Goal: Task Accomplishment & Management: Use online tool/utility

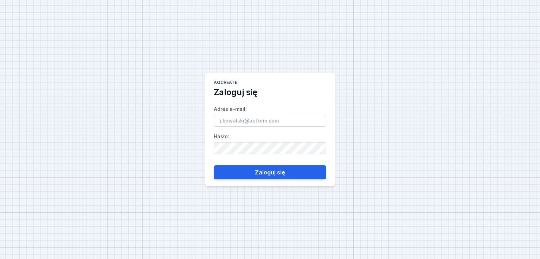
click at [246, 124] on input "Adres e-mail :" at bounding box center [270, 121] width 113 height 12
type input "[PERSON_NAME][EMAIL_ADDRESS][DOMAIN_NAME]"
click at [256, 163] on form "Adres e-mail : [PERSON_NAME][EMAIL_ADDRESS][DOMAIN_NAME] Hasło : Zaloguj się" at bounding box center [270, 139] width 113 height 82
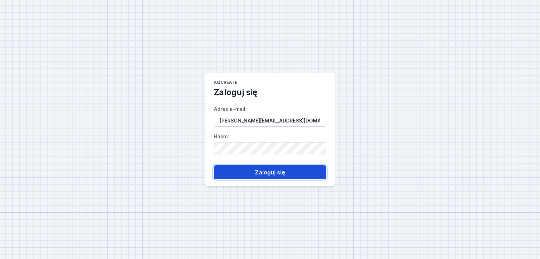
click at [262, 170] on button "Zaloguj się" at bounding box center [270, 173] width 113 height 14
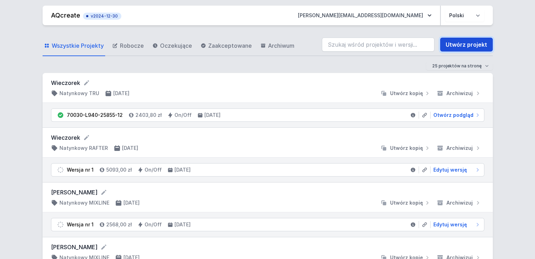
click at [458, 42] on link "Utwórz projekt" at bounding box center [466, 45] width 53 height 14
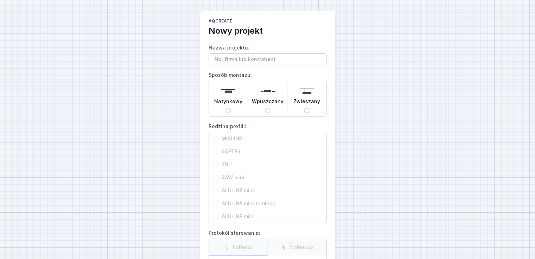
click at [275, 101] on span "Wpuszczany" at bounding box center [268, 103] width 32 height 10
click at [270, 108] on input "Wpuszczany" at bounding box center [268, 111] width 6 height 6
radio input "true"
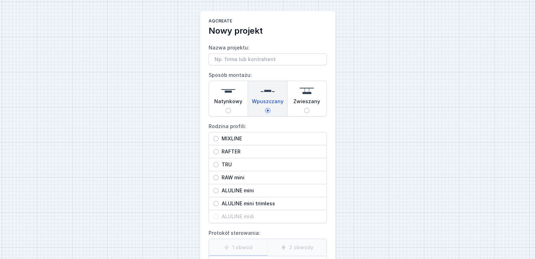
click at [240, 138] on span "MIXLINE" at bounding box center [270, 138] width 103 height 7
click at [219, 138] on input "MIXLINE" at bounding box center [216, 139] width 6 height 6
radio input "true"
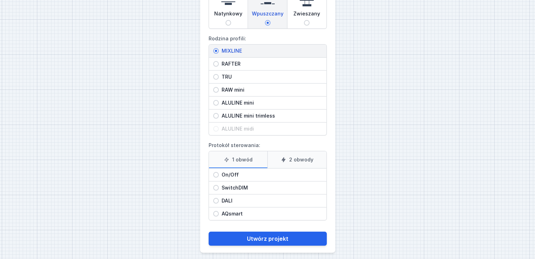
scroll to position [91, 0]
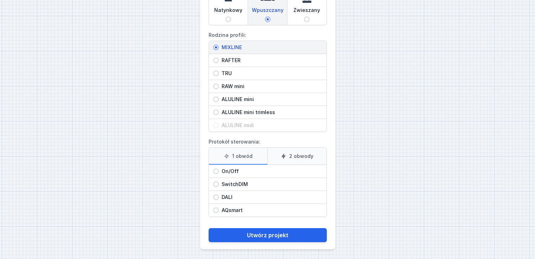
click at [291, 150] on label "2 obwody" at bounding box center [296, 156] width 59 height 17
click at [0, 0] on input "2 obwody" at bounding box center [0, 0] width 0 height 0
click at [240, 168] on span "On/Off" at bounding box center [270, 171] width 103 height 7
click at [219, 169] on input "On/Off" at bounding box center [216, 172] width 6 height 6
radio input "true"
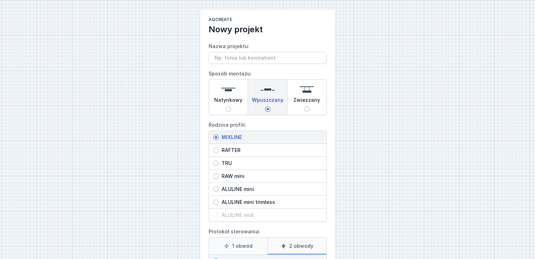
scroll to position [0, 0]
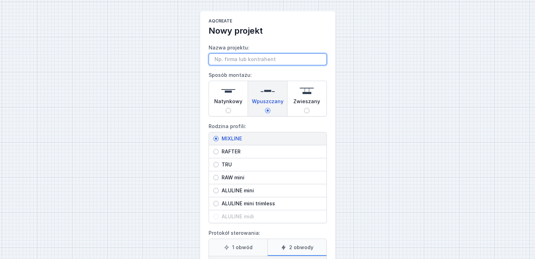
click at [229, 60] on input "Nazwa projektu:" at bounding box center [267, 59] width 118 height 12
paste input "SADOWSKA"
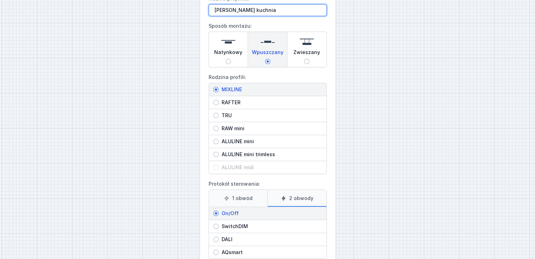
scroll to position [91, 0]
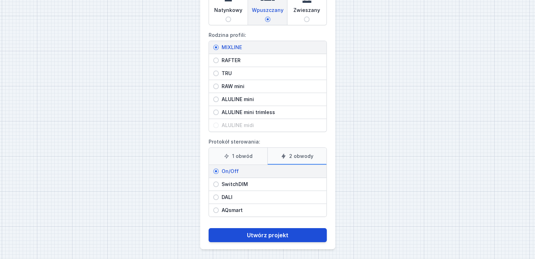
type input "[PERSON_NAME] kuchnia"
click at [282, 236] on button "Utwórz projekt" at bounding box center [267, 236] width 118 height 14
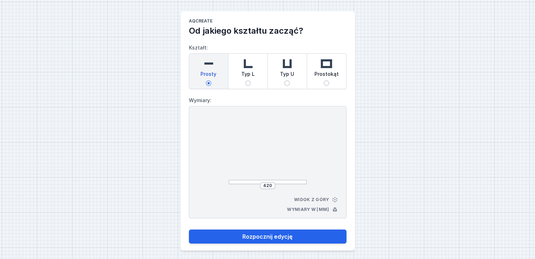
click at [293, 73] on span "Typ U" at bounding box center [287, 76] width 14 height 10
click at [290, 81] on input "Typ U" at bounding box center [287, 84] width 6 height 6
radio input "true"
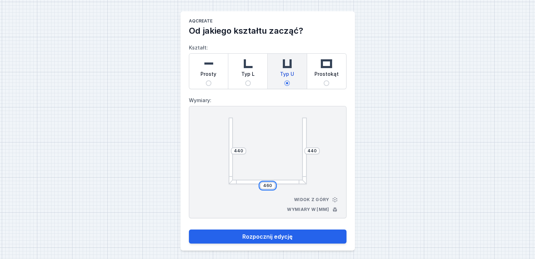
click at [269, 185] on input "460" at bounding box center [267, 186] width 11 height 6
type input "2970"
click at [323, 172] on div "[PHONE_NUMBER] Widok z góry Wymiary w [mm]" at bounding box center [268, 162] width 158 height 113
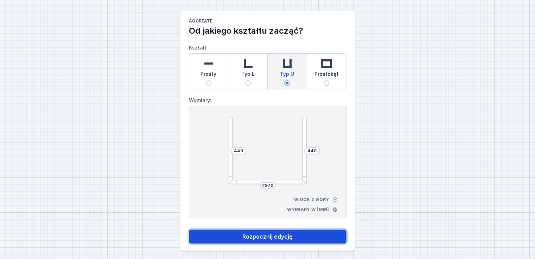
click at [281, 241] on button "Rozpocznij edycję" at bounding box center [268, 237] width 158 height 14
select select "3000"
select select "true"
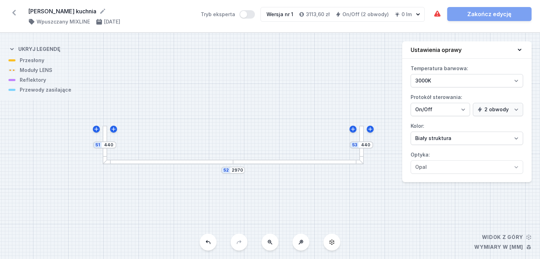
drag, startPoint x: 320, startPoint y: 180, endPoint x: 305, endPoint y: 180, distance: 15.5
click at [305, 180] on div "S3 440 S2 2970 S1 440" at bounding box center [270, 146] width 540 height 226
click at [110, 146] on input "440" at bounding box center [108, 145] width 11 height 6
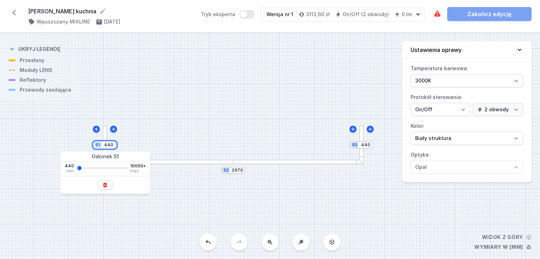
click at [110, 146] on input "440" at bounding box center [108, 145] width 11 height 6
type input "2480"
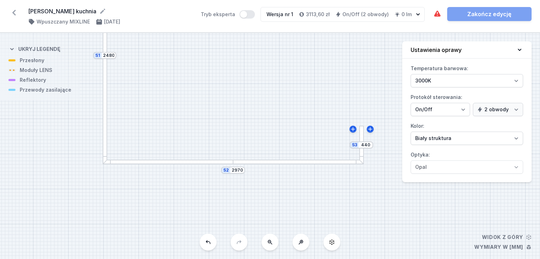
click at [166, 130] on div "S3 440 S2 2970 S1 2480" at bounding box center [270, 146] width 540 height 226
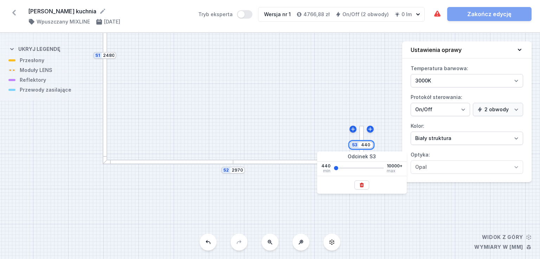
click at [371, 147] on input "440" at bounding box center [365, 145] width 11 height 6
click at [368, 144] on input "440" at bounding box center [365, 145] width 11 height 6
click at [367, 144] on input "440" at bounding box center [365, 145] width 11 height 6
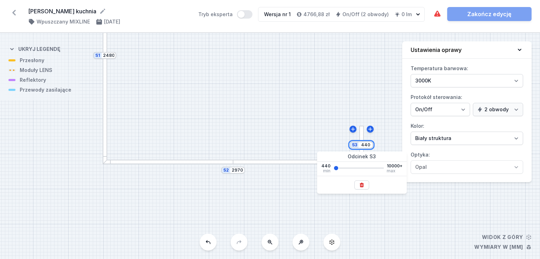
click at [366, 144] on input "440" at bounding box center [365, 145] width 11 height 6
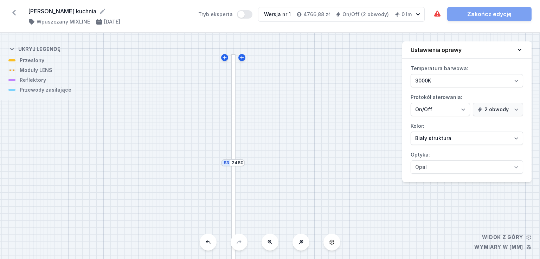
click at [354, 99] on div "S3 2480 S2 2970 S1 2480" at bounding box center [270, 146] width 540 height 226
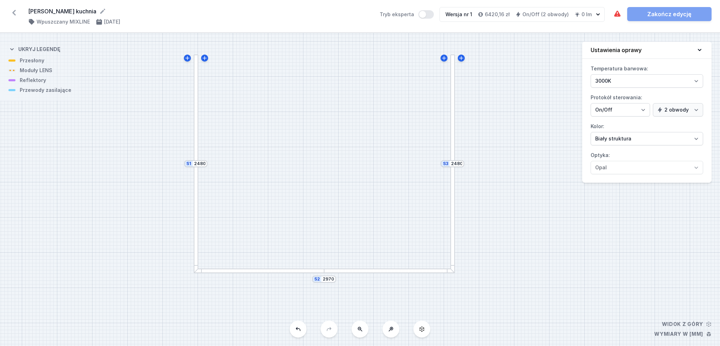
drag, startPoint x: 457, startPoint y: 174, endPoint x: 553, endPoint y: 143, distance: 100.2
click at [540, 143] on div "S3 2480 S2 2970 S1 2480" at bounding box center [360, 189] width 720 height 313
drag, startPoint x: 482, startPoint y: 176, endPoint x: 503, endPoint y: 180, distance: 21.5
click at [503, 180] on div "S3 2480 S2 2970 S1 2480" at bounding box center [360, 189] width 720 height 313
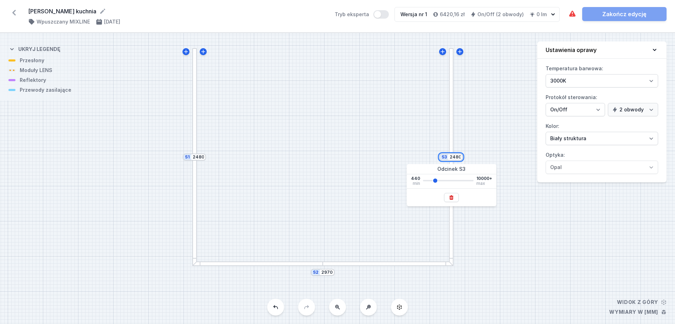
click at [459, 156] on input "2480" at bounding box center [455, 157] width 11 height 6
click at [461, 156] on input "2480" at bounding box center [455, 157] width 11 height 6
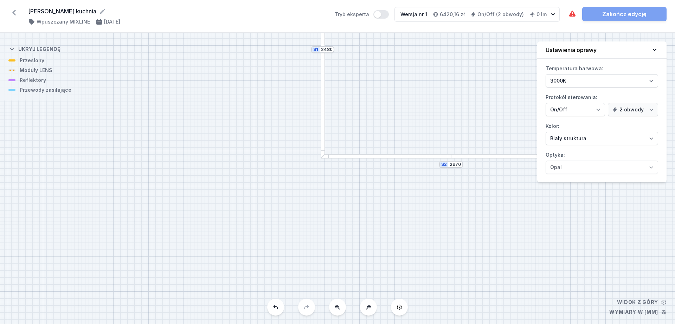
click at [477, 152] on div "S3 440 S2 2970 S1 2480" at bounding box center [337, 178] width 675 height 291
drag, startPoint x: 404, startPoint y: 210, endPoint x: 219, endPoint y: 268, distance: 194.5
click at [219, 259] on div "S3 440 S2 2970 S1 2480" at bounding box center [337, 178] width 675 height 291
click at [367, 212] on input "440" at bounding box center [367, 213] width 11 height 6
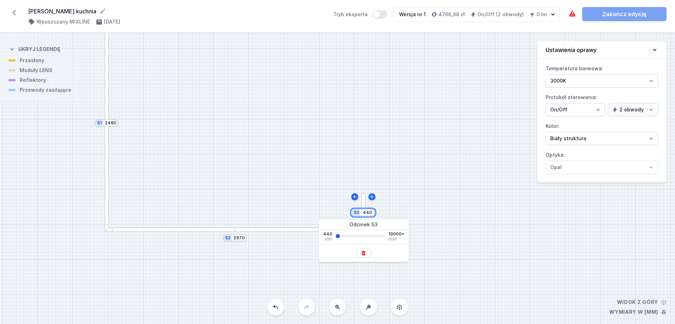
click at [367, 212] on input "440" at bounding box center [367, 213] width 11 height 6
type input "2480"
click at [394, 165] on div "S3 2480 S2 2970 S1 2480" at bounding box center [337, 178] width 675 height 291
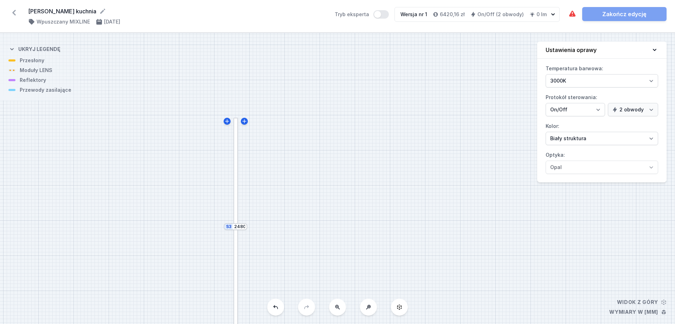
drag, startPoint x: 387, startPoint y: 201, endPoint x: 426, endPoint y: 78, distance: 129.5
click at [416, 78] on div "S3 2480 S2 2970 S1 2480" at bounding box center [337, 178] width 675 height 291
drag, startPoint x: 296, startPoint y: 151, endPoint x: 455, endPoint y: 181, distance: 161.8
click at [455, 181] on div "S3 2480 S2 2970 S1 2480" at bounding box center [337, 178] width 675 height 291
drag, startPoint x: 374, startPoint y: 182, endPoint x: 380, endPoint y: 207, distance: 25.2
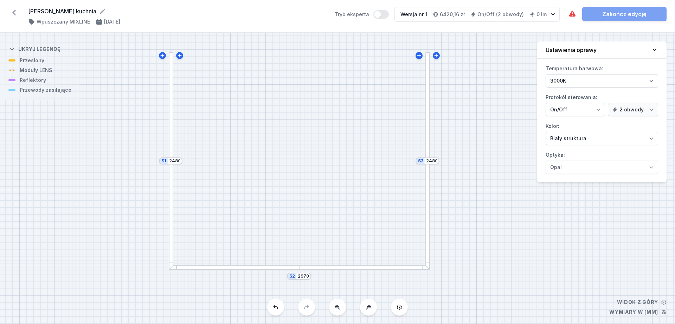
click at [380, 207] on div "S3 2480 S2 2970 S1 2480" at bounding box center [337, 178] width 675 height 291
click at [333, 259] on div at bounding box center [364, 268] width 130 height 5
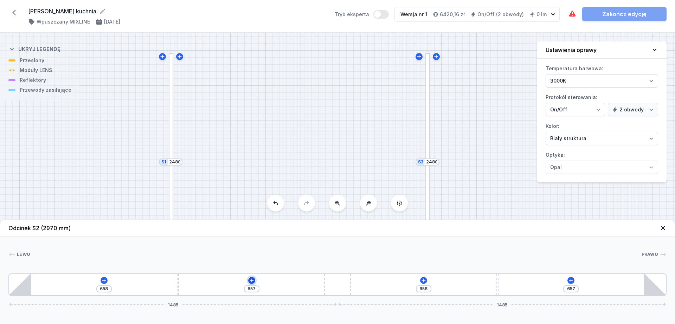
click at [255, 259] on button at bounding box center [251, 280] width 7 height 7
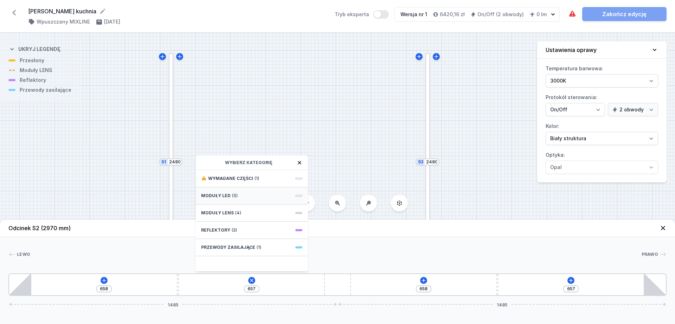
click at [258, 197] on div "Moduły LED (5)" at bounding box center [251, 195] width 113 height 17
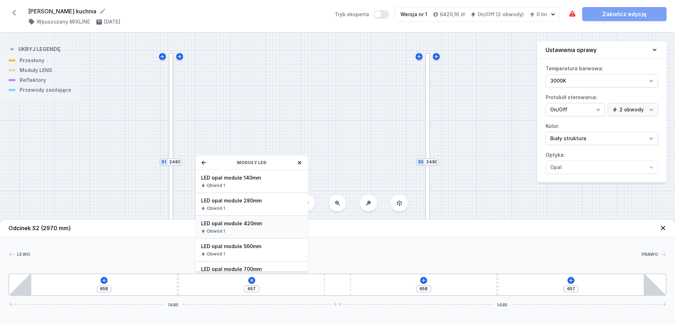
click at [262, 226] on span "LED opal module 420mm" at bounding box center [251, 223] width 101 height 7
type input "237"
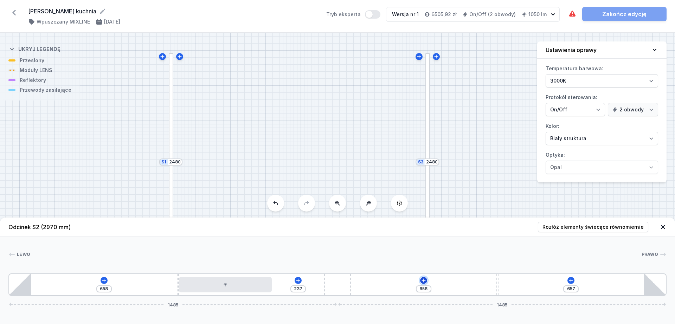
click at [425, 259] on icon at bounding box center [424, 281] width 6 height 6
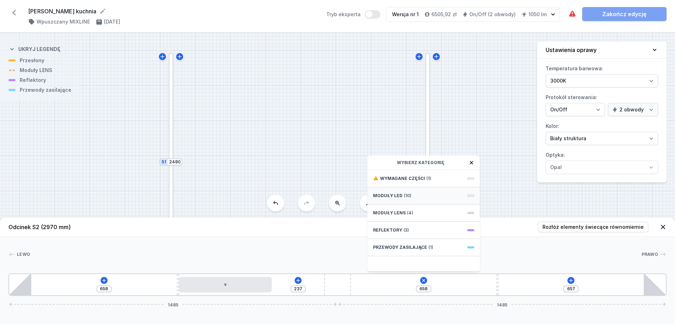
click at [410, 194] on span "(10)" at bounding box center [407, 196] width 7 height 6
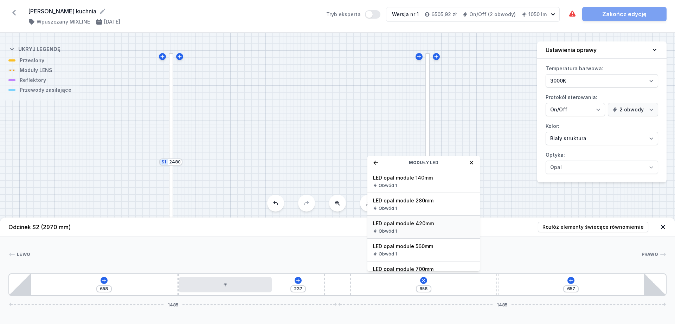
click at [415, 222] on span "LED opal module 420mm" at bounding box center [423, 223] width 101 height 7
type input "297"
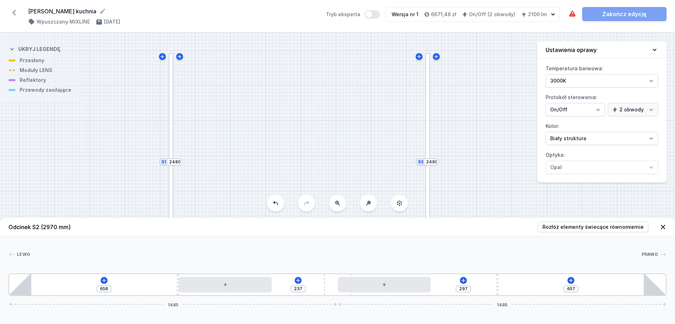
click at [430, 183] on div at bounding box center [427, 216] width 5 height 110
type input "1090"
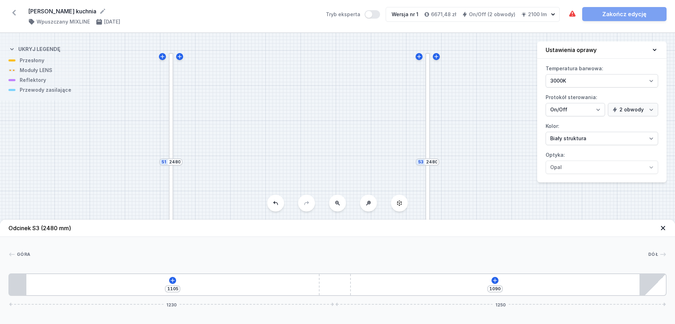
click at [170, 259] on div "1105 1090 1230 1250" at bounding box center [337, 285] width 658 height 23
click at [173, 259] on icon at bounding box center [173, 281] width 6 height 6
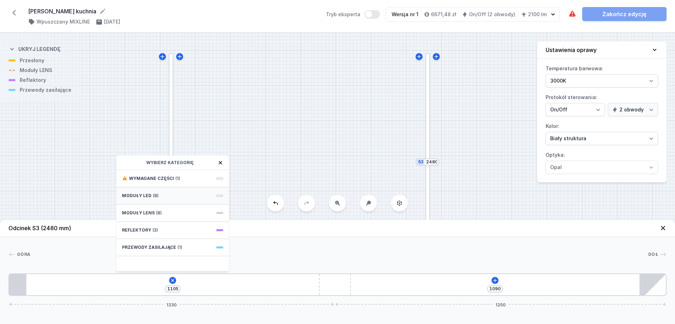
click at [177, 198] on div "Moduły LED (8)" at bounding box center [172, 195] width 113 height 17
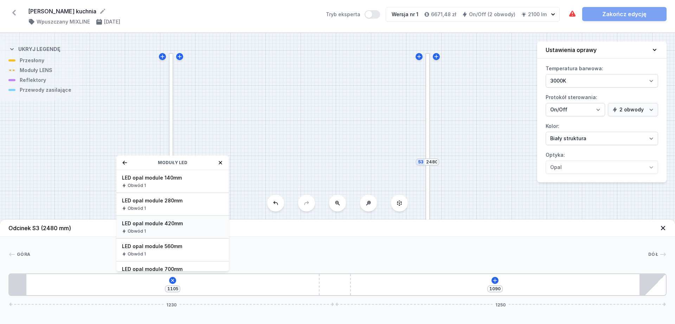
click at [176, 221] on span "LED opal module 420mm" at bounding box center [172, 223] width 101 height 7
type input "730"
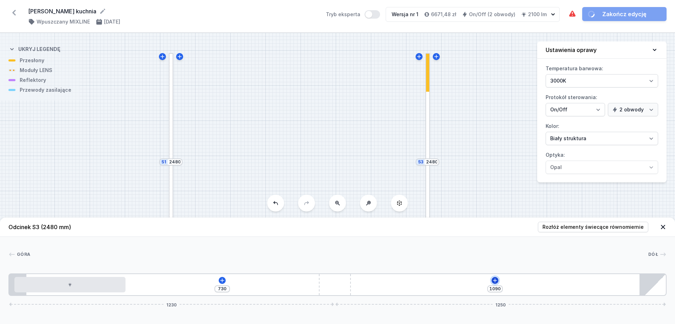
click at [495, 259] on icon at bounding box center [495, 281] width 6 height 6
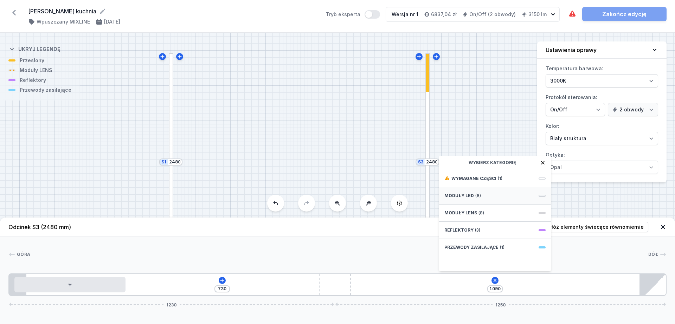
click at [475, 193] on span "(8)" at bounding box center [478, 196] width 6 height 6
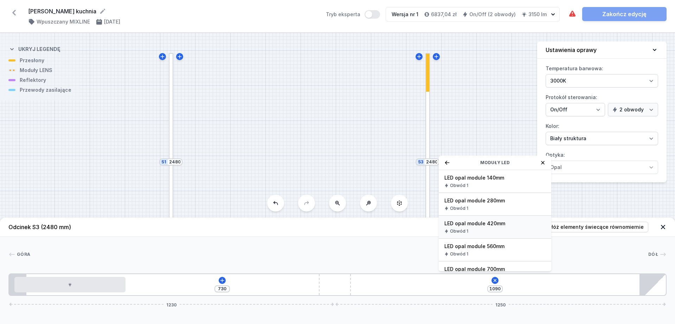
click at [480, 224] on span "LED opal module 420mm" at bounding box center [494, 223] width 101 height 7
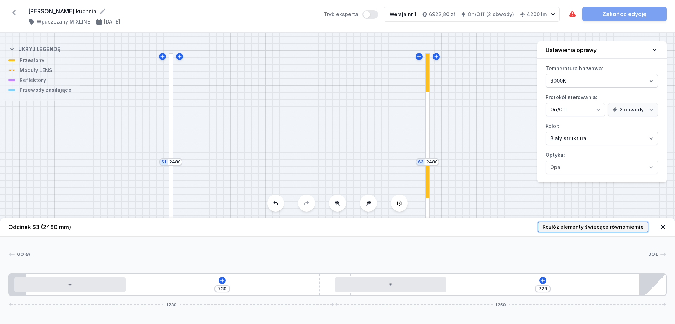
click at [540, 227] on span "Rozłóż elementy świecące równomiernie" at bounding box center [592, 227] width 101 height 7
type input "446"
type input "203"
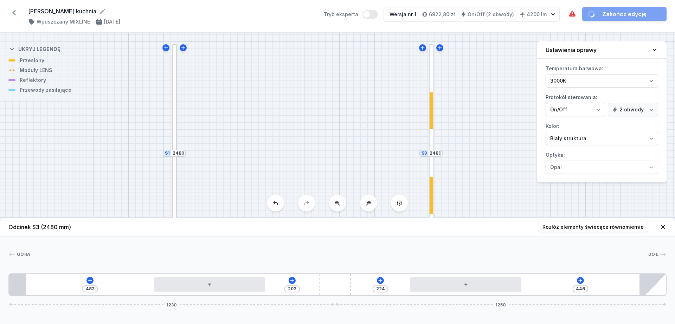
drag, startPoint x: 328, startPoint y: 156, endPoint x: 359, endPoint y: 121, distance: 46.3
click at [359, 121] on div "S3 2480 S2 2970 S1 2480" at bounding box center [337, 178] width 675 height 291
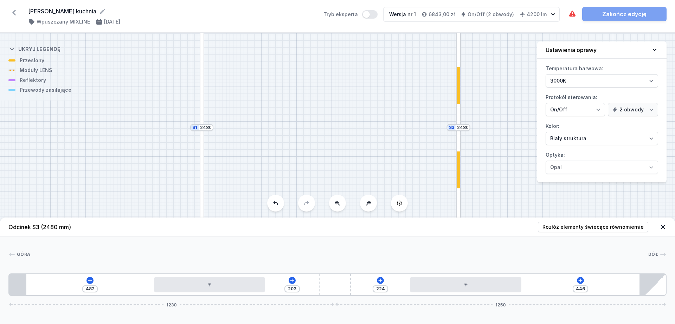
click at [201, 146] on div at bounding box center [202, 182] width 5 height 110
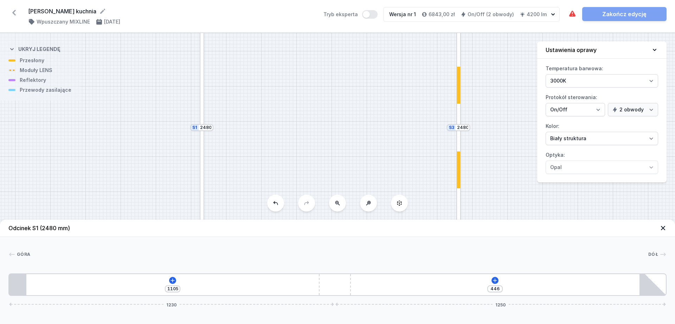
type input "1090"
click at [172, 259] on icon at bounding box center [173, 281] width 6 height 6
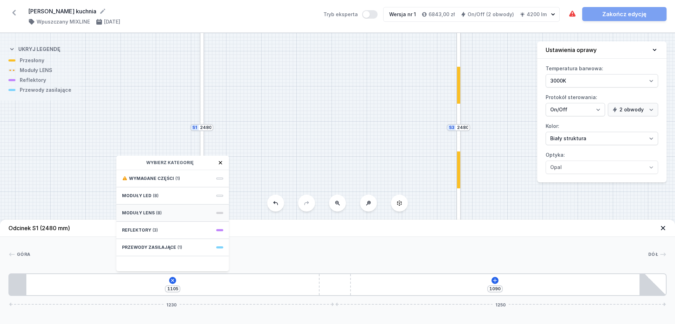
click at [171, 215] on div "Moduły LENS (8)" at bounding box center [172, 213] width 113 height 17
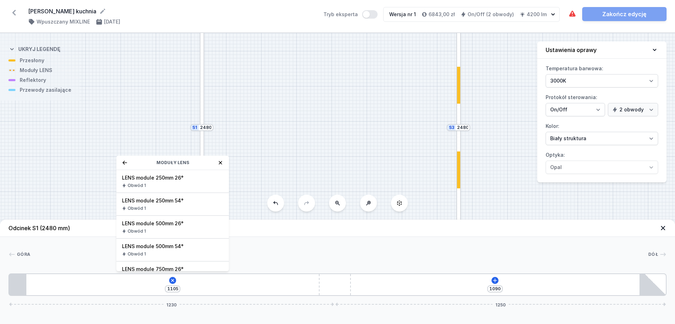
click at [126, 165] on icon at bounding box center [125, 163] width 6 height 6
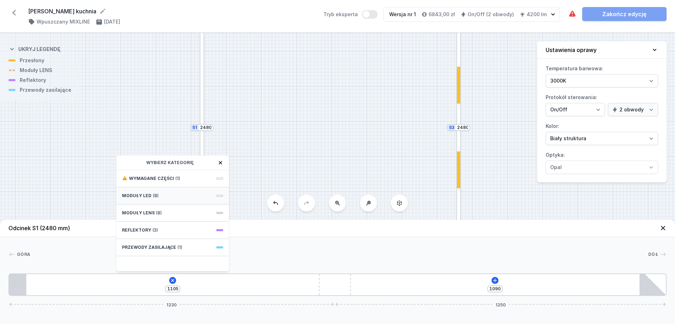
click at [156, 199] on div "Moduły LED (8)" at bounding box center [172, 195] width 113 height 17
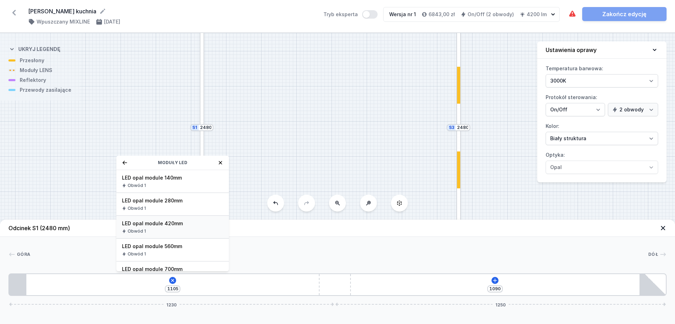
click at [161, 226] on span "LED opal module 420mm" at bounding box center [172, 223] width 101 height 7
type input "730"
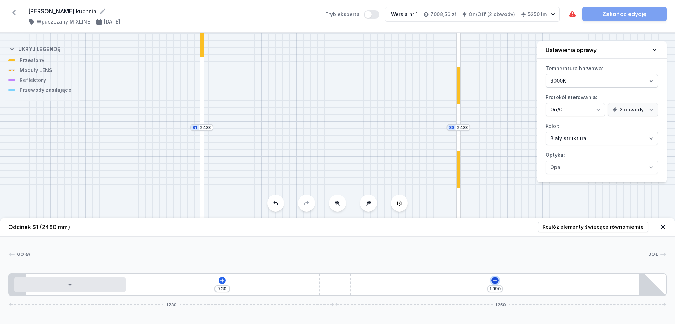
click at [495, 259] on icon at bounding box center [495, 280] width 4 height 4
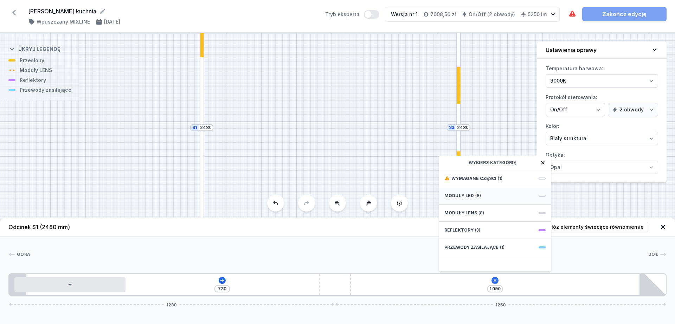
click at [480, 197] on div "Moduły LED (8)" at bounding box center [495, 195] width 113 height 17
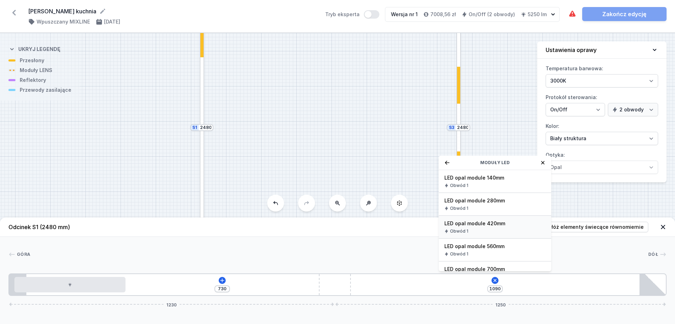
click at [486, 229] on div "Obwód 1" at bounding box center [494, 232] width 101 height 6
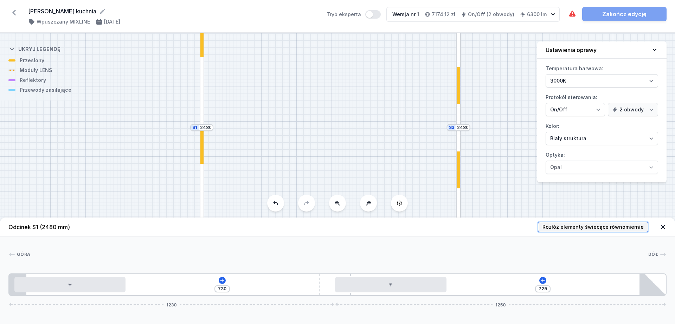
click at [540, 226] on span "Rozłóż elementy świecące równomiernie" at bounding box center [592, 227] width 101 height 7
type input "446"
type input "203"
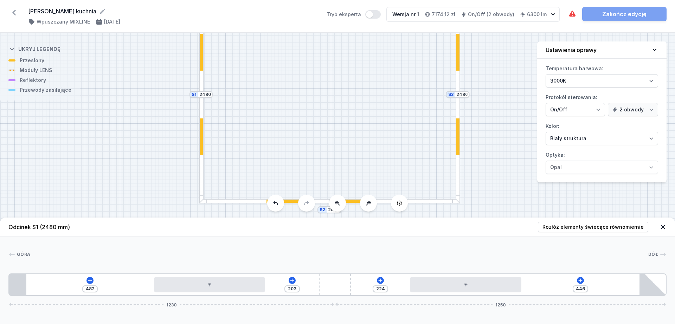
drag, startPoint x: 402, startPoint y: 129, endPoint x: 403, endPoint y: 98, distance: 30.9
click at [403, 98] on div "S3 2480 S2 2970 S1 2480" at bounding box center [337, 178] width 675 height 291
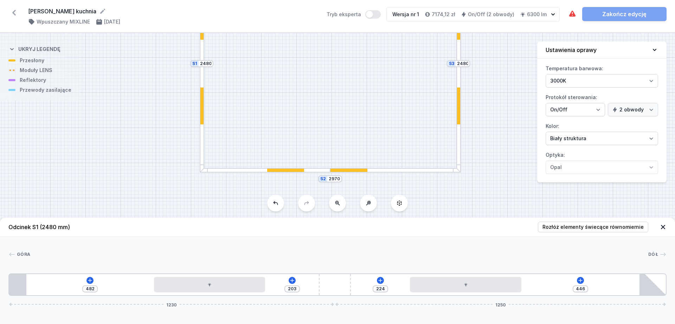
click at [380, 171] on div at bounding box center [395, 170] width 130 height 5
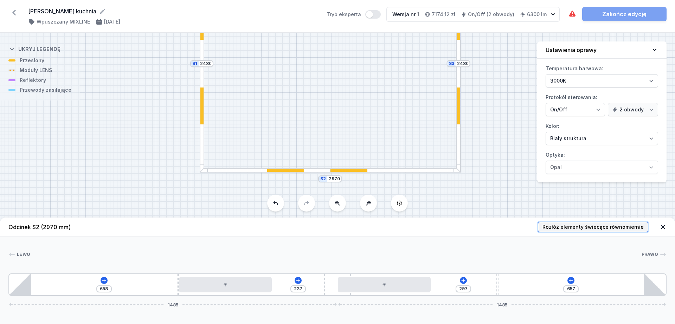
click at [540, 225] on span "Rozłóż elementy świecące równomiernie" at bounding box center [592, 227] width 101 height 7
type input "610"
type input "295"
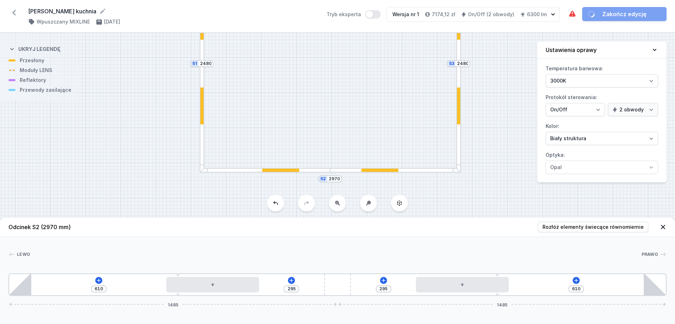
click at [389, 126] on div "S3 2480 S2 2970 S1 2480" at bounding box center [337, 178] width 675 height 291
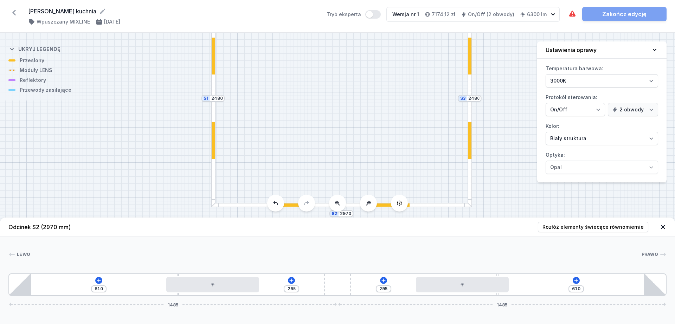
drag, startPoint x: 416, startPoint y: 135, endPoint x: 417, endPoint y: 203, distance: 67.5
click at [417, 203] on div "S3 2480 S2 2970 S1 2480" at bounding box center [337, 178] width 675 height 291
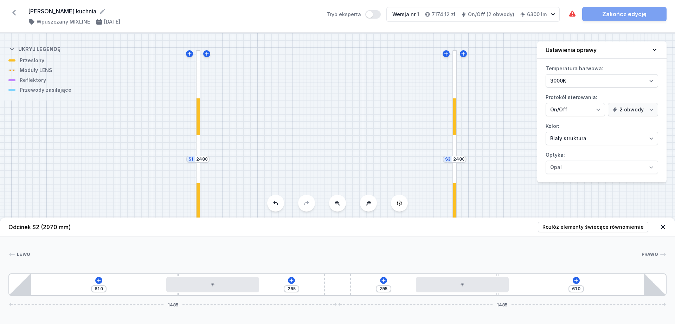
drag, startPoint x: 435, startPoint y: 145, endPoint x: 430, endPoint y: 178, distance: 33.4
click at [430, 178] on div "S3 2480 S2 2970 S1 2480" at bounding box center [337, 178] width 675 height 291
drag, startPoint x: 455, startPoint y: 142, endPoint x: 455, endPoint y: 117, distance: 24.6
click at [455, 117] on div at bounding box center [454, 109] width 5 height 108
type input "446"
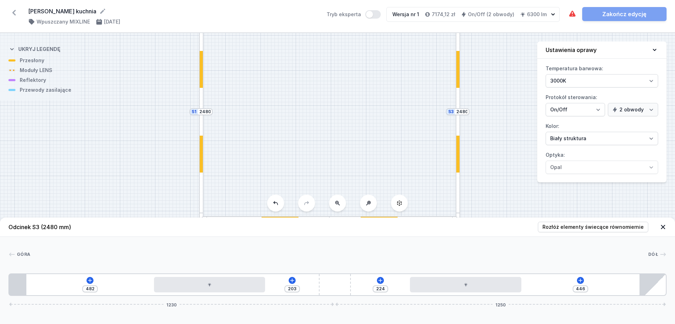
drag, startPoint x: 423, startPoint y: 124, endPoint x: 426, endPoint y: 71, distance: 53.9
click at [426, 71] on div "S3 2480 S2 2970 S1 2480" at bounding box center [337, 178] width 675 height 291
click at [459, 100] on div at bounding box center [458, 55] width 5 height 108
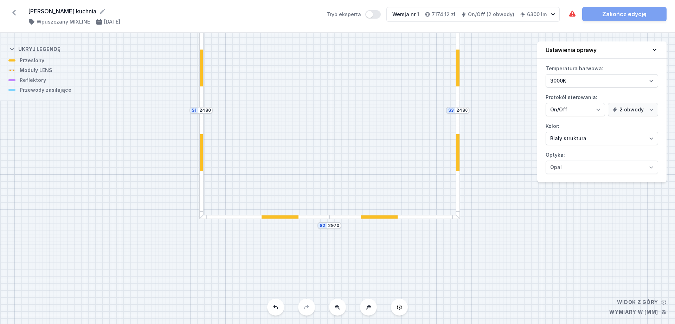
click at [459, 139] on div at bounding box center [458, 164] width 5 height 110
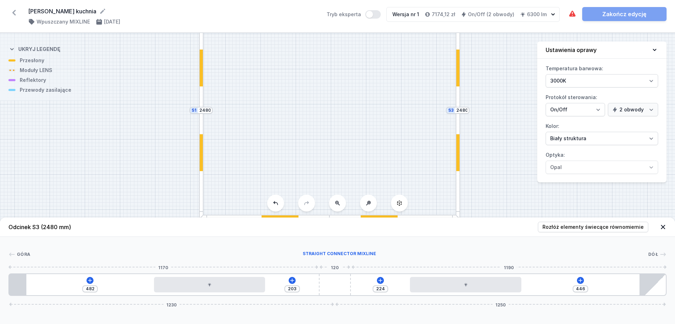
type input "214"
type input "435"
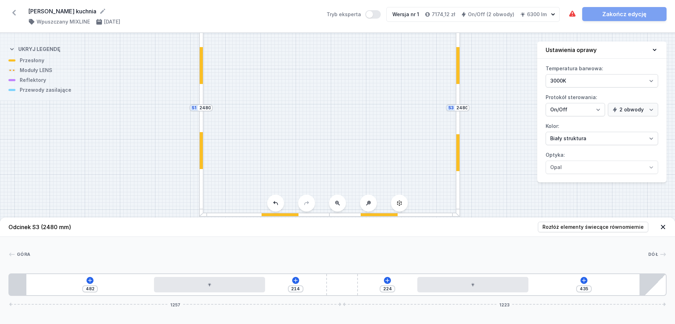
type input "230"
type input "419"
type input "260"
type input "389"
type input "266"
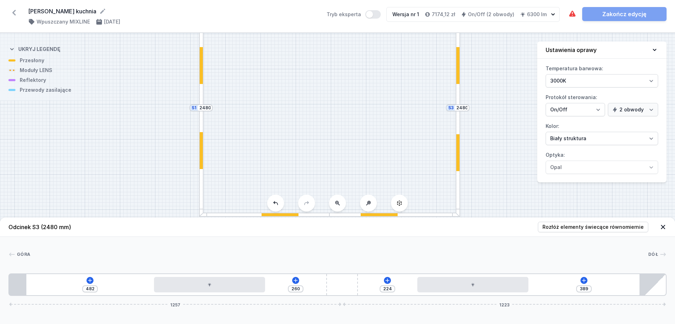
type input "383"
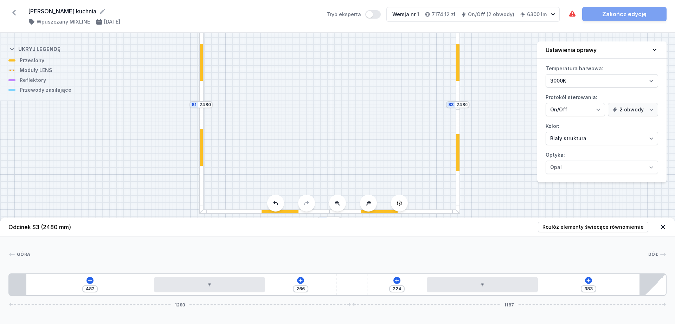
type input "269"
type input "380"
type input "270"
type input "379"
type input "271"
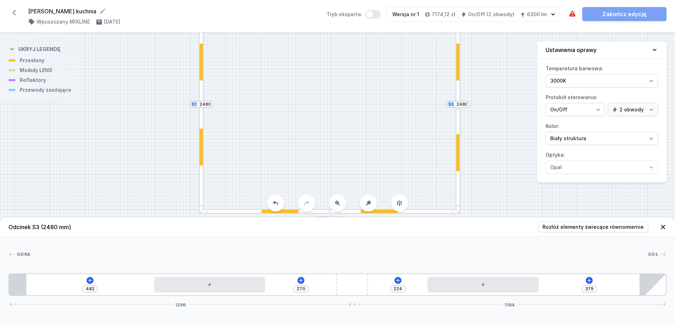
type input "378"
type input "275"
type input "374"
type input "292"
type input "357"
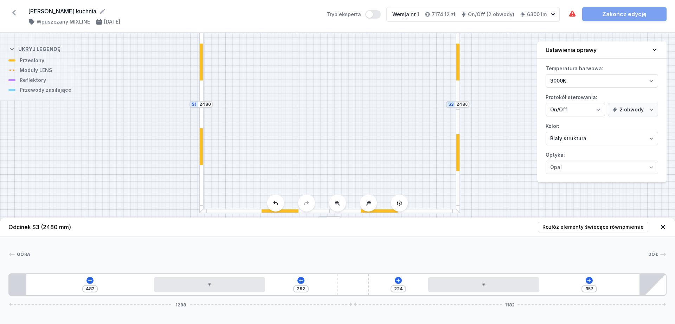
type input "301"
type input "348"
type input "313"
type input "336"
type input "340"
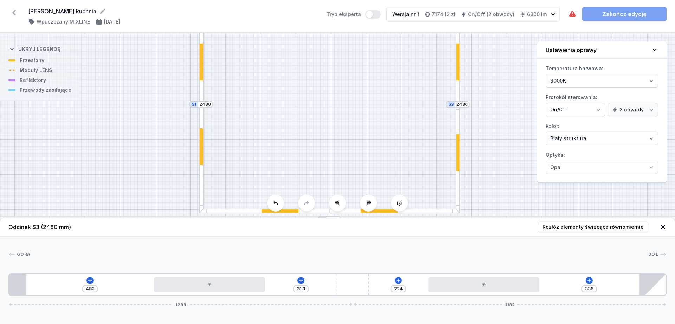
type input "309"
type input "357"
type input "292"
type input "359"
type input "290"
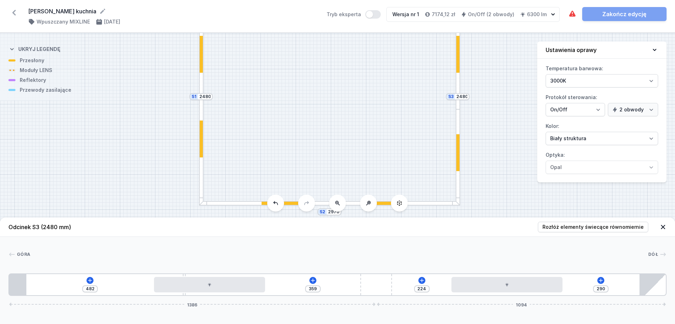
type input "360"
type input "289"
type input "376"
type input "273"
type input "388"
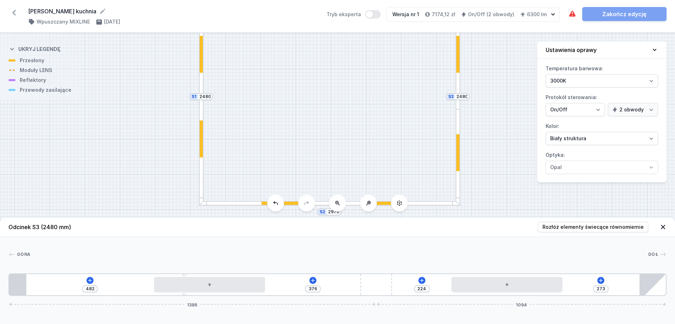
type input "261"
type input "389"
type input "260"
type input "394"
type input "255"
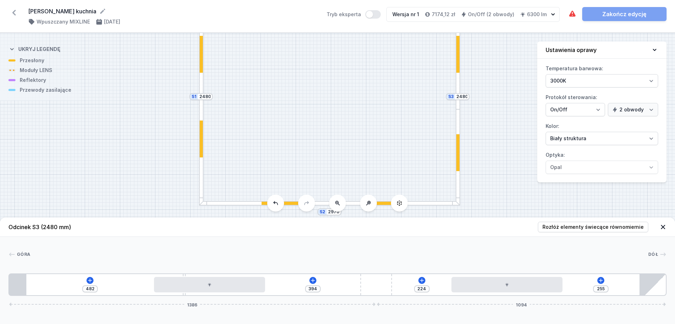
type input "412"
type input "237"
type input "420"
type input "229"
type input "424"
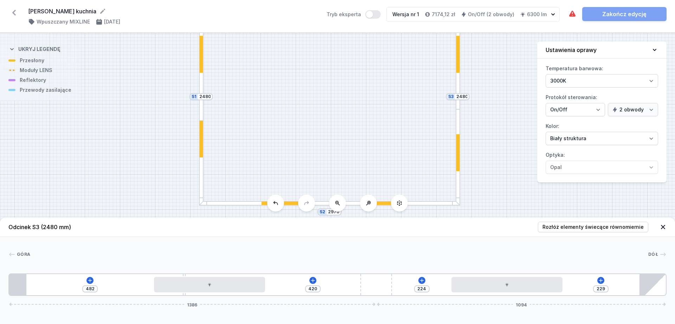
type input "225"
type input "425"
type input "224"
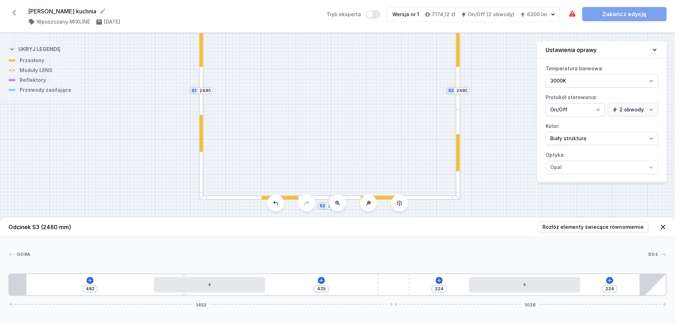
type input "432"
type input "217"
type input "438"
type input "211"
type input "442"
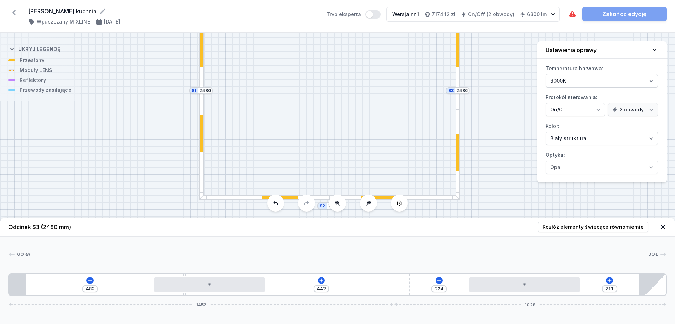
type input "207"
type input "444"
type input "205"
type input "454"
type input "195"
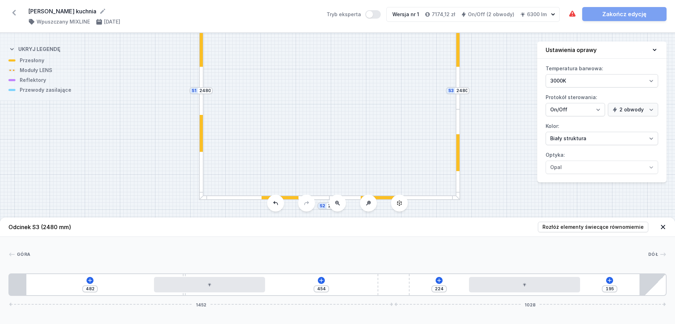
type input "466"
type input "183"
type input "483"
type input "166"
type input "497"
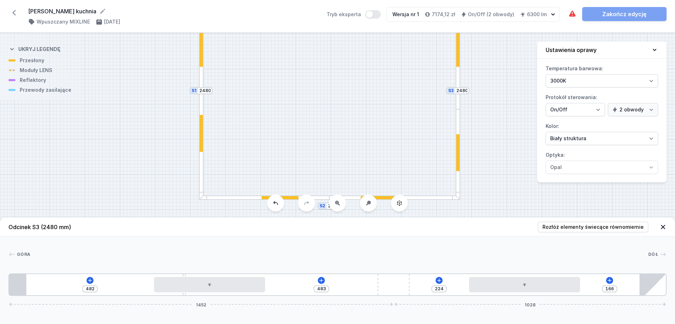
type input "152"
type input "510"
type input "139"
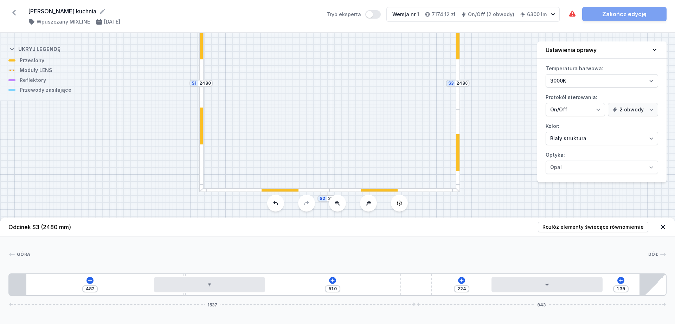
type input "514"
type input "135"
type input "519"
type input "130"
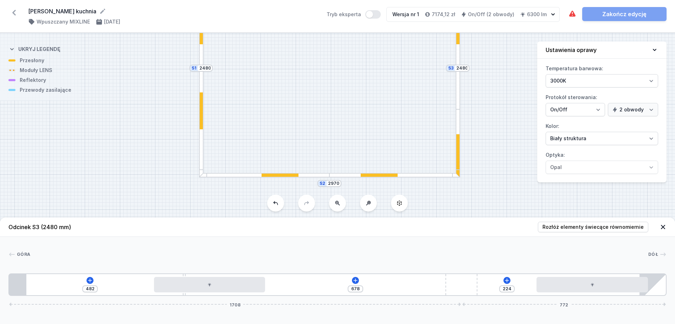
drag, startPoint x: 340, startPoint y: 283, endPoint x: 492, endPoint y: 286, distance: 151.9
click at [494, 259] on div "482 678 224 1708 772" at bounding box center [337, 285] width 658 height 23
type input "677"
click at [540, 227] on span "Rozłóż elementy świecące równomiernie" at bounding box center [592, 227] width 101 height 7
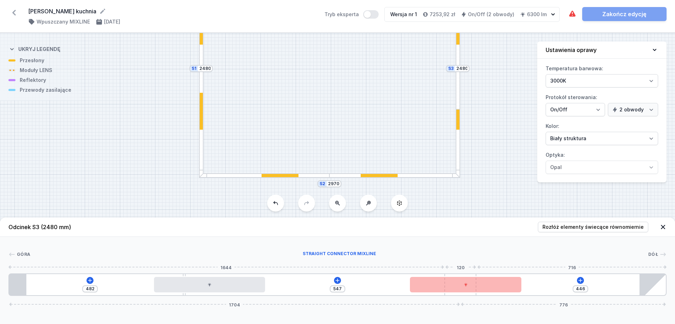
type input "444"
type input "549"
type input "561"
type input "432"
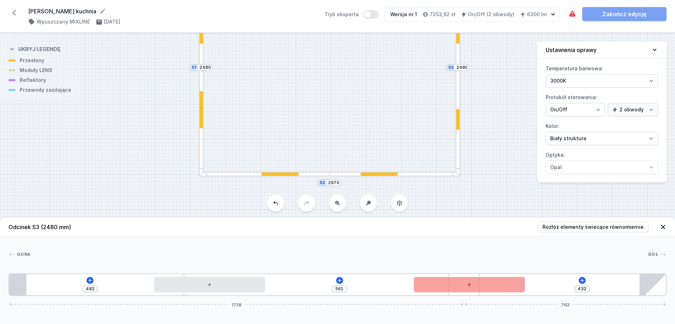
type input "609"
type input "384"
type input "644"
type input "349"
type input "686"
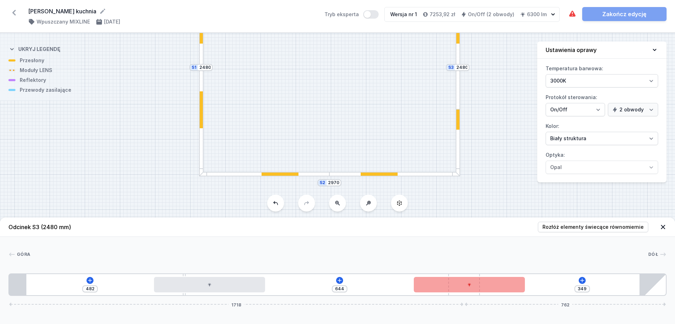
type input "307"
type input "700"
type input "293"
type input "704"
type input "289"
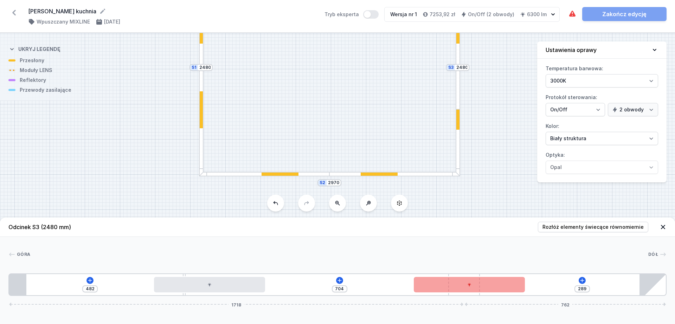
type input "726"
type input "267"
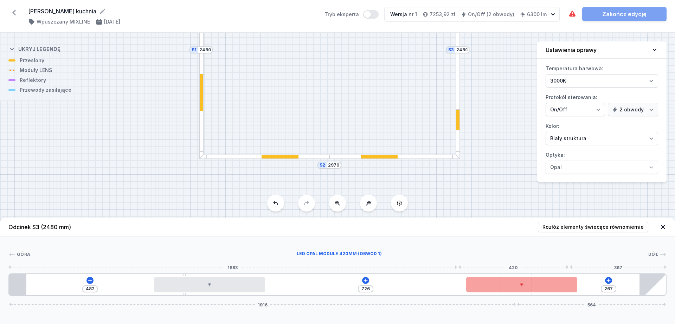
type input "759"
type input "234"
type input "790"
type input "203"
type input "802"
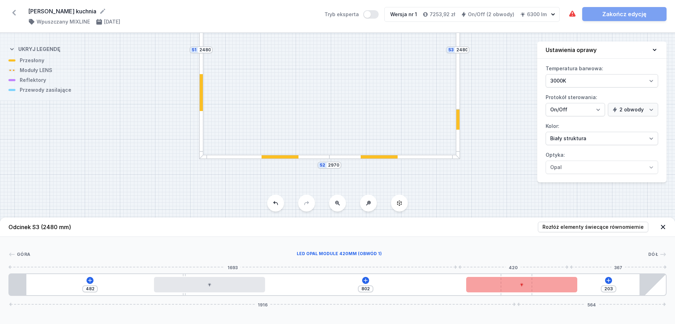
type input "191"
type input "808"
type input "185"
type input "812"
type input "181"
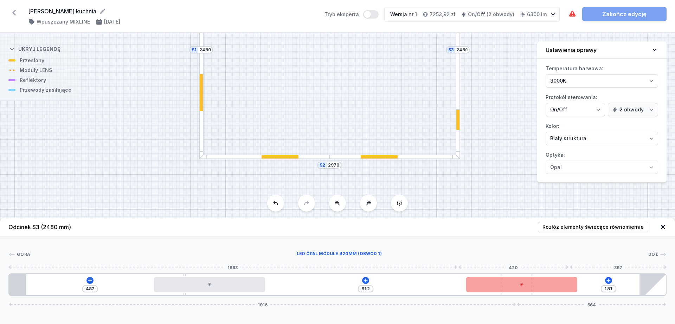
type input "817"
type input "176"
type input "825"
type input "168"
type input "832"
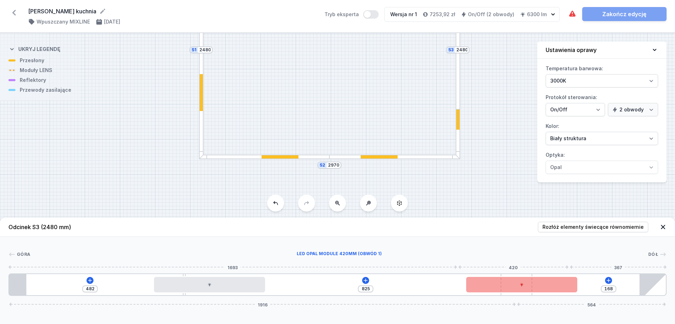
type input "161"
type input "846"
type input "147"
type input "852"
type input "141"
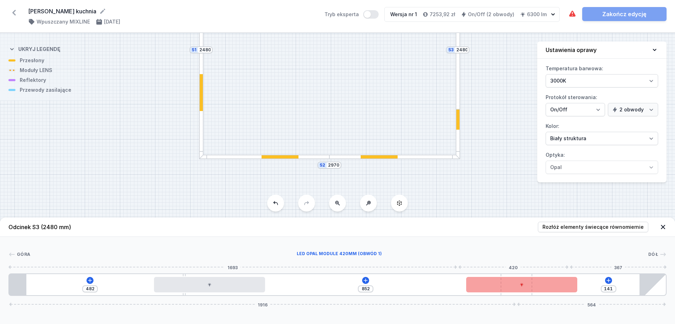
type input "864"
type input "129"
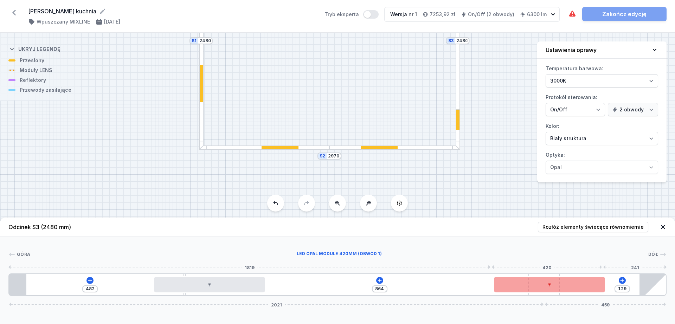
type input "872"
type input "121"
type input "876"
type input "117"
type input "877"
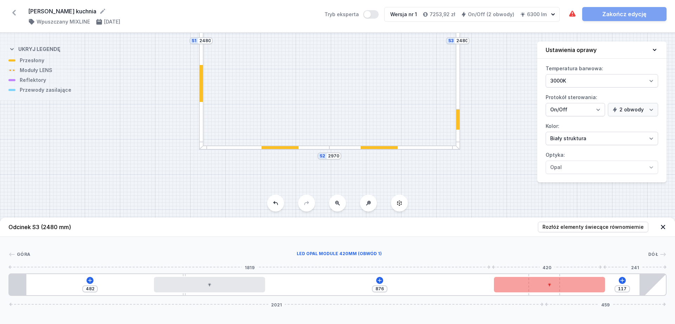
type input "116"
type input "886"
type input "107"
type input "892"
type input "101"
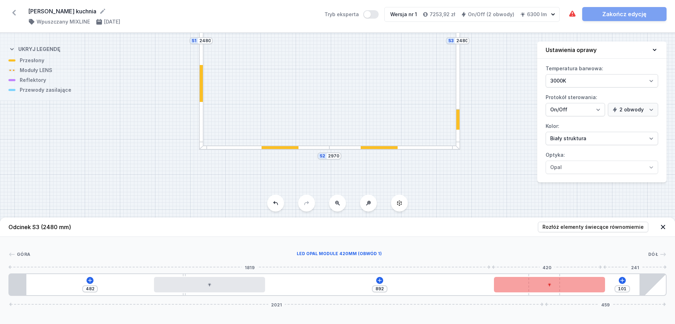
type input "894"
type input "99"
type input "895"
type input "98"
type input "870"
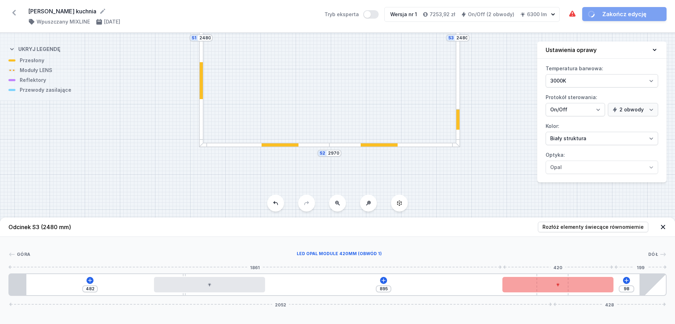
type input "123"
type input "841"
type input "152"
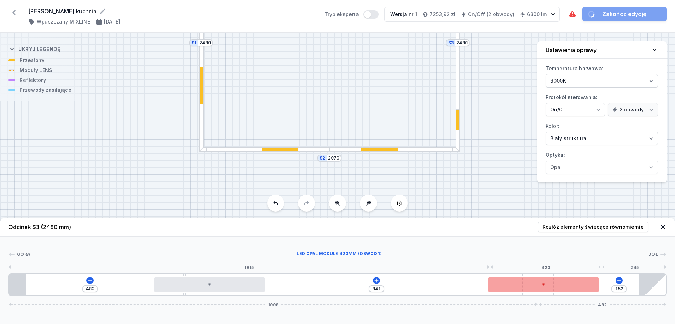
type input "824"
type input "169"
type input "823"
type input "170"
type input "820"
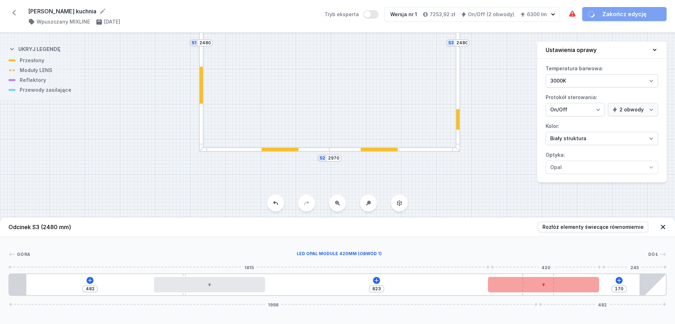
type input "173"
type input "819"
type input "174"
type input "815"
type input "178"
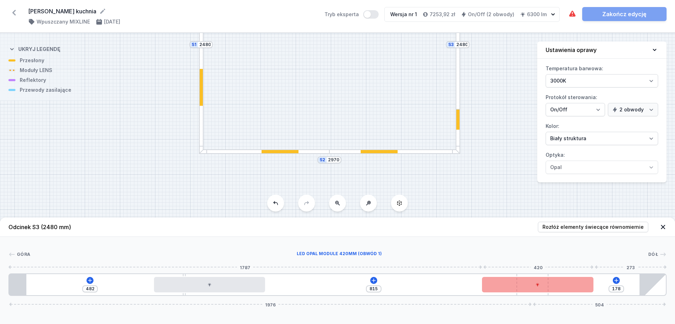
type input "812"
type input "181"
drag, startPoint x: 469, startPoint y: 294, endPoint x: 570, endPoint y: 289, distance: 100.3
click at [540, 259] on div "482 812 181 1969 511" at bounding box center [337, 285] width 658 height 23
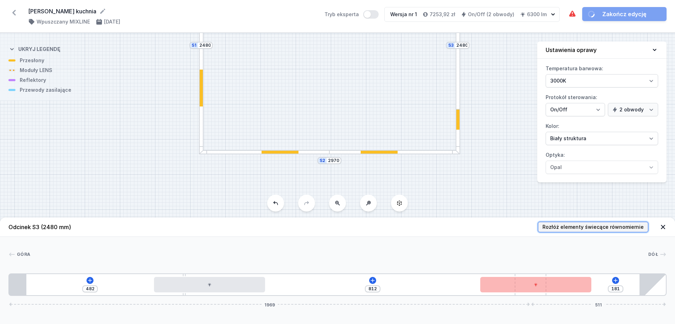
click at [540, 226] on span "Rozłóż elementy świecące równomiernie" at bounding box center [592, 227] width 101 height 7
type input "547"
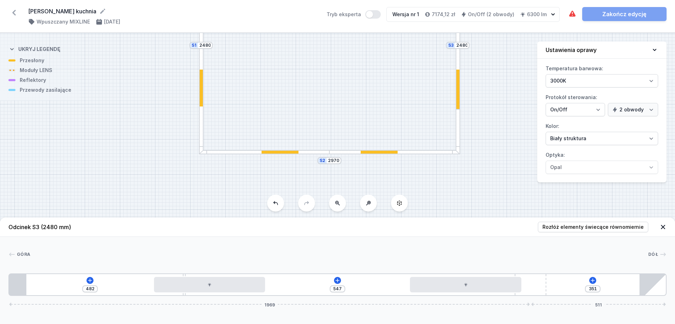
drag, startPoint x: 539, startPoint y: 295, endPoint x: 535, endPoint y: 296, distance: 3.9
click at [535, 259] on div "Odcinek S3 (2480 mm) Rozłóż elementy świecące równomiernie Góra Dół 1 2 3 1 3 1…" at bounding box center [337, 271] width 675 height 107
type input "386"
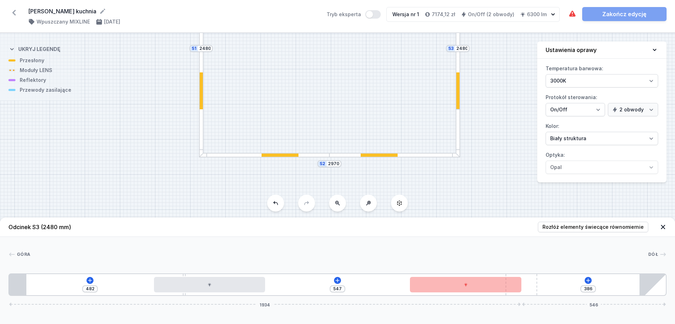
click at [540, 259] on div "482 547 386 1934 546" at bounding box center [337, 285] width 658 height 23
drag, startPoint x: 535, startPoint y: 288, endPoint x: 544, endPoint y: 287, distance: 9.2
click at [540, 259] on div "482 547 386 1934 546" at bounding box center [337, 285] width 658 height 23
drag, startPoint x: 532, startPoint y: 283, endPoint x: 525, endPoint y: 284, distance: 7.5
click at [540, 259] on div "482 547 386 1934 546" at bounding box center [337, 285] width 658 height 23
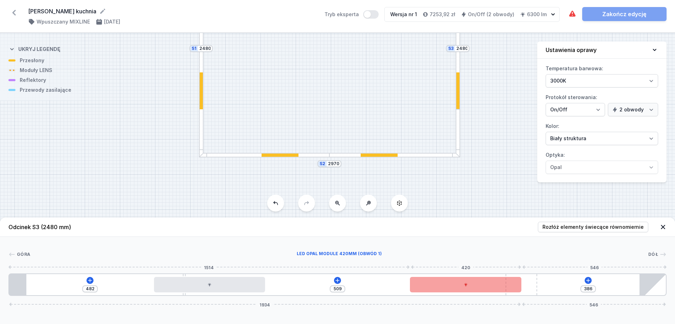
type input "481"
drag, startPoint x: 501, startPoint y: 286, endPoint x: 489, endPoint y: 288, distance: 12.2
click at [489, 259] on div at bounding box center [465, 284] width 111 height 15
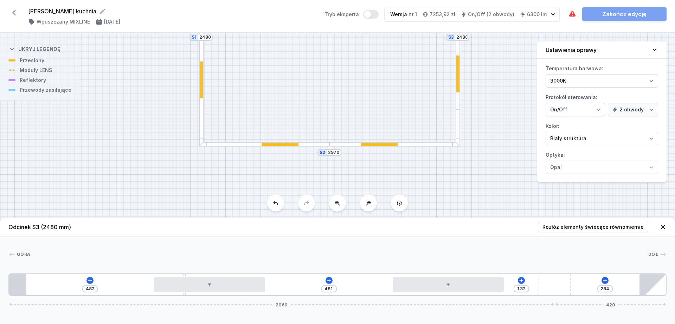
type input "260"
drag, startPoint x: 528, startPoint y: 284, endPoint x: 612, endPoint y: 284, distance: 84.0
click at [540, 259] on div "482 481 132 260 2060 420" at bounding box center [337, 285] width 658 height 23
click at [540, 228] on span "Rozłóż elementy świecące równomiernie" at bounding box center [592, 227] width 101 height 7
type input "547"
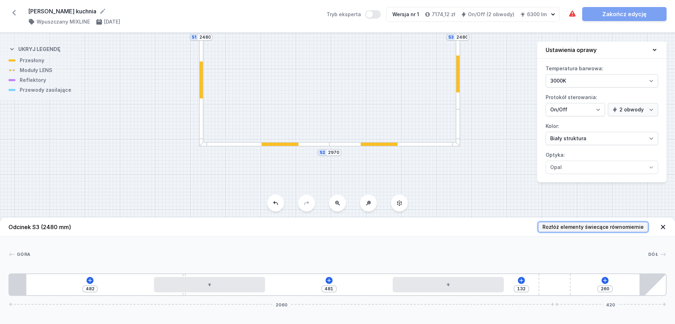
type input "66"
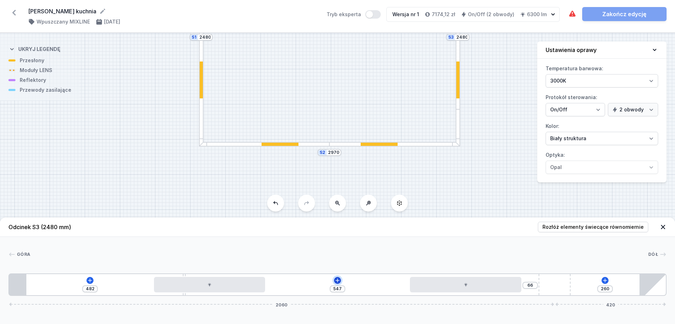
click at [339, 259] on icon at bounding box center [338, 281] width 6 height 6
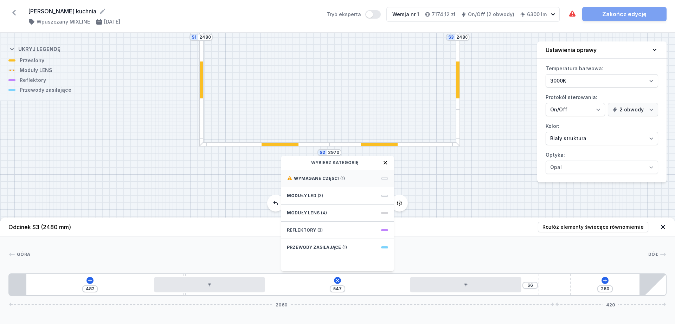
click at [327, 179] on span "Wymagane części" at bounding box center [316, 179] width 45 height 6
click at [330, 180] on span "Hole for power supply cable" at bounding box center [337, 177] width 101 height 7
type input "477"
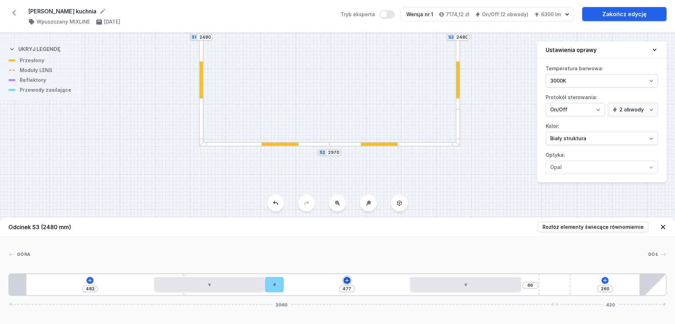
click at [349, 259] on icon at bounding box center [347, 281] width 6 height 6
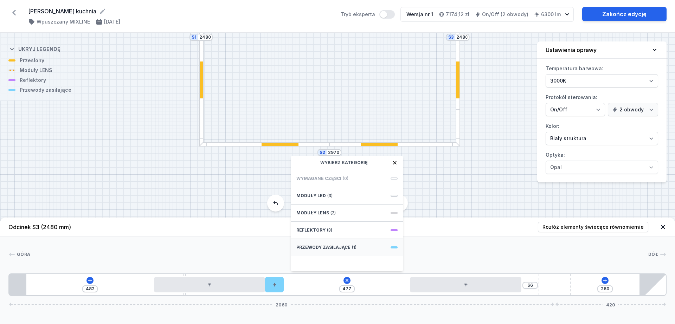
click at [346, 248] on span "Przewody zasilające" at bounding box center [323, 248] width 54 height 6
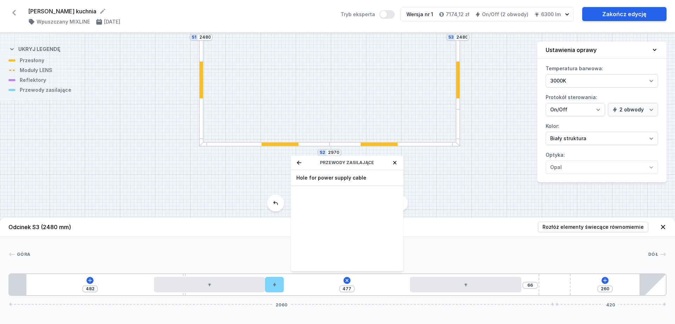
click at [298, 161] on icon at bounding box center [299, 163] width 5 height 4
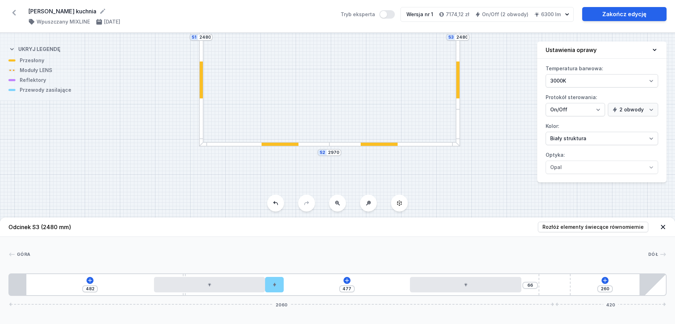
click at [443, 175] on div "S3 2480 S2 2970 S1 2480" at bounding box center [337, 178] width 675 height 291
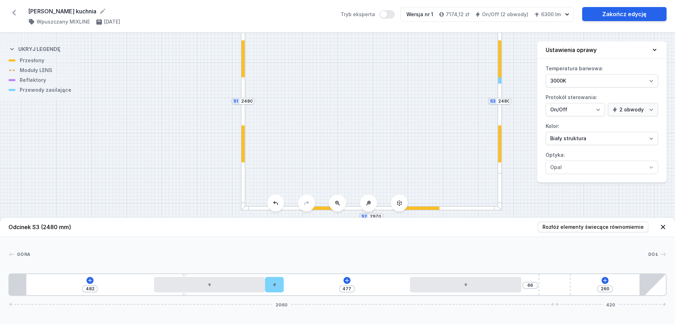
drag, startPoint x: 306, startPoint y: 125, endPoint x: 375, endPoint y: 186, distance: 92.1
click at [375, 187] on div "S3 2480 S2 2970 S1 2480" at bounding box center [337, 178] width 675 height 291
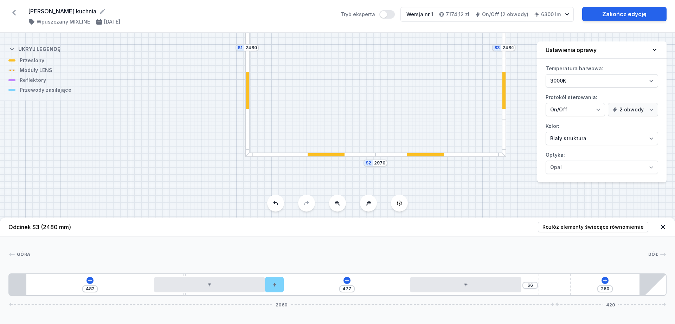
drag, startPoint x: 470, startPoint y: 111, endPoint x: 456, endPoint y: 53, distance: 59.3
click at [456, 53] on div "S3 2480 S2 2970 S1 2480" at bounding box center [337, 178] width 675 height 291
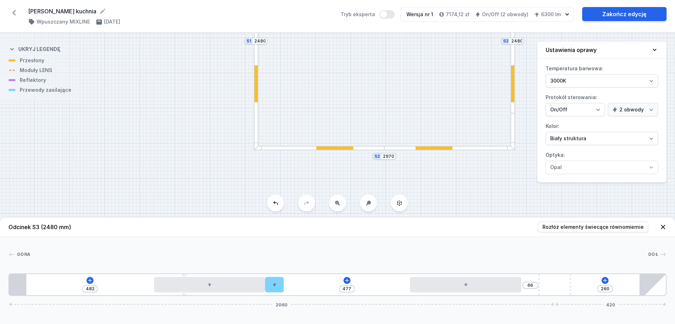
click at [400, 147] on div at bounding box center [449, 148] width 130 height 5
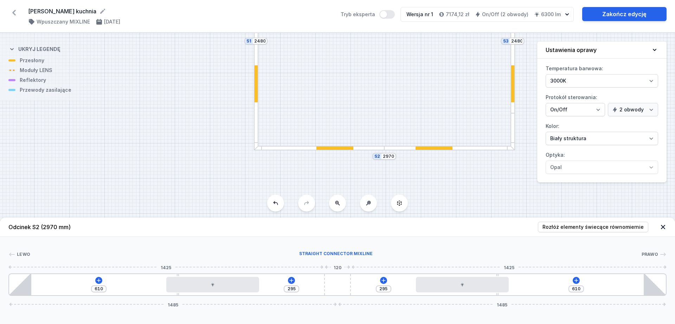
type input "742"
type input "163"
type input "744"
type input "161"
type input "748"
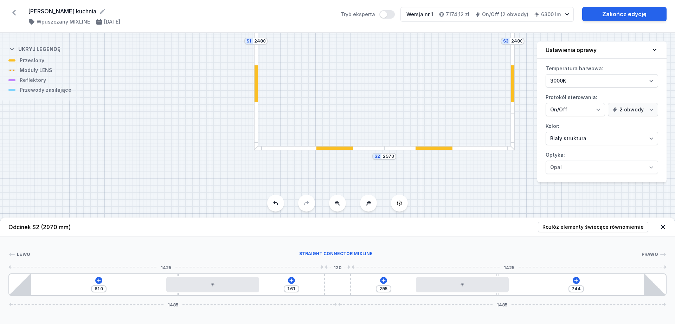
type input "157"
type input "753"
type input "152"
type input "755"
type input "150"
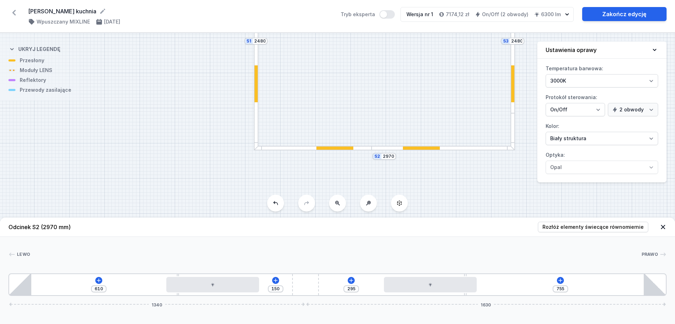
type input "765"
type input "140"
type input "775"
type input "130"
type input "781"
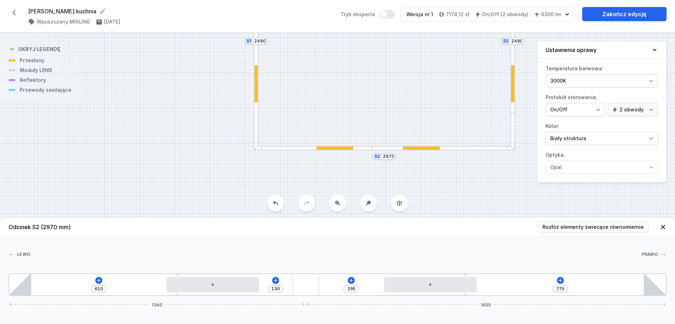
type input "124"
type input "787"
type input "118"
type input "792"
type input "113"
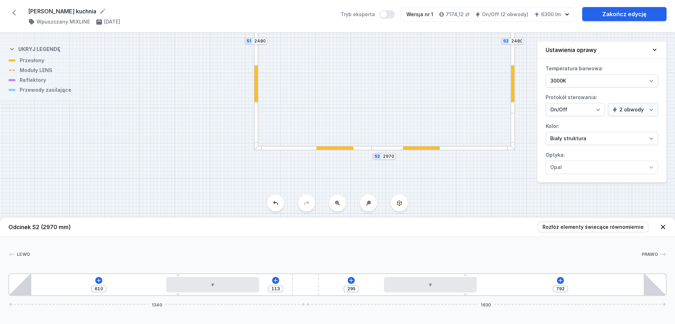
type input "798"
type input "107"
type input "802"
type input "103"
type input "816"
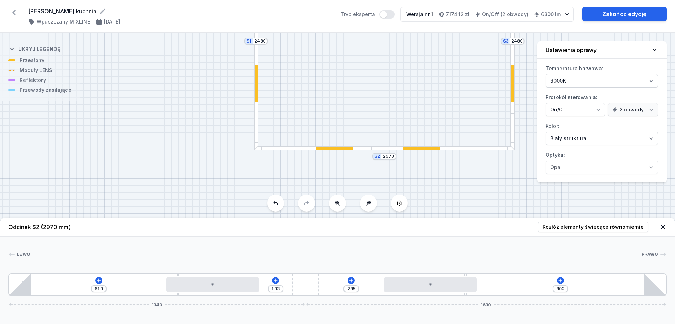
type input "89"
type input "827"
type input "78"
type input "830"
type input "75"
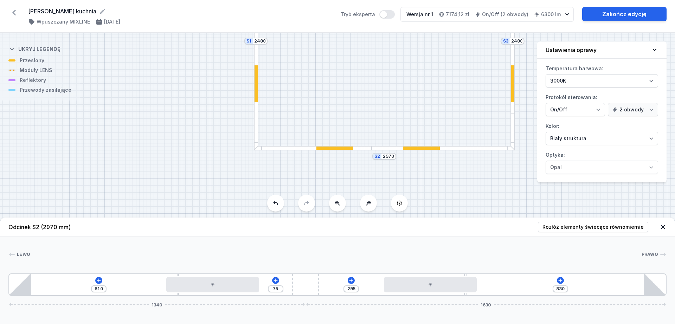
type input "832"
type input "73"
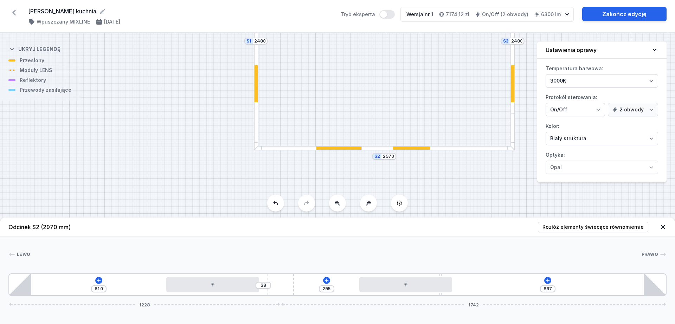
drag, startPoint x: 332, startPoint y: 284, endPoint x: 296, endPoint y: 282, distance: 35.6
click at [296, 259] on div "610 38 295 867 1228 1742" at bounding box center [337, 285] width 658 height 23
click at [540, 227] on span "Rozłóż elementy świecące równomiernie" at bounding box center [592, 227] width 101 height 7
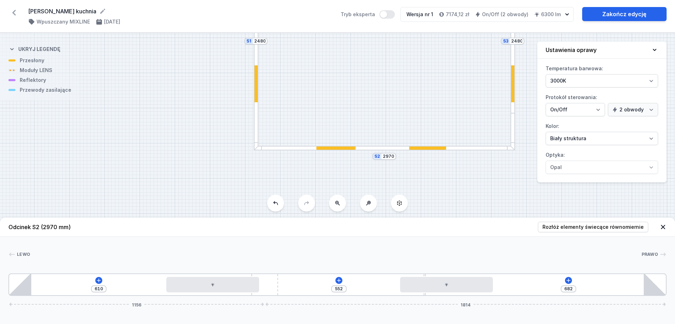
drag, startPoint x: 275, startPoint y: 293, endPoint x: 280, endPoint y: 291, distance: 5.0
click at [280, 259] on div "610 552 682 1156 1814" at bounding box center [337, 285] width 658 height 23
click at [540, 226] on span "Rozłóż elementy świecące równomiernie" at bounding box center [592, 227] width 101 height 7
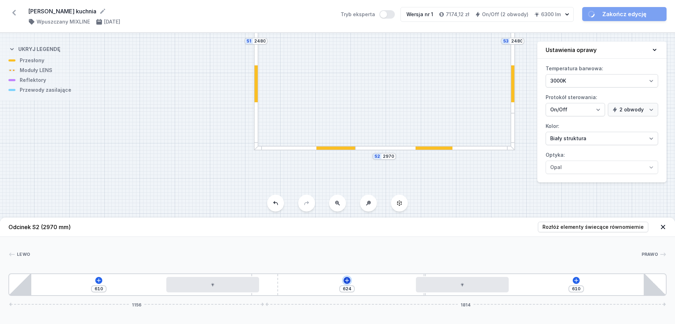
click at [346, 259] on icon at bounding box center [347, 280] width 4 height 4
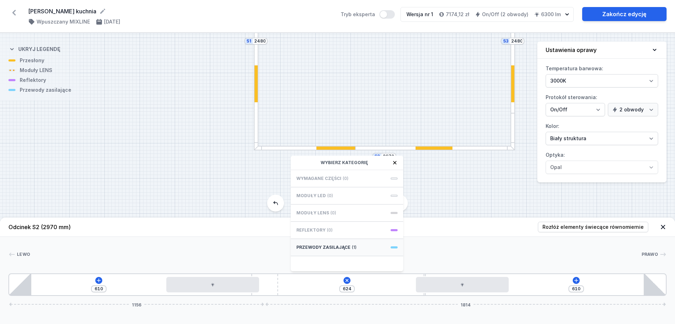
click at [344, 250] on span "Przewody zasilające" at bounding box center [323, 248] width 54 height 6
click at [329, 176] on span "Hole for power supply cable" at bounding box center [346, 177] width 101 height 7
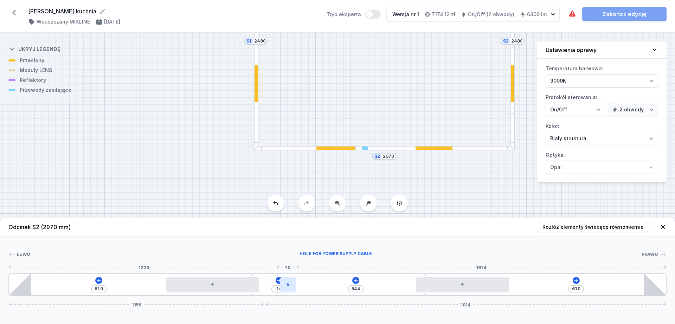
click at [291, 259] on div at bounding box center [287, 284] width 15 height 15
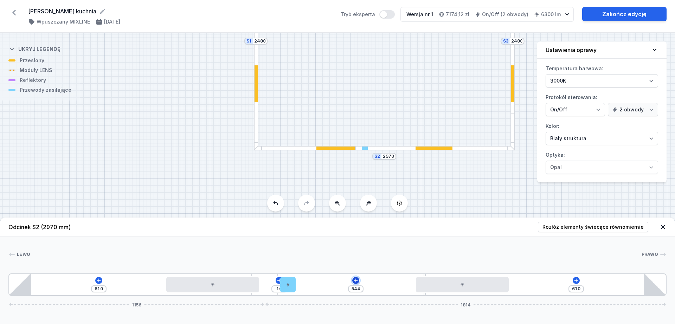
click at [358, 259] on icon at bounding box center [356, 281] width 6 height 6
click at [448, 225] on header "Odcinek S2 (2970 mm) Rozłóż elementy świecące równomiernie" at bounding box center [337, 227] width 675 height 19
click at [540, 259] on icon at bounding box center [576, 281] width 6 height 6
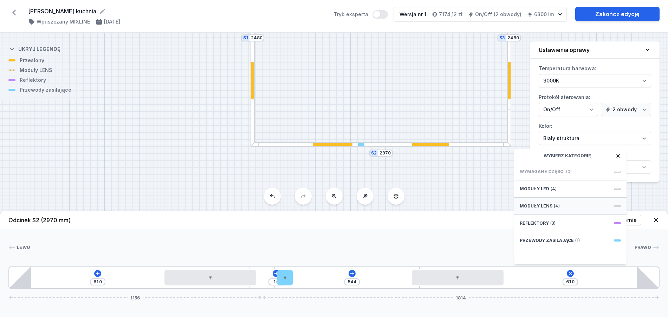
click at [540, 211] on div "Moduły LENS (4)" at bounding box center [570, 206] width 113 height 17
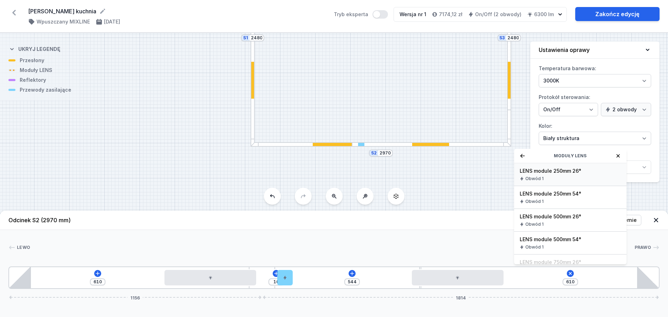
click at [540, 182] on div "LENS module 250mm 26° Obwód 1" at bounding box center [570, 174] width 113 height 23
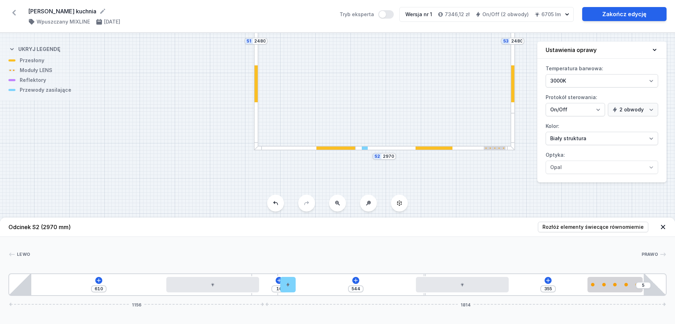
drag, startPoint x: 558, startPoint y: 292, endPoint x: 649, endPoint y: 288, distance: 91.5
click at [540, 259] on div "610 10 544 355 5 1156 1814" at bounding box center [337, 285] width 658 height 23
click at [99, 259] on icon at bounding box center [99, 280] width 4 height 4
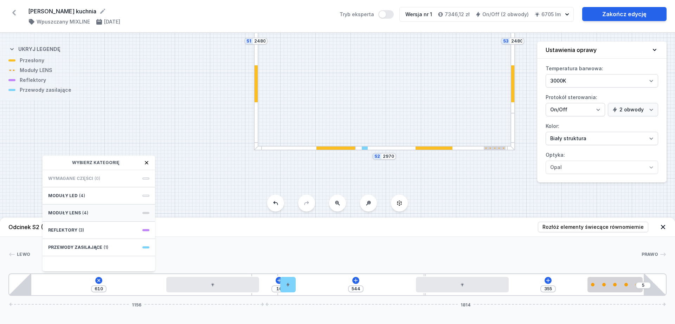
click at [93, 212] on div "Moduły LENS (4)" at bounding box center [99, 213] width 113 height 17
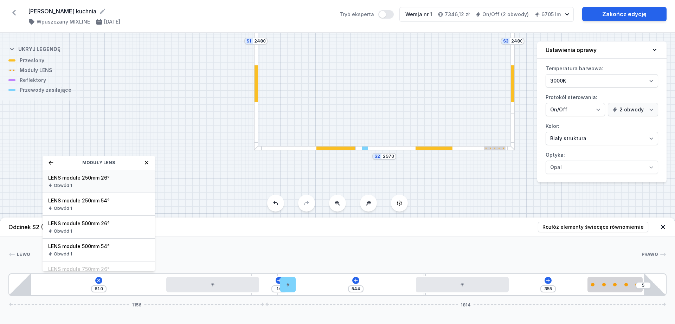
click at [95, 183] on div "Obwód 1" at bounding box center [98, 186] width 101 height 6
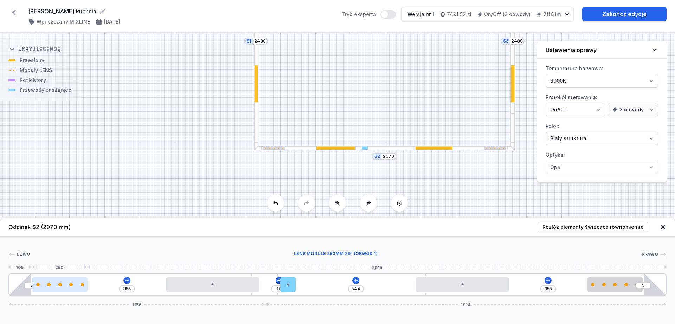
click at [69, 259] on div at bounding box center [59, 284] width 55 height 15
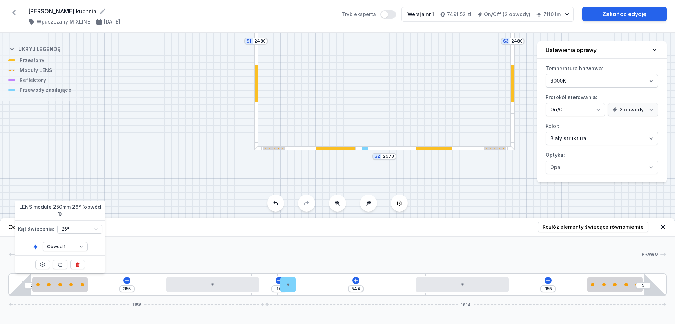
click at [540, 259] on div "5 355 10 544 355 5 1156 1814" at bounding box center [337, 285] width 658 height 23
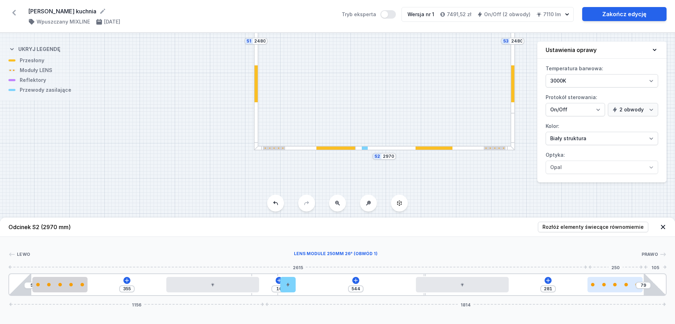
click at [540, 259] on div at bounding box center [614, 285] width 55 height 4
drag, startPoint x: 605, startPoint y: 280, endPoint x: 633, endPoint y: 279, distance: 28.1
click at [540, 259] on div at bounding box center [614, 284] width 55 height 15
click at [356, 259] on icon at bounding box center [356, 280] width 4 height 4
click at [399, 259] on div "5 355 10 544 355 5 1156 1814" at bounding box center [337, 285] width 658 height 23
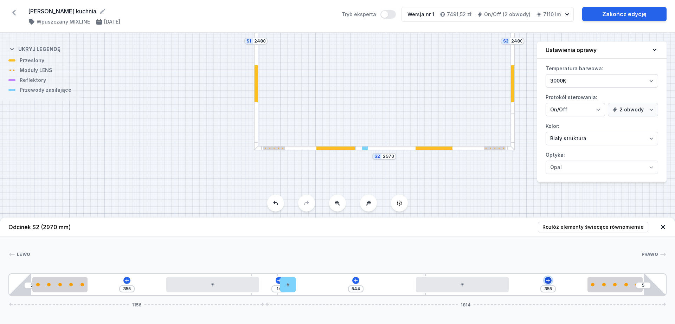
click at [540, 259] on icon at bounding box center [548, 281] width 6 height 6
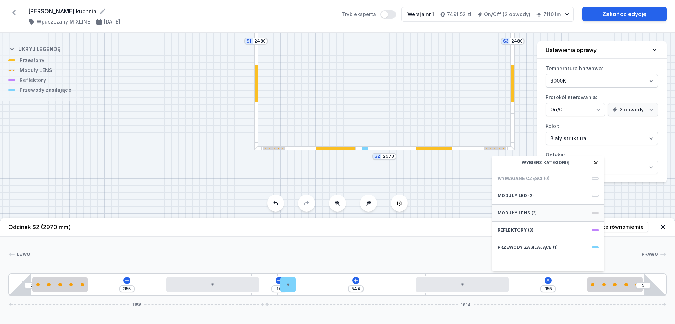
click at [532, 211] on span "(2)" at bounding box center [534, 213] width 5 height 6
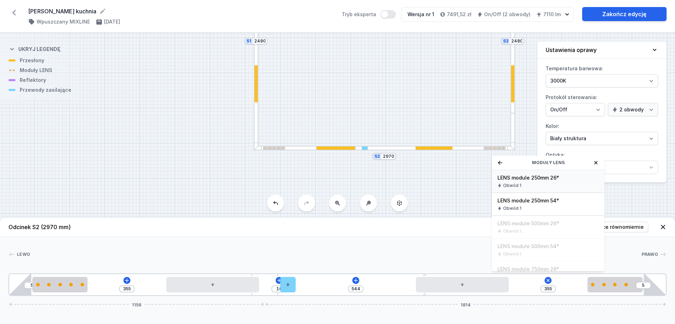
click at [539, 186] on div "Obwód 1" at bounding box center [547, 186] width 101 height 6
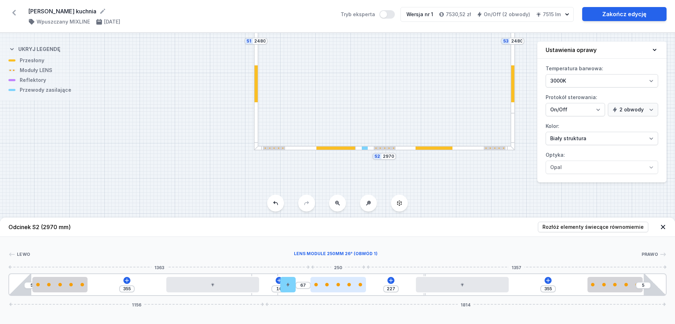
drag, startPoint x: 531, startPoint y: 289, endPoint x: 339, endPoint y: 285, distance: 191.6
click at [339, 259] on div at bounding box center [337, 284] width 55 height 15
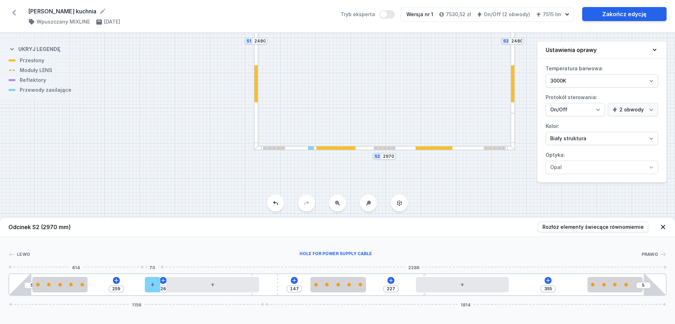
drag, startPoint x: 286, startPoint y: 286, endPoint x: 146, endPoint y: 284, distance: 140.3
click at [146, 259] on div at bounding box center [152, 284] width 15 height 15
click at [327, 259] on div at bounding box center [331, 285] width 55 height 4
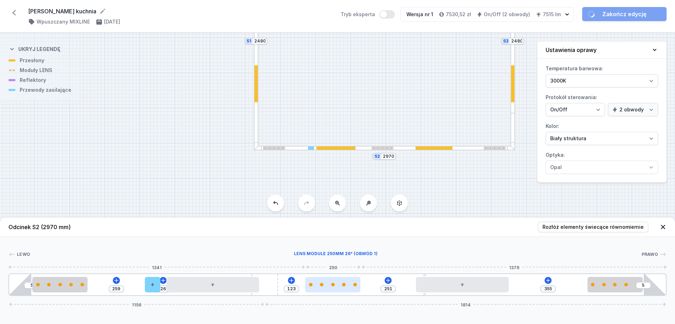
drag, startPoint x: 329, startPoint y: 283, endPoint x: 340, endPoint y: 284, distance: 10.2
click at [340, 259] on div at bounding box center [332, 285] width 55 height 4
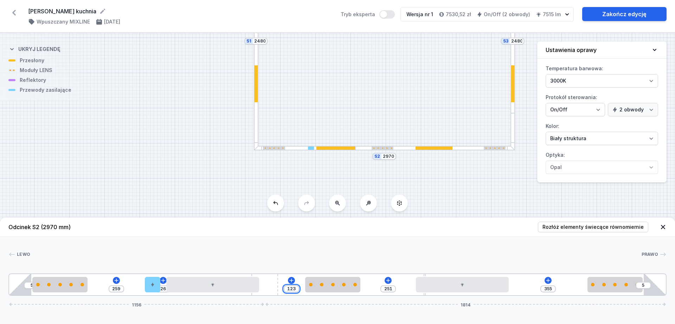
click at [294, 259] on input "123" at bounding box center [291, 289] width 11 height 6
click at [295, 259] on input "123" at bounding box center [291, 289] width 11 height 6
drag, startPoint x: 295, startPoint y: 288, endPoint x: 287, endPoint y: 287, distance: 7.9
click at [287, 259] on input "123" at bounding box center [291, 289] width 11 height 6
click at [405, 237] on div "[PERSON_NAME] 1 2 1 3 4 1 5 2 1 6 4 1 2 1 1 5 259 26 144 230 355 5 1156 1814 10…" at bounding box center [337, 266] width 675 height 59
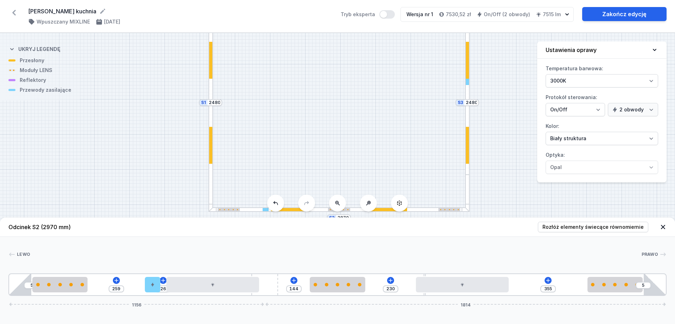
drag, startPoint x: 417, startPoint y: 142, endPoint x: 384, endPoint y: 176, distance: 47.7
click at [384, 176] on div "S3 2480 S2 2970 S1 2480" at bounding box center [337, 178] width 675 height 291
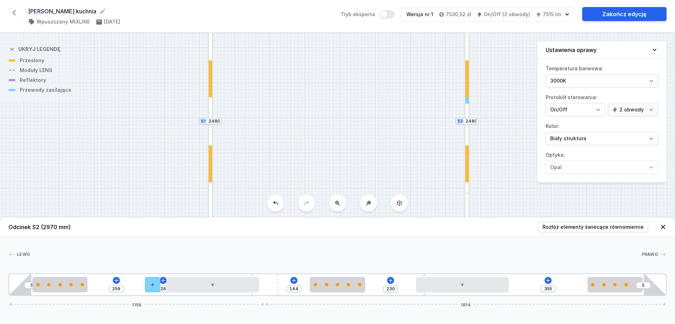
drag, startPoint x: 405, startPoint y: 123, endPoint x: 397, endPoint y: 180, distance: 57.9
click at [397, 180] on div "S3 2480 S2 2970 S1 2480" at bounding box center [337, 178] width 675 height 291
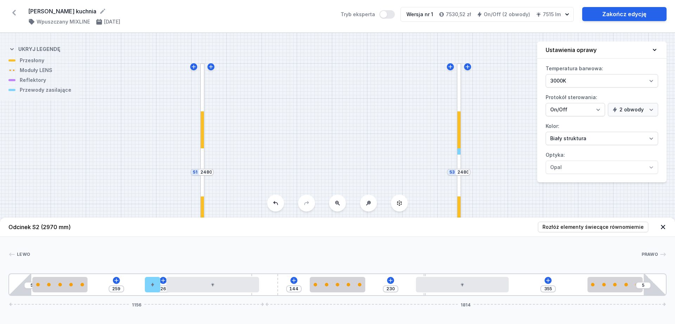
click at [458, 89] on div at bounding box center [459, 153] width 5 height 181
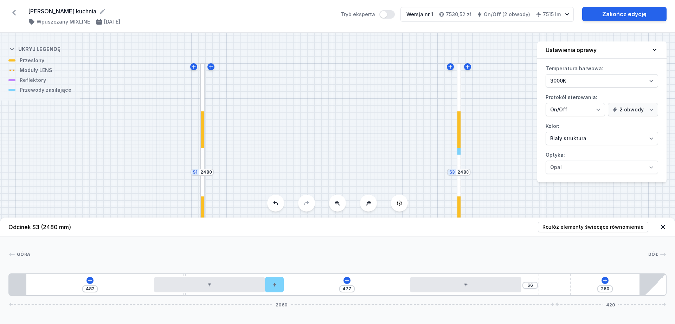
click at [87, 259] on div "482 477 66 260 2060 420" at bounding box center [337, 285] width 658 height 23
click at [88, 259] on icon at bounding box center [90, 281] width 6 height 6
click at [345, 259] on icon at bounding box center [347, 281] width 6 height 6
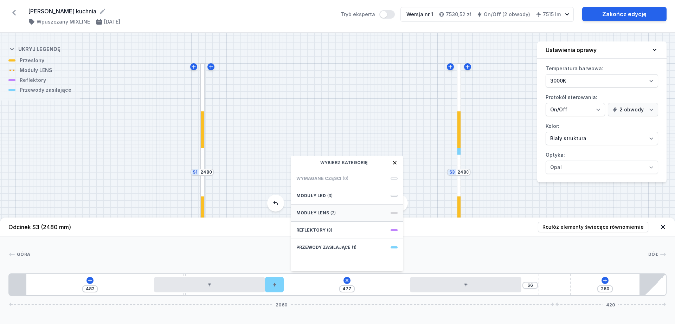
click at [344, 214] on div "Moduły LENS (2)" at bounding box center [347, 213] width 113 height 17
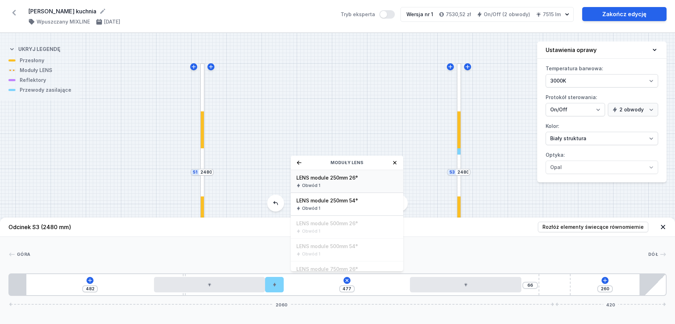
click at [357, 182] on div "LENS module 250mm 26° Obwód 1" at bounding box center [347, 181] width 113 height 23
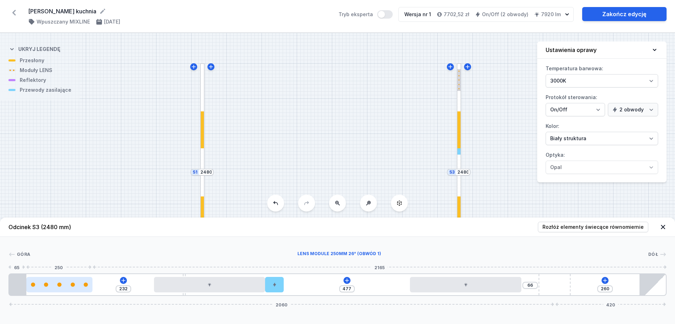
drag, startPoint x: 159, startPoint y: 282, endPoint x: 78, endPoint y: 283, distance: 80.5
click at [78, 259] on div at bounding box center [59, 284] width 66 height 15
click at [201, 103] on div at bounding box center [202, 117] width 5 height 108
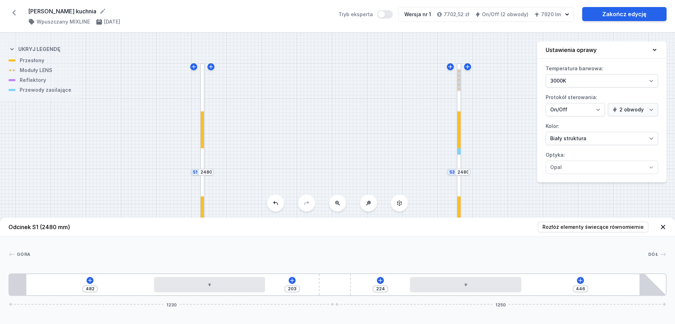
click at [200, 107] on div at bounding box center [202, 117] width 5 height 108
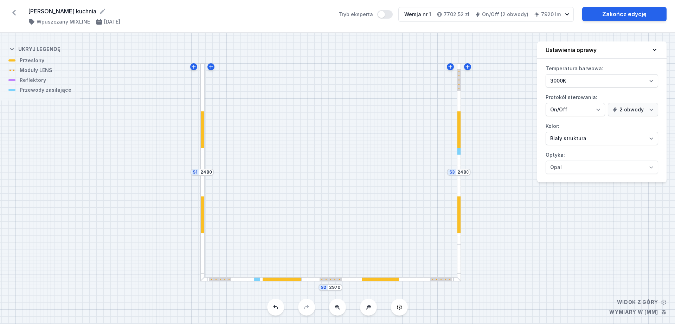
click at [203, 110] on div at bounding box center [202, 117] width 5 height 108
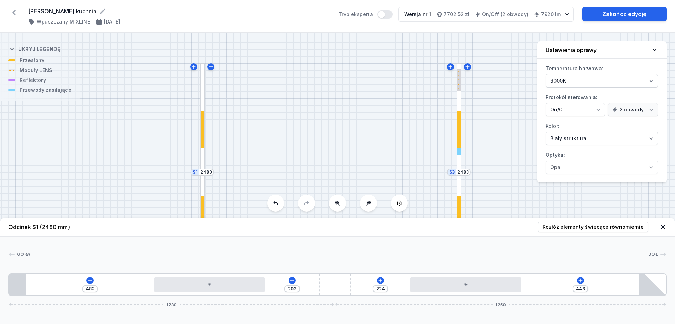
click at [294, 259] on div "482 203 224 446 1230 1250" at bounding box center [337, 285] width 658 height 23
click at [88, 259] on icon at bounding box center [90, 281] width 6 height 6
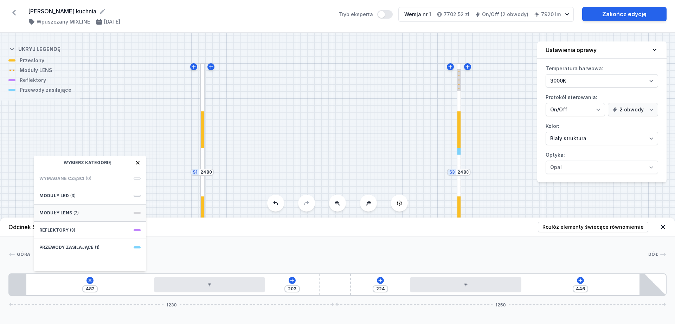
click at [78, 216] on div "Moduły LENS (2)" at bounding box center [90, 213] width 113 height 17
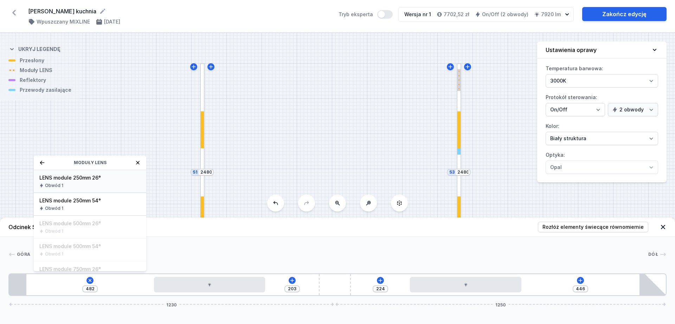
click at [104, 189] on div "LENS module 250mm 26° Obwód 1" at bounding box center [90, 181] width 113 height 23
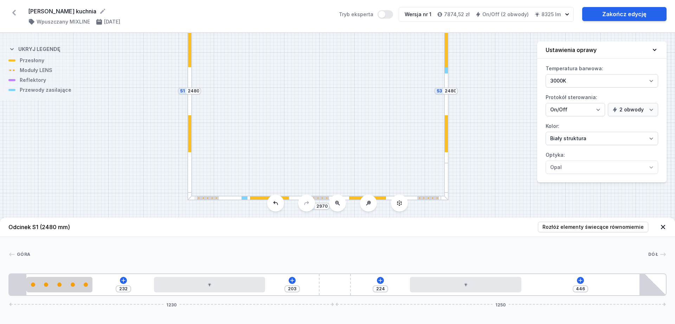
drag, startPoint x: 355, startPoint y: 173, endPoint x: 342, endPoint y: 93, distance: 81.3
click at [342, 93] on div "S3 2480 S2 2970 S1 2480" at bounding box center [337, 178] width 675 height 291
click at [446, 107] on div at bounding box center [446, 72] width 5 height 181
click at [349, 259] on icon at bounding box center [347, 281] width 6 height 6
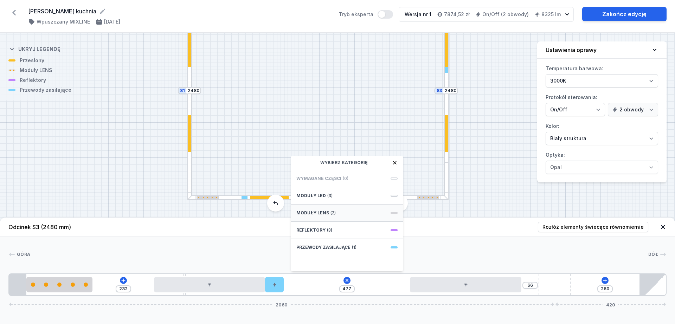
click at [341, 212] on div "Moduły LENS (2)" at bounding box center [347, 213] width 113 height 17
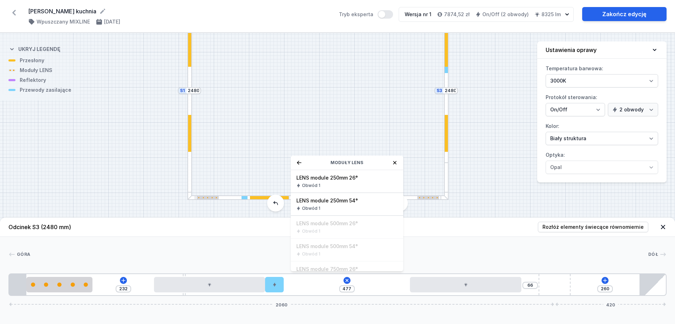
click at [357, 184] on div "Obwód 1" at bounding box center [346, 186] width 101 height 6
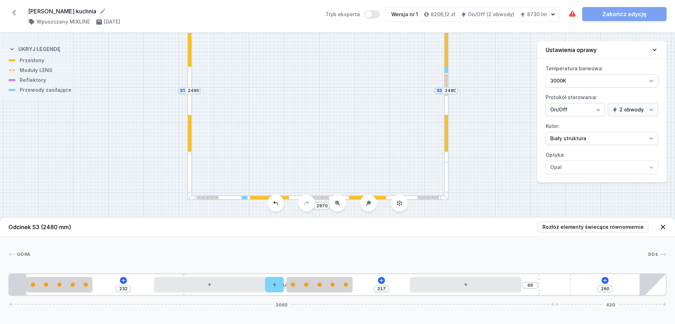
click at [191, 123] on div at bounding box center [189, 133] width 3 height 37
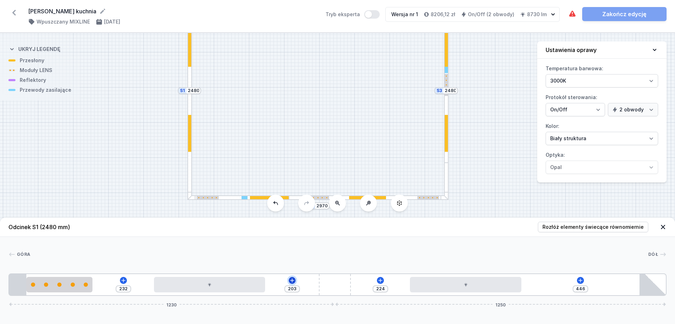
click at [295, 259] on icon at bounding box center [292, 281] width 6 height 6
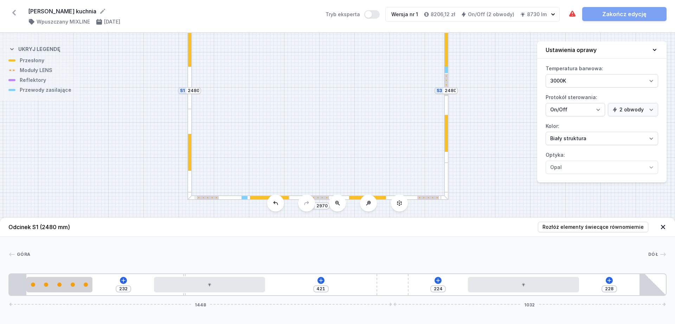
drag, startPoint x: 336, startPoint y: 285, endPoint x: 420, endPoint y: 283, distance: 84.0
click at [420, 259] on div "232 421 224 228 1448 1032" at bounding box center [337, 285] width 658 height 23
click at [540, 225] on span "Rozłóż elementy świecące równomiernie" at bounding box center [592, 227] width 101 height 7
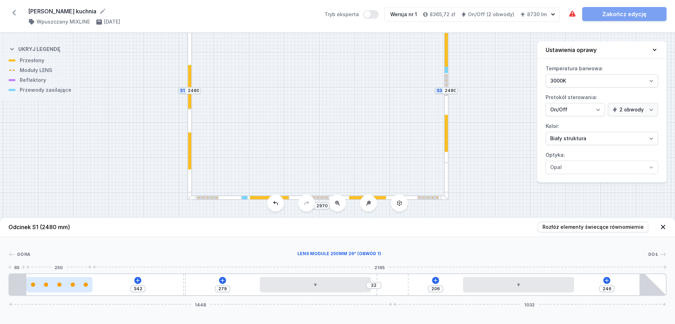
drag, startPoint x: 137, startPoint y: 285, endPoint x: 58, endPoint y: 284, distance: 79.8
click at [58, 259] on div at bounding box center [59, 285] width 66 height 4
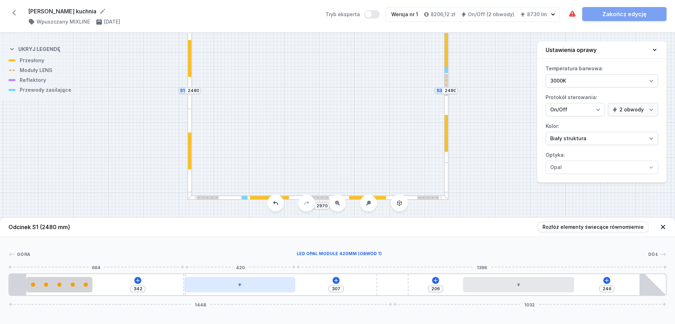
drag, startPoint x: 358, startPoint y: 284, endPoint x: 281, endPoint y: 282, distance: 76.3
click at [281, 259] on div at bounding box center [239, 284] width 111 height 15
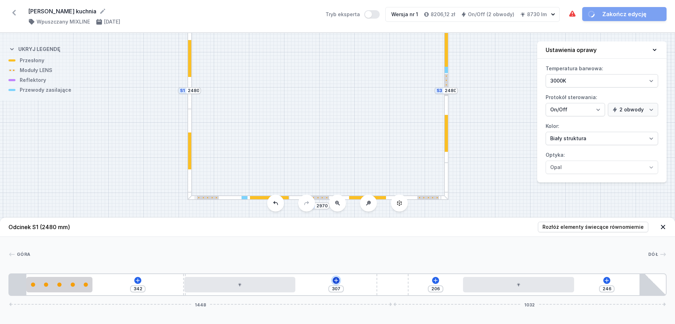
click at [335, 259] on icon at bounding box center [336, 281] width 6 height 6
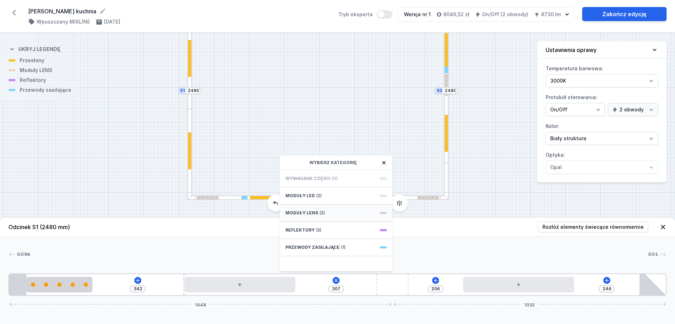
click at [328, 212] on div "Moduły LENS (2)" at bounding box center [336, 213] width 113 height 17
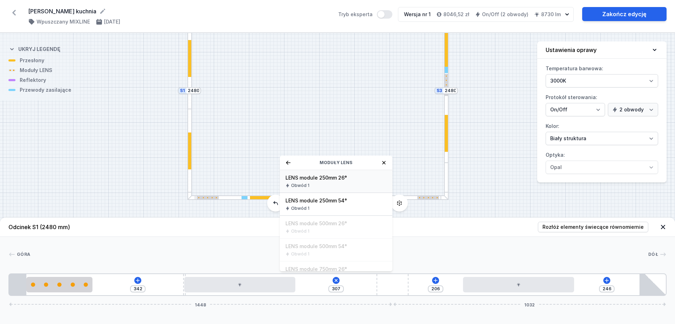
click at [333, 180] on span "LENS module 250mm 26°" at bounding box center [335, 177] width 101 height 7
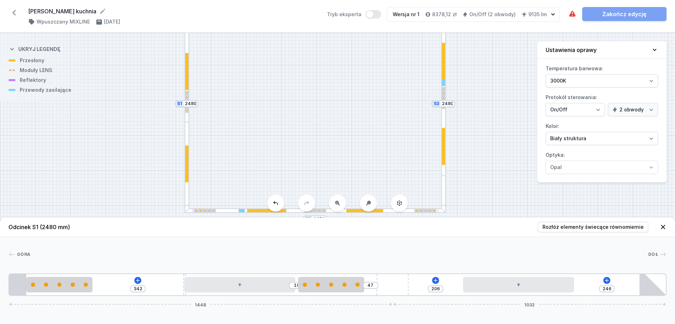
drag, startPoint x: 493, startPoint y: 179, endPoint x: 490, endPoint y: 195, distance: 15.8
click at [490, 195] on div "S3 2480 S2 2970 S1 2480" at bounding box center [337, 178] width 675 height 291
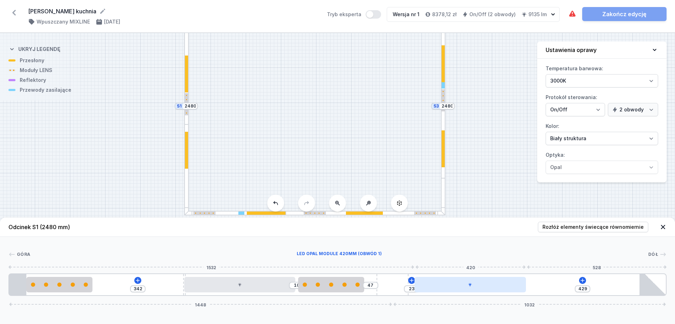
drag, startPoint x: 487, startPoint y: 285, endPoint x: 449, endPoint y: 285, distance: 38.0
click at [449, 259] on div at bounding box center [469, 284] width 111 height 15
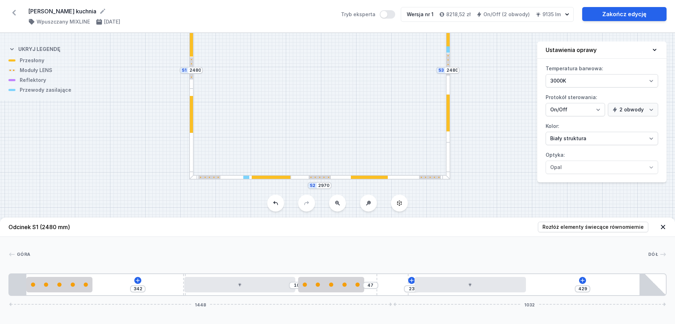
drag, startPoint x: 470, startPoint y: 182, endPoint x: 474, endPoint y: 155, distance: 28.1
click at [474, 155] on div "S3 2480 S2 2970 S1 2480" at bounding box center [337, 178] width 675 height 291
click at [420, 176] on div at bounding box center [430, 177] width 22 height 3
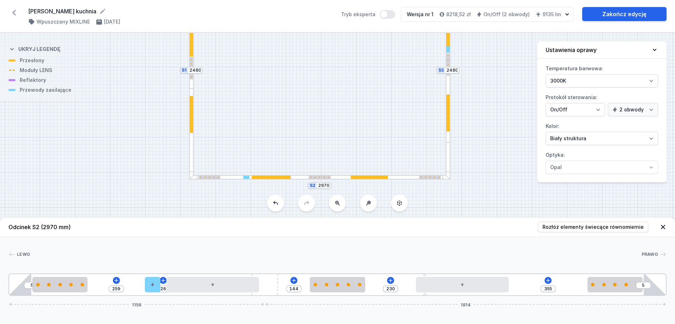
click at [448, 150] on div at bounding box center [448, 160] width 5 height 37
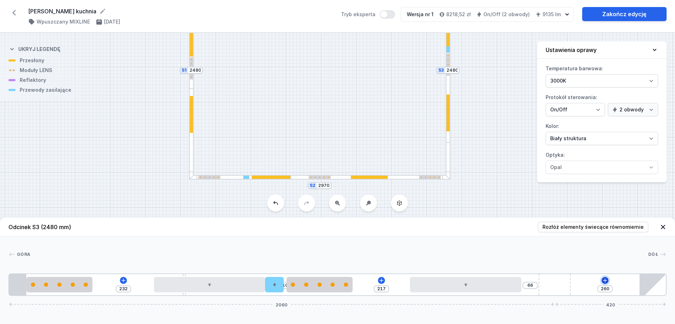
click at [540, 259] on icon at bounding box center [605, 281] width 6 height 6
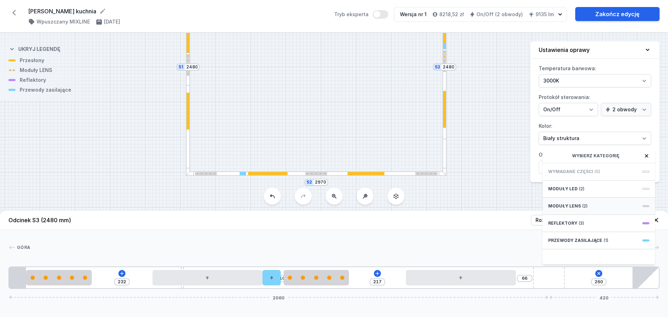
click at [540, 209] on span "(2)" at bounding box center [585, 207] width 5 height 6
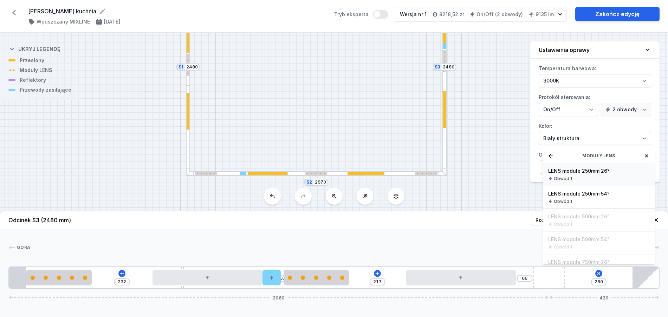
click at [540, 182] on div "Obwód 1" at bounding box center [598, 179] width 101 height 6
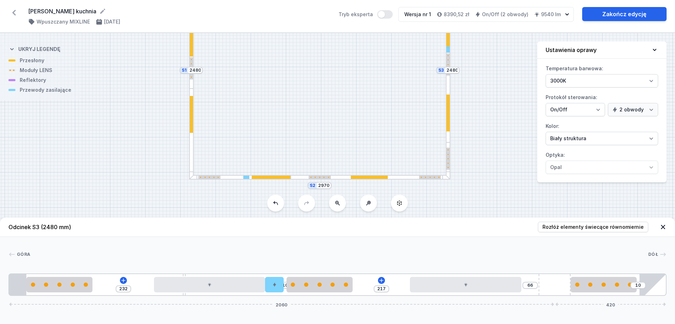
click at [192, 145] on div at bounding box center [191, 134] width 5 height 91
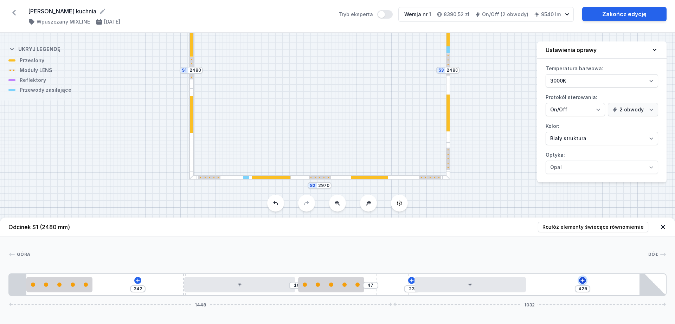
click at [540, 259] on button at bounding box center [582, 280] width 7 height 7
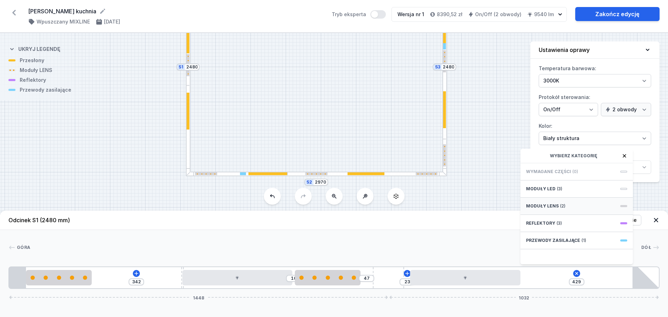
click at [540, 209] on span "(2)" at bounding box center [562, 207] width 5 height 6
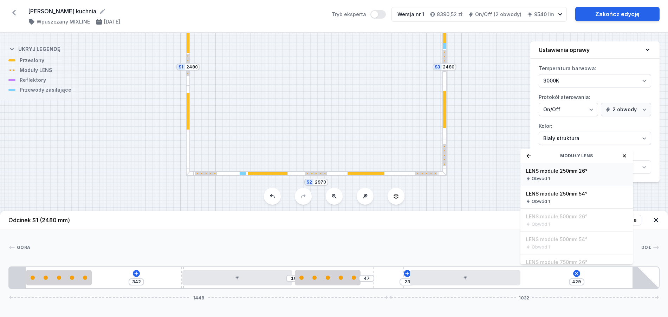
click at [540, 182] on div "Obwód 1" at bounding box center [576, 179] width 101 height 6
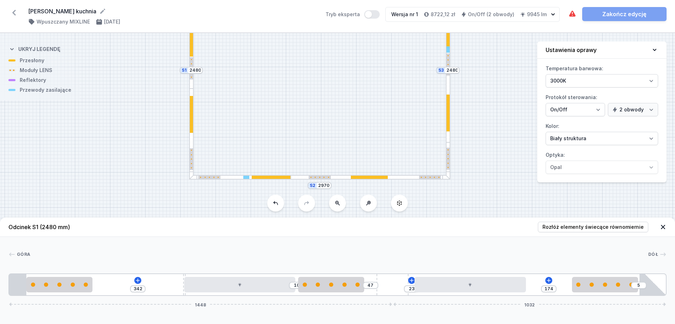
drag, startPoint x: 575, startPoint y: 289, endPoint x: 635, endPoint y: 288, distance: 59.8
click at [540, 259] on div "342 10 47 23 174 5 1448 1032" at bounding box center [337, 285] width 658 height 23
click at [540, 225] on span "Rozłóż elementy świecące równomiernie" at bounding box center [592, 227] width 101 height 7
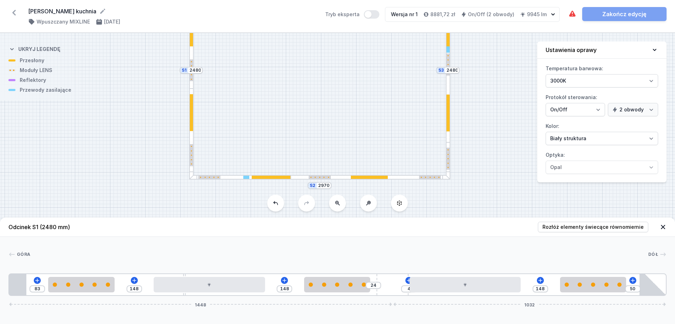
click at [451, 146] on div "S3 2480 S2 2970 S1 2480" at bounding box center [337, 178] width 675 height 291
click at [450, 145] on div at bounding box center [448, 142] width 5 height 11
click at [448, 146] on div at bounding box center [447, 142] width 3 height 11
click at [451, 152] on div "S3 2480 S2 2970 S1 2480" at bounding box center [337, 178] width 675 height 291
click at [449, 156] on div at bounding box center [447, 159] width 3 height 22
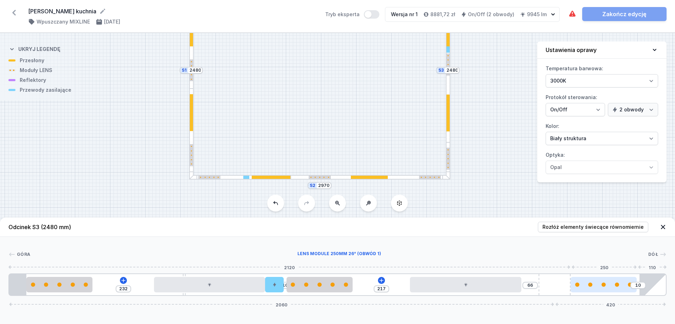
drag, startPoint x: 611, startPoint y: 289, endPoint x: 635, endPoint y: 290, distance: 24.3
click at [540, 259] on div at bounding box center [604, 284] width 66 height 15
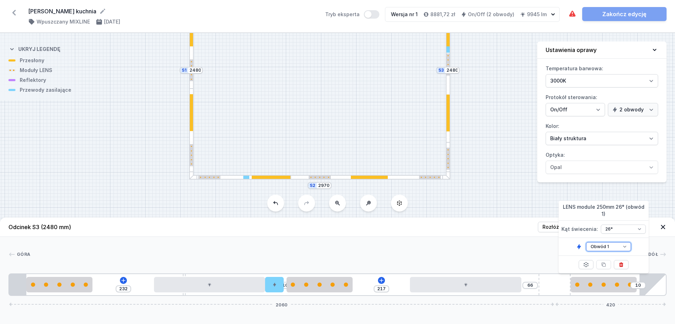
click at [540, 249] on select "Obwód 1 Obwód 2" at bounding box center [608, 246] width 45 height 9
click at [540, 242] on select "Obwód 1 Obwód 2" at bounding box center [608, 246] width 45 height 9
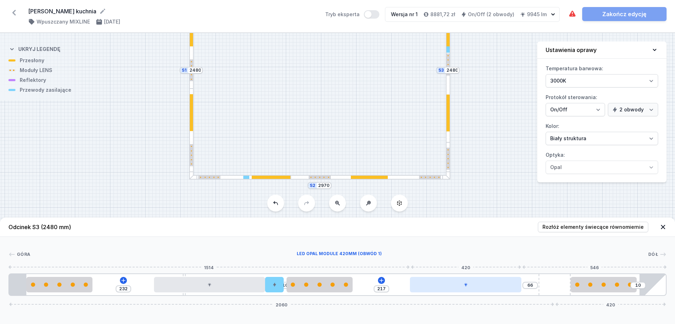
click at [471, 259] on div at bounding box center [465, 284] width 111 height 15
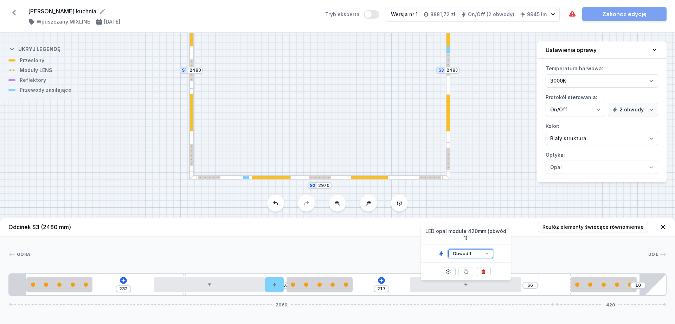
click at [473, 249] on select "Obwód 1 Obwód 2" at bounding box center [470, 253] width 45 height 9
click at [448, 249] on select "Obwód 1 Obwód 2" at bounding box center [470, 253] width 45 height 9
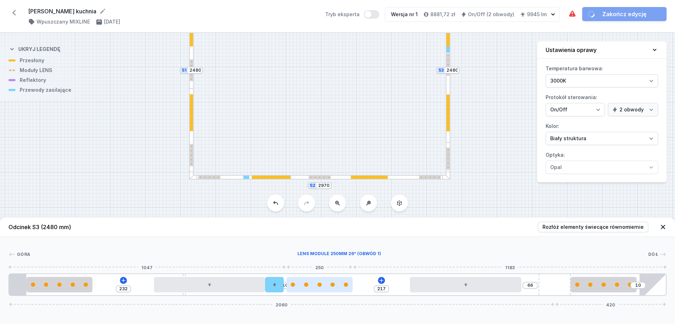
click at [323, 259] on div at bounding box center [320, 284] width 66 height 15
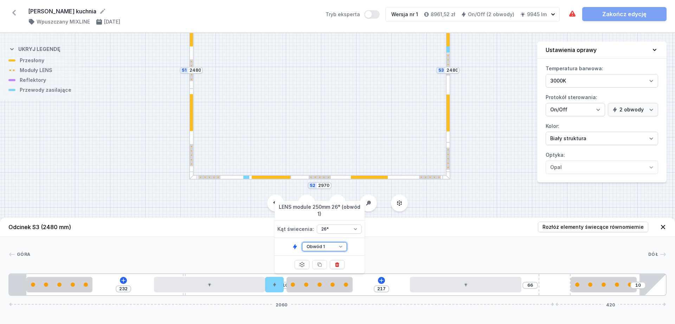
click at [326, 246] on select "Obwód 1 Obwód 2" at bounding box center [324, 246] width 45 height 9
click at [302, 242] on select "Obwód 1 Obwód 2" at bounding box center [324, 246] width 45 height 9
click at [274, 259] on div at bounding box center [274, 284] width 19 height 15
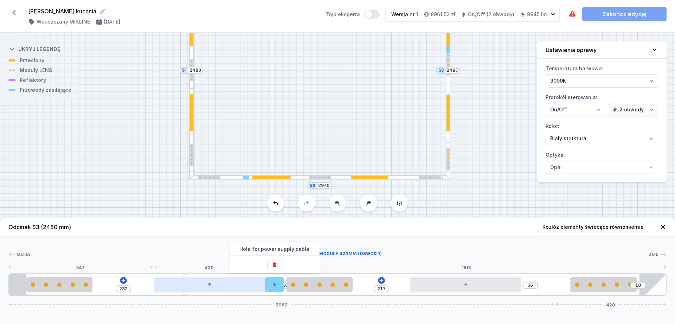
click at [248, 259] on div at bounding box center [209, 284] width 111 height 15
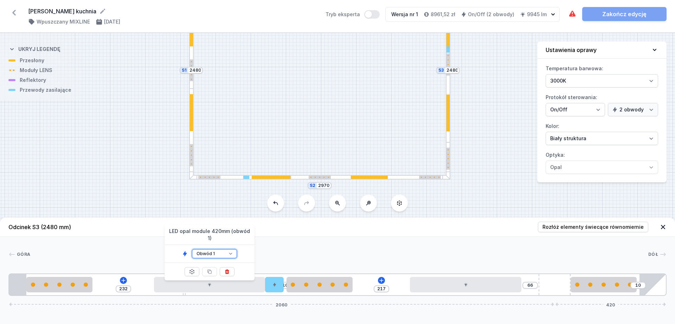
click at [218, 249] on select "Obwód 1 Obwód 2" at bounding box center [214, 253] width 45 height 9
click at [192, 249] on select "Obwód 1 Obwód 2" at bounding box center [214, 253] width 45 height 9
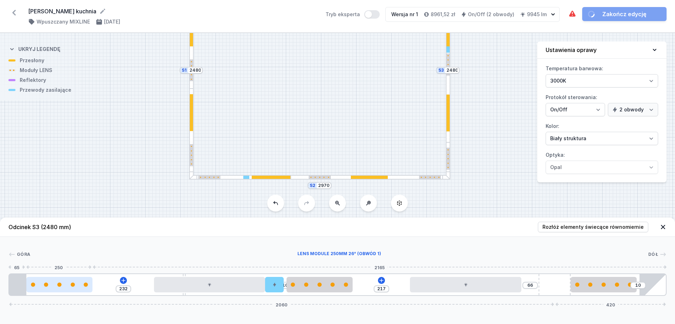
click at [66, 259] on div at bounding box center [59, 285] width 66 height 4
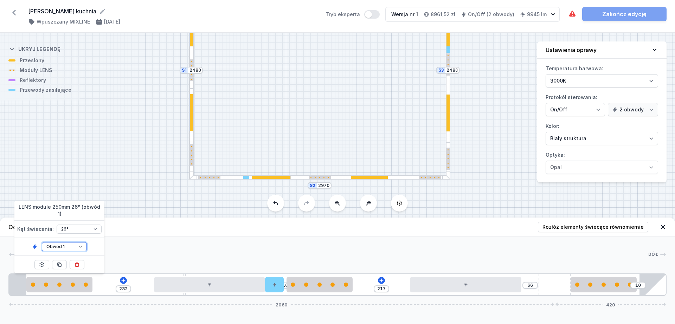
click at [69, 245] on select "Obwód 1 Obwód 2" at bounding box center [64, 246] width 45 height 9
click at [42, 242] on select "Obwód 1 Obwód 2" at bounding box center [64, 246] width 45 height 9
click at [192, 160] on div at bounding box center [191, 159] width 1 height 1
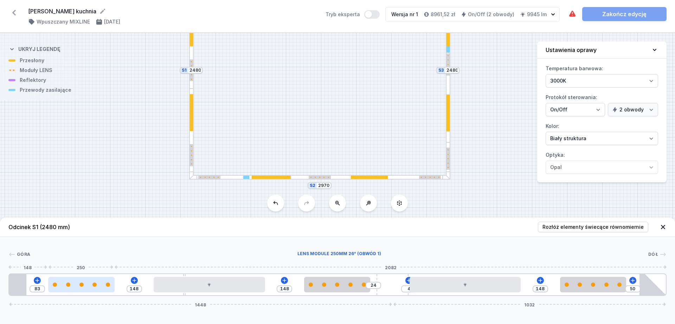
click at [98, 259] on div at bounding box center [81, 284] width 66 height 15
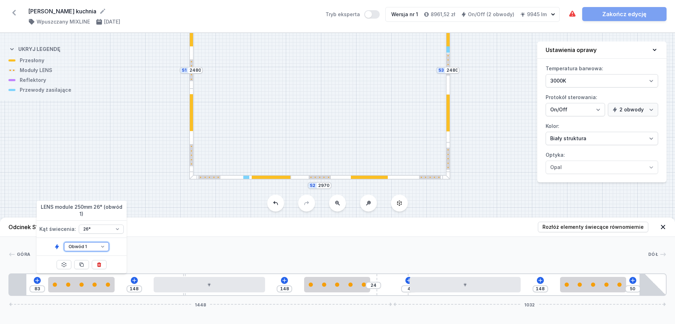
drag, startPoint x: 94, startPoint y: 243, endPoint x: 94, endPoint y: 248, distance: 5.0
click at [94, 243] on select "Obwód 1 Obwód 2" at bounding box center [86, 246] width 45 height 9
click at [64, 242] on select "Obwód 1 Obwód 2" at bounding box center [86, 246] width 45 height 9
click at [180, 259] on div "83 148 148 24 4 148 50 1448 1032" at bounding box center [337, 285] width 658 height 23
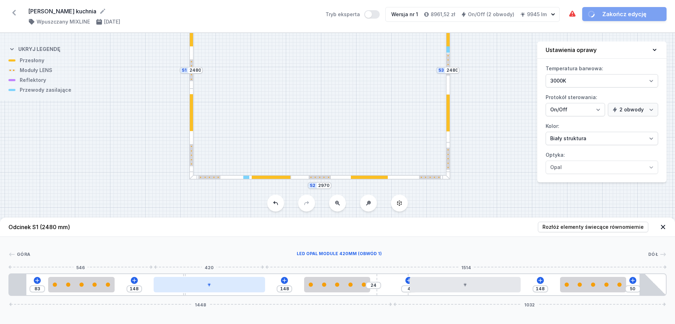
click at [181, 259] on div at bounding box center [209, 284] width 111 height 15
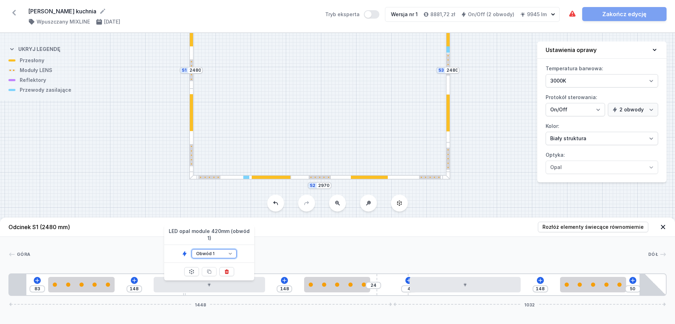
click at [205, 249] on select "Obwód 1 Obwód 2" at bounding box center [214, 253] width 45 height 9
click at [192, 249] on select "Obwód 1 Obwód 2" at bounding box center [214, 253] width 45 height 9
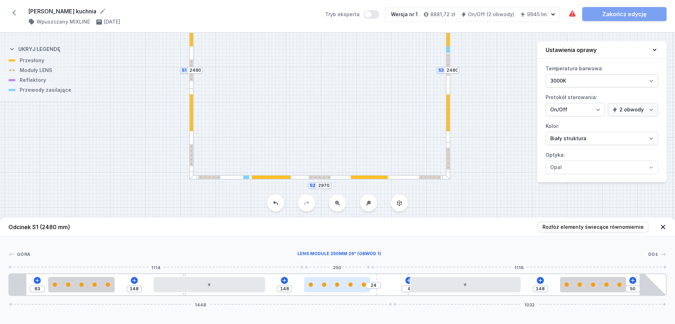
click at [362, 259] on div at bounding box center [337, 284] width 66 height 15
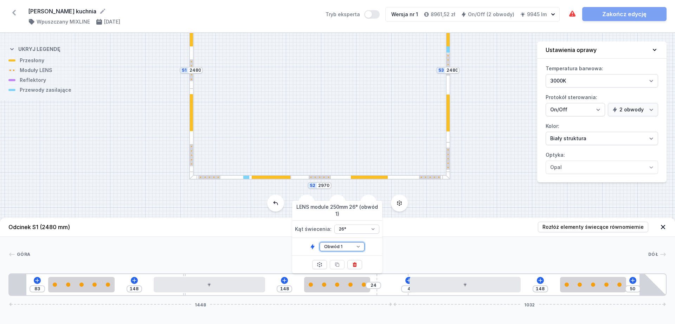
click at [346, 244] on select "Obwód 1 Obwód 2" at bounding box center [342, 246] width 45 height 9
click at [320, 242] on select "Obwód 1 Obwód 2" at bounding box center [342, 246] width 45 height 9
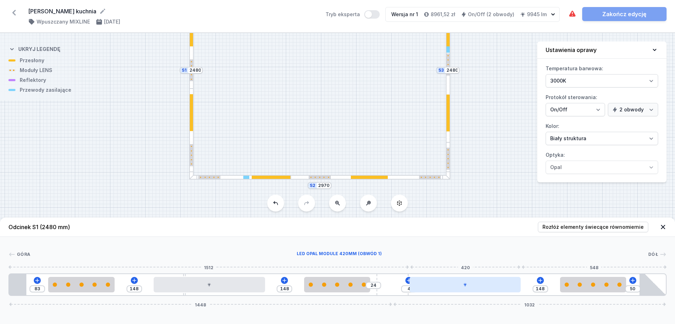
click at [434, 259] on div at bounding box center [465, 284] width 111 height 15
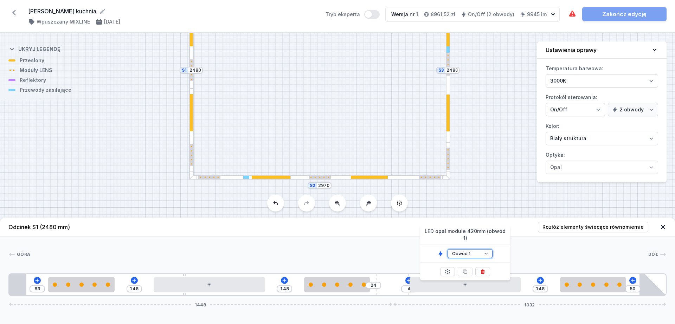
click at [474, 249] on select "Obwód 1 Obwód 2" at bounding box center [470, 253] width 45 height 9
click at [448, 249] on select "Obwód 1 Obwód 2" at bounding box center [470, 253] width 45 height 9
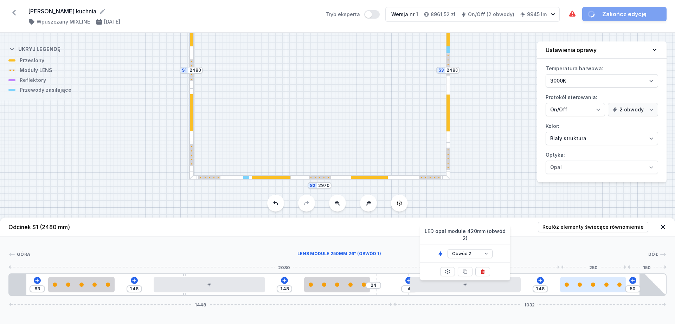
click at [540, 259] on div at bounding box center [593, 284] width 66 height 15
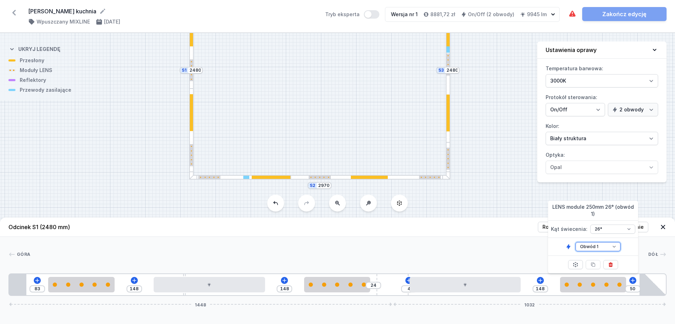
click at [540, 246] on select "Obwód 1 Obwód 2" at bounding box center [598, 246] width 45 height 9
click at [540, 242] on select "Obwód 1 Obwód 2" at bounding box center [598, 246] width 45 height 9
click at [475, 213] on div "S3 2480 S2 2970 S1 2480" at bounding box center [337, 178] width 675 height 291
click at [514, 207] on div "S3 2480 S2 2970 S1 2480" at bounding box center [337, 178] width 675 height 291
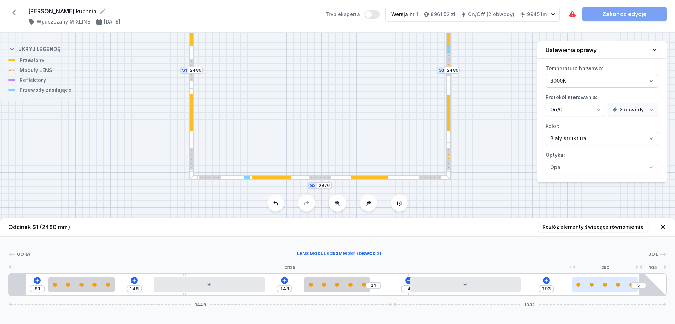
drag, startPoint x: 597, startPoint y: 289, endPoint x: 625, endPoint y: 290, distance: 28.8
click at [540, 259] on div at bounding box center [605, 284] width 66 height 15
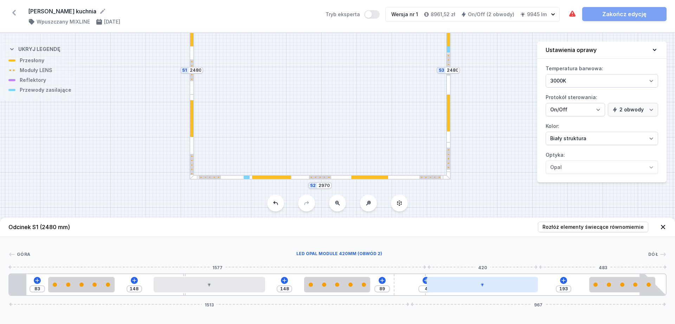
drag, startPoint x: 392, startPoint y: 289, endPoint x: 538, endPoint y: 289, distance: 145.5
click at [538, 259] on div "83 148 148 89 4 193 1513 967" at bounding box center [337, 285] width 658 height 23
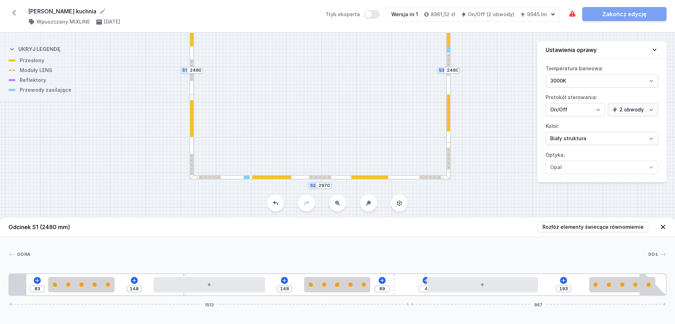
click at [450, 139] on div at bounding box center [448, 142] width 3 height 11
click at [446, 137] on div at bounding box center [448, 142] width 5 height 11
click at [451, 142] on div "S3 2480 S2 2970 S1 2480" at bounding box center [337, 178] width 675 height 291
click at [191, 146] on div at bounding box center [191, 137] width 5 height 85
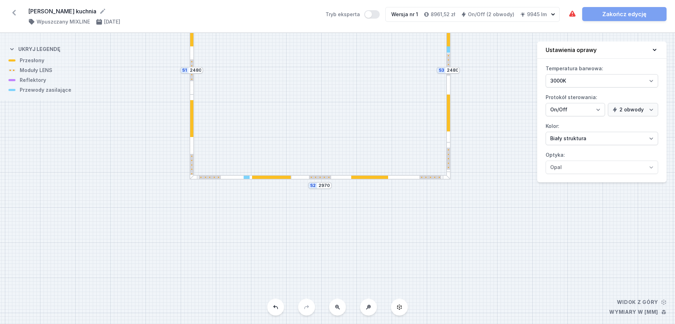
click at [191, 146] on div at bounding box center [191, 137] width 5 height 85
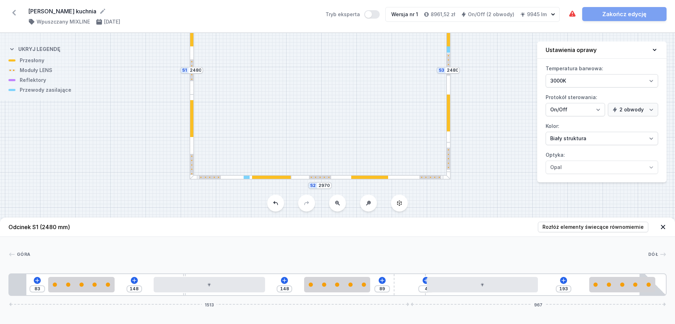
click at [446, 119] on div at bounding box center [448, 51] width 5 height 181
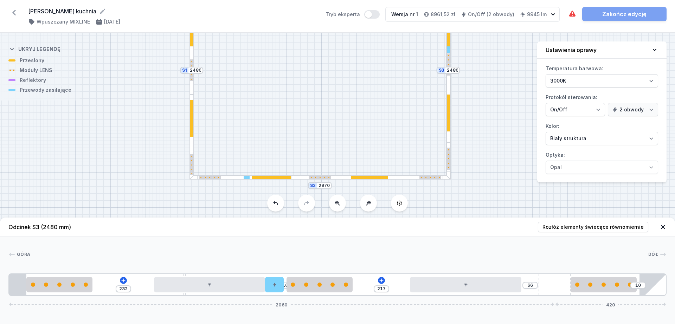
click at [191, 110] on div at bounding box center [191, 118] width 3 height 37
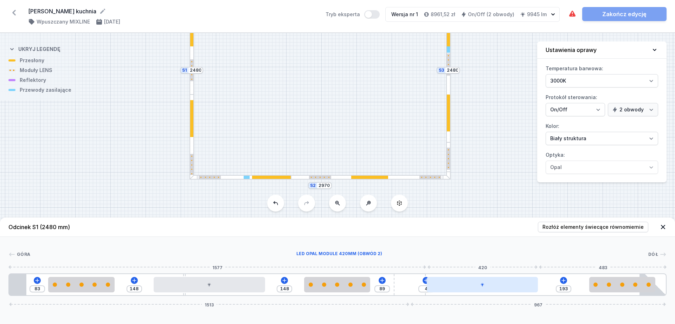
drag, startPoint x: 412, startPoint y: 280, endPoint x: 523, endPoint y: 280, distance: 111.4
click at [523, 259] on div "83 148 148 89 4 193 1513 967" at bounding box center [337, 285] width 658 height 23
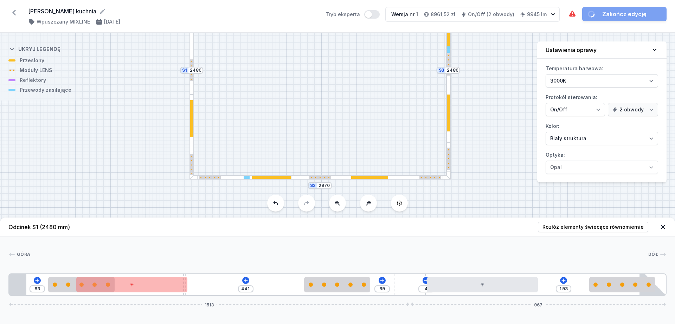
drag, startPoint x: 185, startPoint y: 278, endPoint x: 104, endPoint y: 269, distance: 81.6
click at [104, 259] on div "[GEOGRAPHIC_DATA] 1 2 2 3 4 2 2 2 5 4 2 2 2 6 83 441 89 4 193 1513 967 148 250 …" at bounding box center [337, 266] width 675 height 59
drag, startPoint x: 196, startPoint y: 276, endPoint x: 378, endPoint y: 274, distance: 181.4
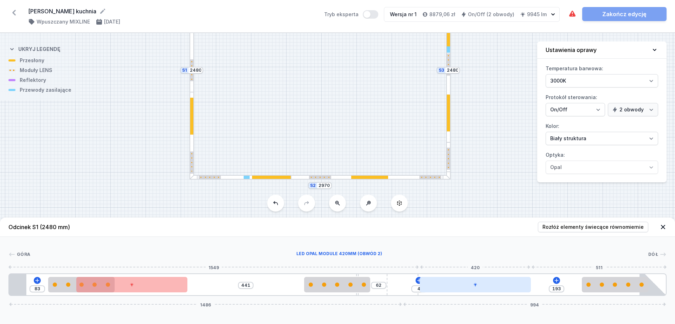
drag, startPoint x: 410, startPoint y: 278, endPoint x: 429, endPoint y: 282, distance: 19.8
click at [429, 259] on div "83 441 62 4 193 1486 994" at bounding box center [337, 285] width 658 height 23
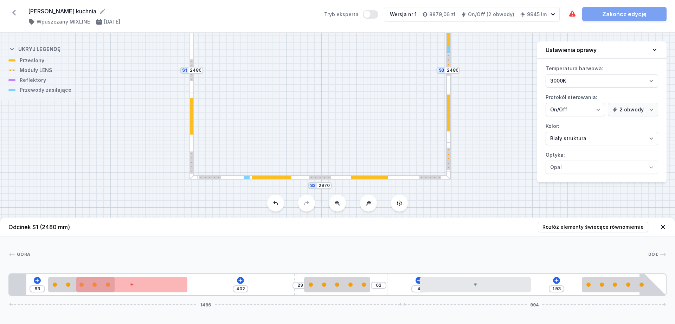
drag, startPoint x: 357, startPoint y: 275, endPoint x: 297, endPoint y: 273, distance: 60.2
click at [297, 259] on div "[GEOGRAPHIC_DATA] 1 2 2 3 2 4 2 2 5 3 2 2 2 6 83 402 29 62 4 193 1486 994 148 2…" at bounding box center [337, 266] width 675 height 59
click at [540, 229] on span "Rozłóż elementy świecące równomiernie" at bounding box center [592, 227] width 101 height 7
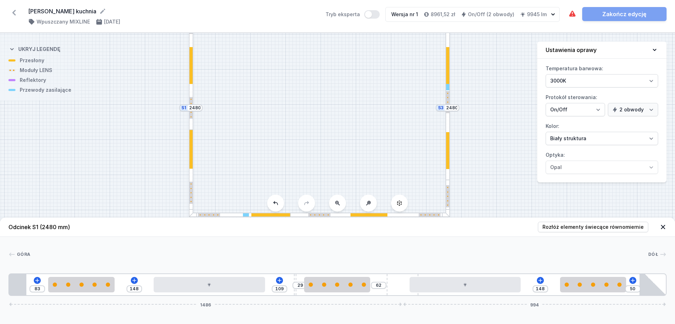
drag, startPoint x: 527, startPoint y: 183, endPoint x: 527, endPoint y: 220, distance: 37.6
click at [527, 220] on div "S3 2480 S2 2970 S1 2480 Odcinek S1 (2480 mm) Rozłóż elementy świecące równomier…" at bounding box center [337, 178] width 675 height 291
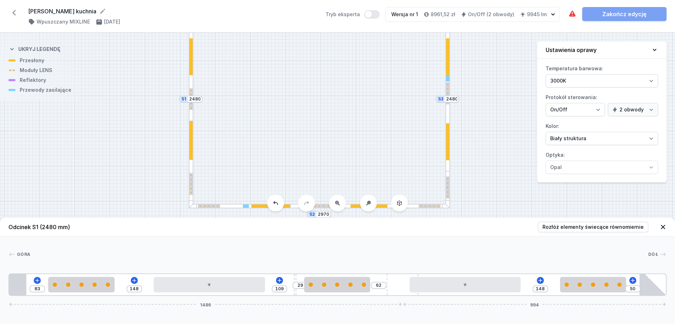
drag, startPoint x: 522, startPoint y: 207, endPoint x: 522, endPoint y: 190, distance: 17.2
click at [522, 190] on div "S3 2480 S2 2970 S1 2480" at bounding box center [337, 178] width 675 height 291
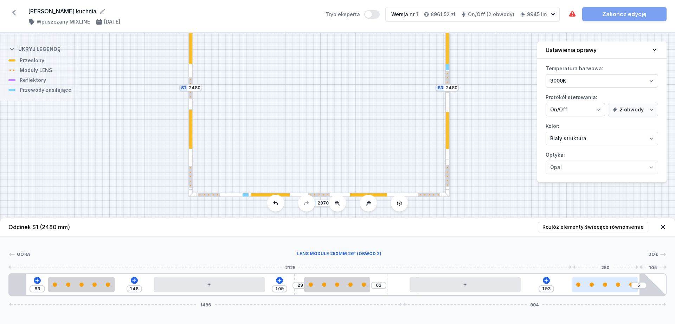
drag, startPoint x: 606, startPoint y: 289, endPoint x: 623, endPoint y: 289, distance: 17.6
click at [540, 259] on div at bounding box center [605, 284] width 66 height 15
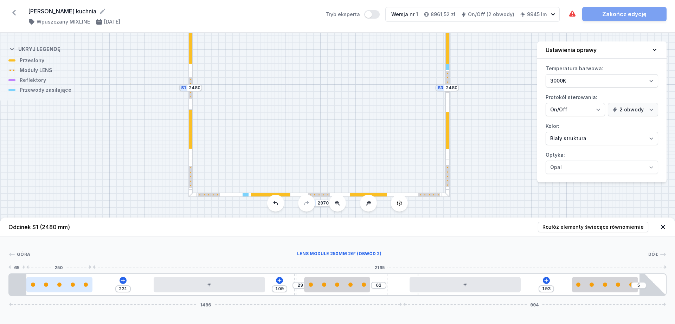
drag, startPoint x: 63, startPoint y: 284, endPoint x: 33, endPoint y: 285, distance: 29.5
click at [33, 259] on div at bounding box center [59, 285] width 66 height 4
click at [448, 120] on div at bounding box center [447, 130] width 3 height 37
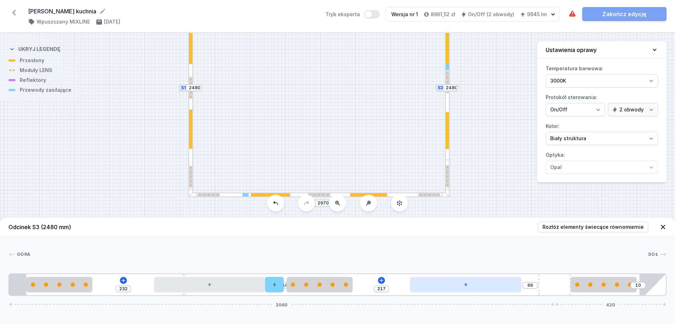
click at [441, 259] on div at bounding box center [465, 284] width 111 height 15
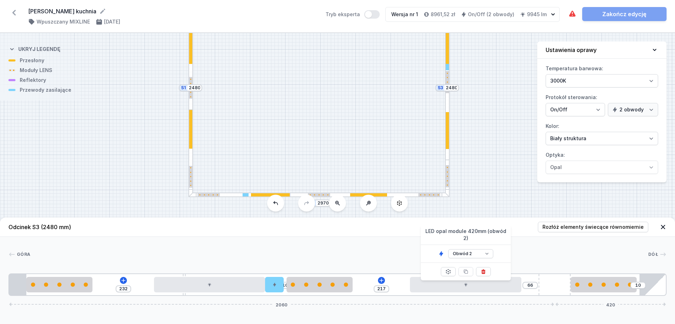
click at [461, 160] on div "S3 2480 S2 2970 S1 2480" at bounding box center [337, 178] width 675 height 291
click at [449, 155] on div at bounding box center [447, 160] width 3 height 11
click at [378, 14] on button "Tryb eksperta" at bounding box center [371, 14] width 15 height 8
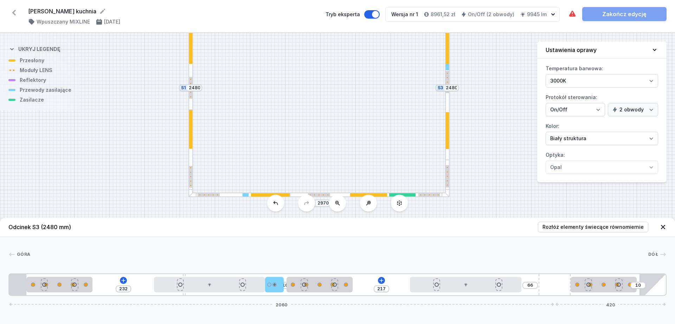
click at [191, 113] on div at bounding box center [190, 112] width 3 height 5
click at [192, 123] on div at bounding box center [190, 154] width 5 height 88
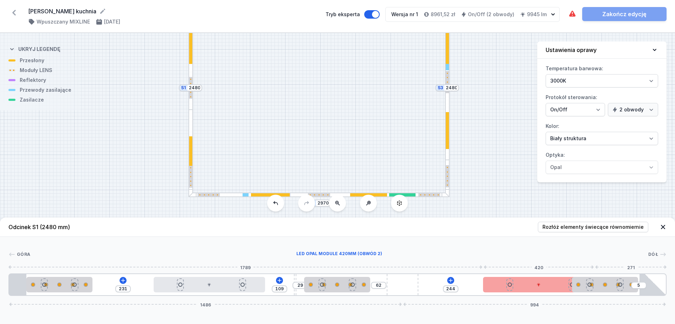
drag, startPoint x: 454, startPoint y: 287, endPoint x: 540, endPoint y: 291, distance: 86.6
click at [540, 259] on div at bounding box center [538, 284] width 111 height 15
drag, startPoint x: 534, startPoint y: 289, endPoint x: 526, endPoint y: 288, distance: 8.9
click at [526, 259] on div at bounding box center [517, 284] width 111 height 15
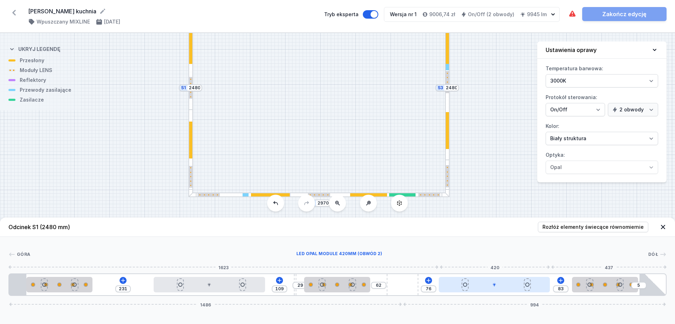
drag, startPoint x: 526, startPoint y: 288, endPoint x: 515, endPoint y: 286, distance: 10.3
click at [515, 259] on div at bounding box center [494, 284] width 111 height 15
drag, startPoint x: 515, startPoint y: 286, endPoint x: 507, endPoint y: 286, distance: 8.8
click at [507, 259] on div at bounding box center [474, 284] width 111 height 15
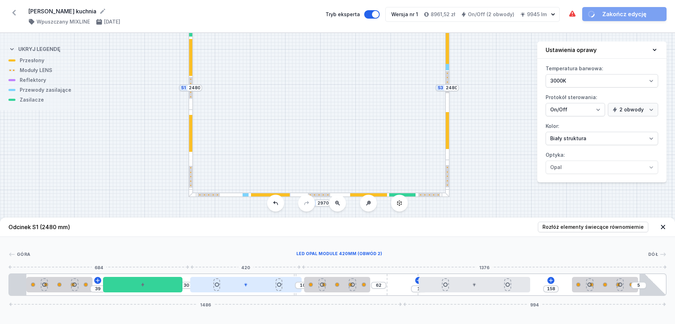
drag, startPoint x: 201, startPoint y: 284, endPoint x: 235, endPoint y: 286, distance: 34.5
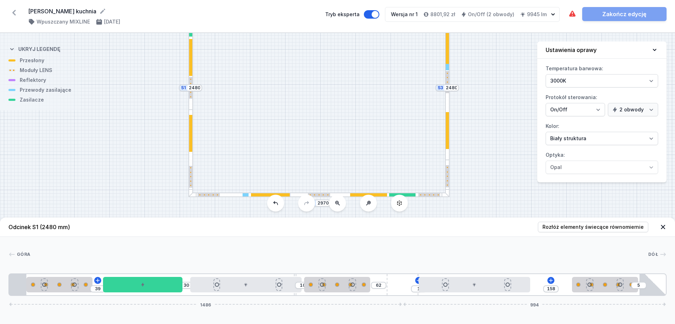
click at [411, 234] on header "Odcinek S1 (2480 mm) Rozłóż elementy świecące równomiernie" at bounding box center [337, 227] width 675 height 19
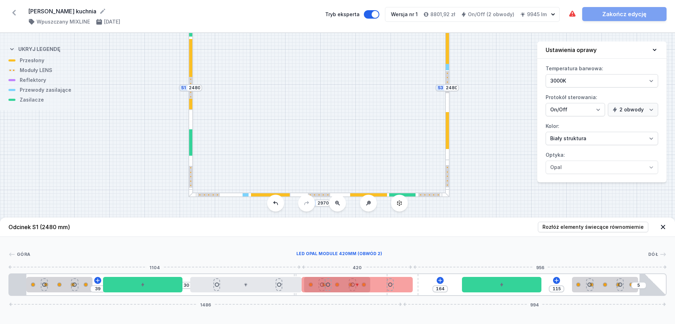
drag, startPoint x: 455, startPoint y: 287, endPoint x: 346, endPoint y: 289, distance: 109.4
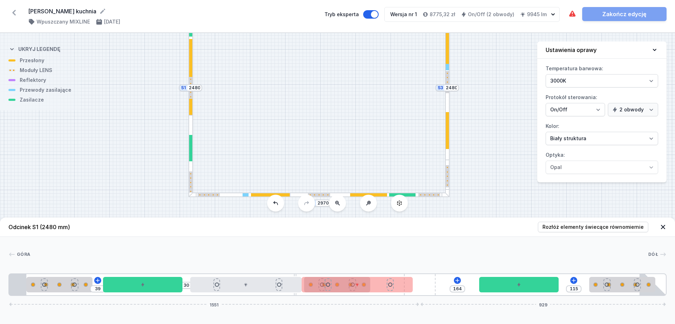
drag, startPoint x: 417, startPoint y: 281, endPoint x: 449, endPoint y: 281, distance: 32.0
click at [449, 259] on div "39 30 164 115 1551 929" at bounding box center [337, 285] width 658 height 23
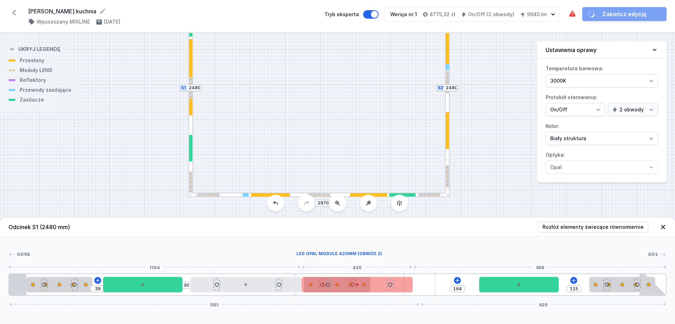
drag, startPoint x: 373, startPoint y: 284, endPoint x: 391, endPoint y: 286, distance: 18.0
click at [391, 259] on div at bounding box center [357, 284] width 111 height 15
click at [391, 259] on div at bounding box center [390, 285] width 4 height 4
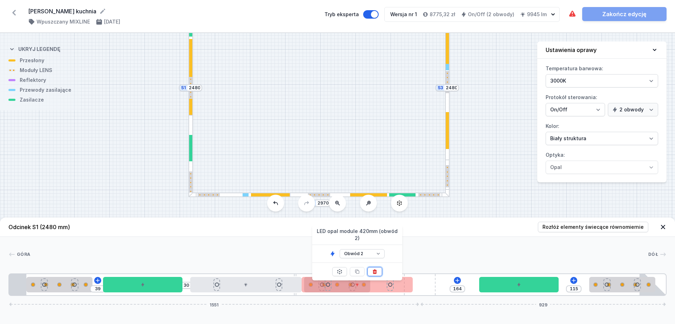
click at [378, 259] on button at bounding box center [374, 271] width 15 height 9
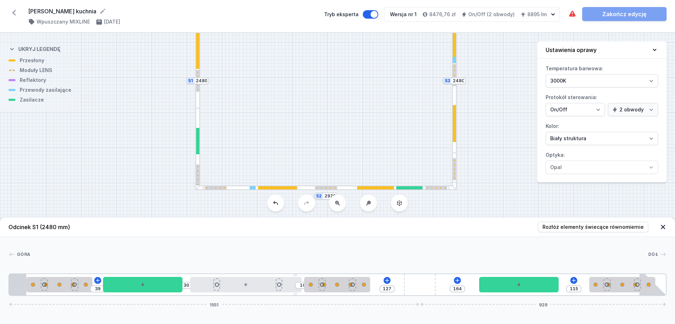
drag, startPoint x: 469, startPoint y: 165, endPoint x: 476, endPoint y: 158, distance: 9.9
click at [476, 158] on div "S3 2480 S2 2970 S1 2480" at bounding box center [337, 178] width 675 height 291
click at [406, 186] on div at bounding box center [377, 188] width 160 height 5
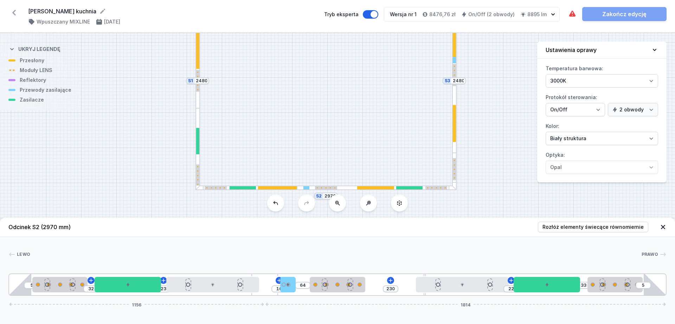
drag, startPoint x: 151, startPoint y: 288, endPoint x: 298, endPoint y: 285, distance: 147.3
click at [321, 232] on header "Odcinek S2 (2970 mm) Rozłóż elementy świecące równomiernie" at bounding box center [337, 227] width 675 height 19
click at [195, 137] on div at bounding box center [197, 149] width 5 height 82
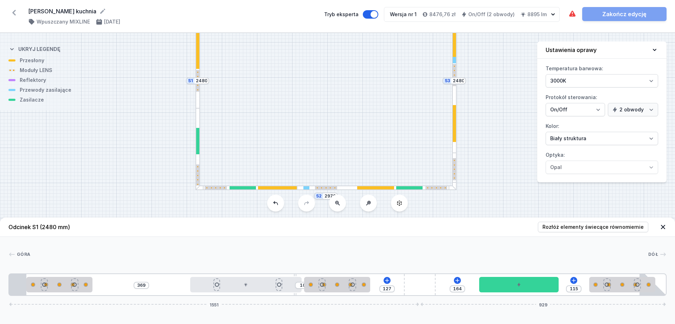
click at [454, 115] on div at bounding box center [454, 123] width 3 height 37
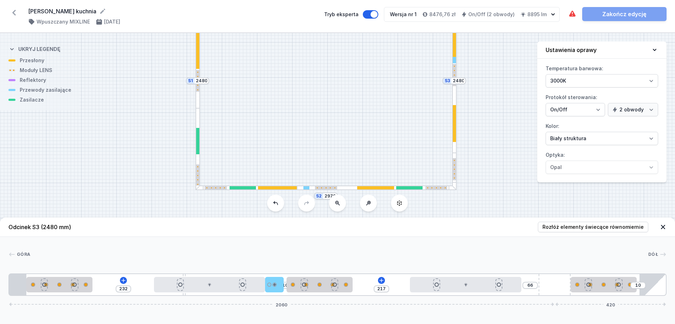
click at [362, 189] on div at bounding box center [375, 187] width 37 height 3
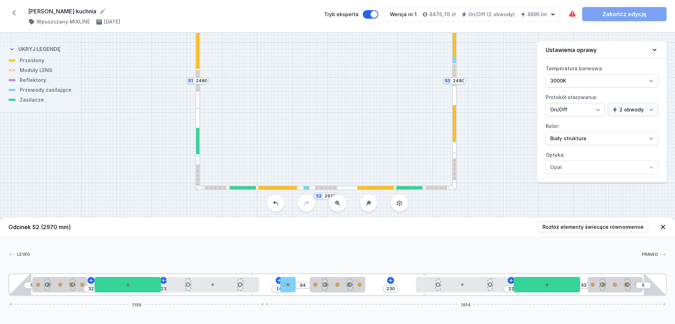
click at [198, 130] on div at bounding box center [197, 141] width 3 height 26
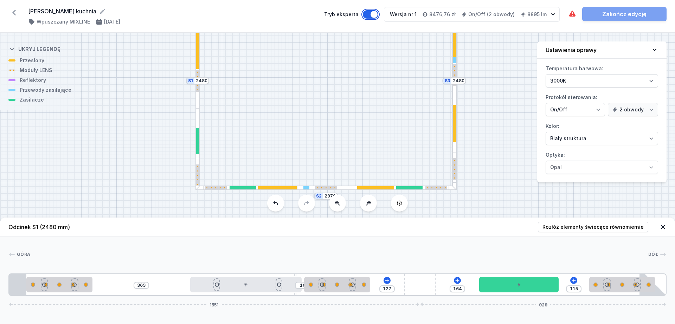
click at [373, 15] on button "Tryb eksperta" at bounding box center [370, 14] width 15 height 8
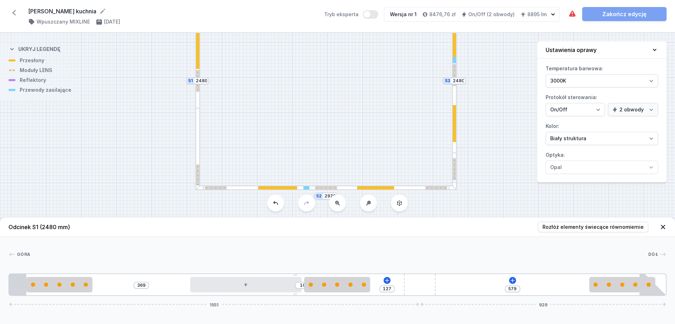
click at [340, 187] on div at bounding box center [377, 188] width 160 height 5
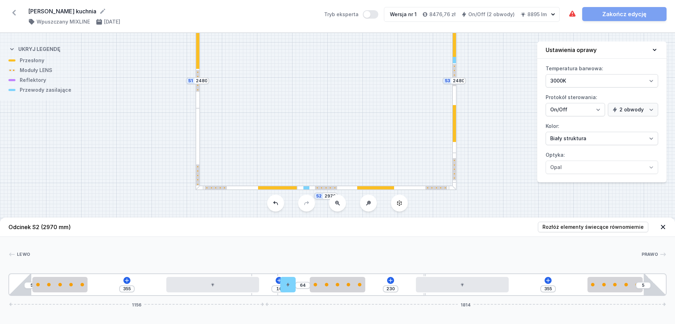
click at [456, 154] on div at bounding box center [454, 153] width 3 height 11
click at [454, 134] on div at bounding box center [454, 123] width 3 height 37
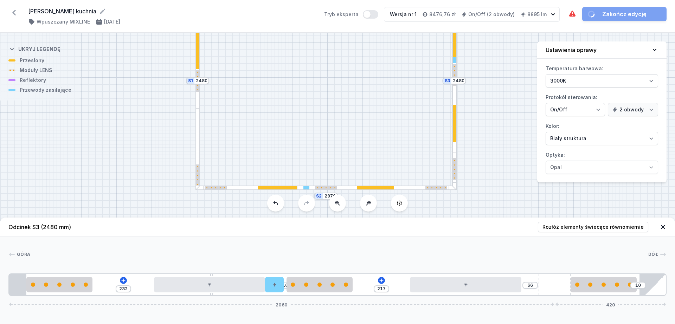
drag, startPoint x: 185, startPoint y: 276, endPoint x: 167, endPoint y: 274, distance: 17.7
click at [167, 259] on div "232 10 217 66 10 2060 420" at bounding box center [337, 285] width 658 height 23
drag, startPoint x: 211, startPoint y: 274, endPoint x: 197, endPoint y: 286, distance: 18.5
click at [182, 259] on div "232 10 217 66 10 2060 420" at bounding box center [337, 285] width 658 height 23
drag, startPoint x: 212, startPoint y: 294, endPoint x: 287, endPoint y: 288, distance: 75.4
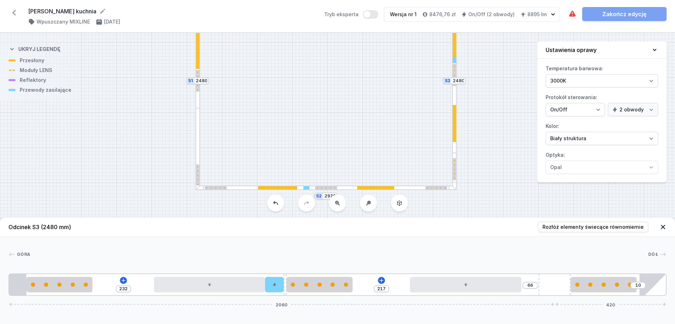
click at [198, 142] on div at bounding box center [197, 149] width 5 height 82
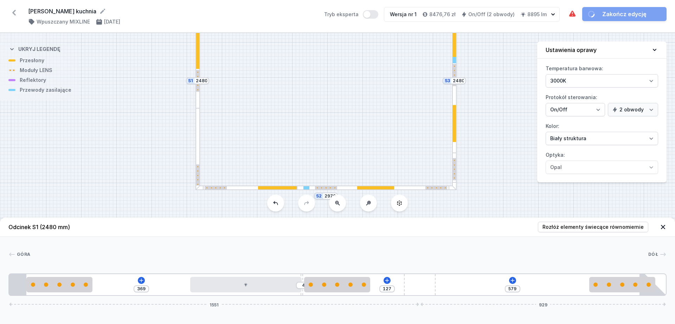
drag, startPoint x: 295, startPoint y: 275, endPoint x: 304, endPoint y: 275, distance: 9.1
click at [346, 253] on div at bounding box center [339, 254] width 618 height 7
click at [360, 259] on div at bounding box center [337, 285] width 66 height 4
click at [356, 259] on icon at bounding box center [355, 265] width 4 height 5
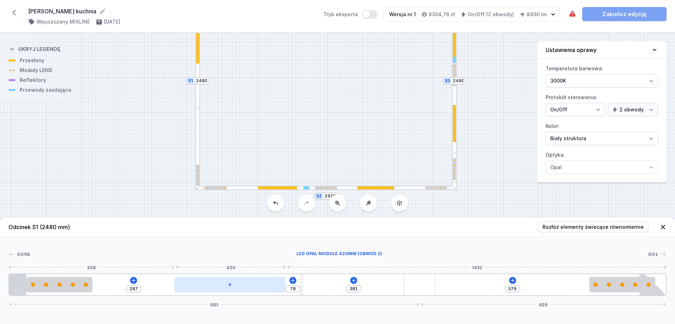
drag, startPoint x: 278, startPoint y: 280, endPoint x: 255, endPoint y: 281, distance: 23.2
click at [255, 259] on div at bounding box center [229, 284] width 111 height 15
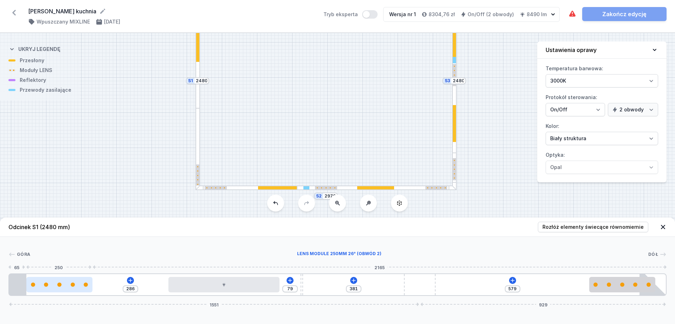
drag, startPoint x: 82, startPoint y: 283, endPoint x: 61, endPoint y: 288, distance: 21.2
click at [61, 259] on div at bounding box center [59, 284] width 66 height 15
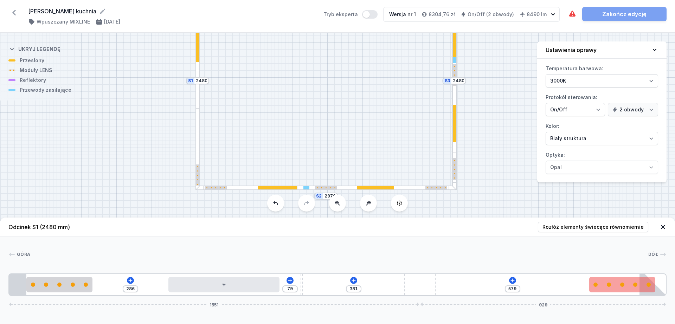
click at [540, 259] on div "286 79 381 579 1551 929" at bounding box center [337, 285] width 658 height 23
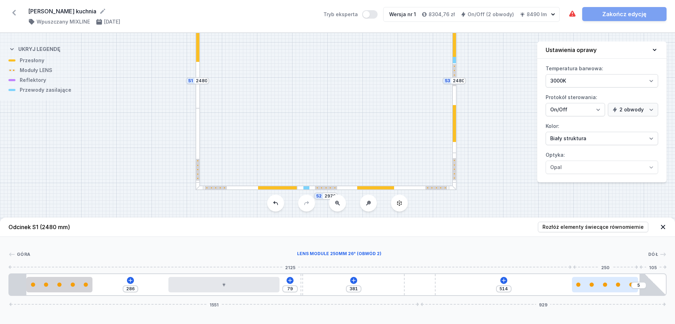
drag, startPoint x: 621, startPoint y: 287, endPoint x: 612, endPoint y: 288, distance: 9.7
click at [540, 259] on div at bounding box center [605, 284] width 66 height 15
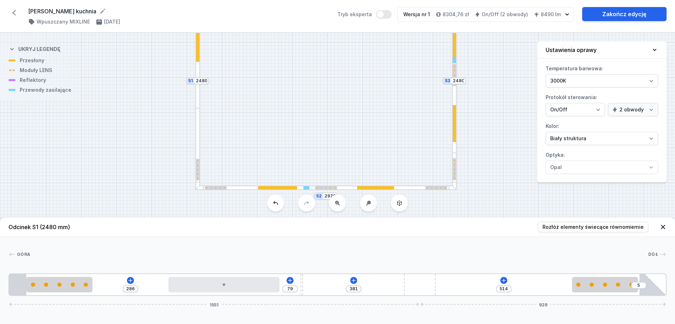
click at [457, 147] on div "S3 2480 S2 2970 S1 2480" at bounding box center [337, 178] width 675 height 291
click at [453, 148] on div at bounding box center [454, 153] width 3 height 11
click at [457, 149] on div "S3 2480 S2 2970 S1 2480" at bounding box center [337, 178] width 675 height 291
click at [456, 149] on div at bounding box center [454, 153] width 3 height 11
click at [457, 125] on div "S3 2480 S2 2970 S1 2480" at bounding box center [337, 178] width 675 height 291
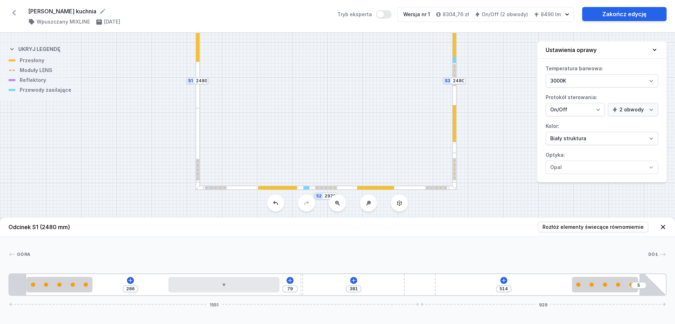
click at [455, 117] on div at bounding box center [454, 123] width 3 height 37
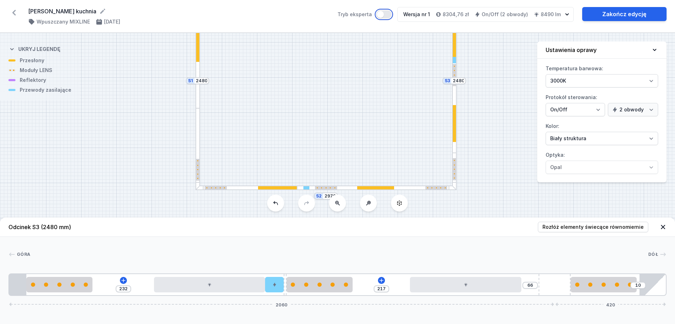
click at [392, 13] on button "Tryb eksperta" at bounding box center [383, 14] width 15 height 8
click at [198, 103] on div at bounding box center [197, 108] width 3 height 11
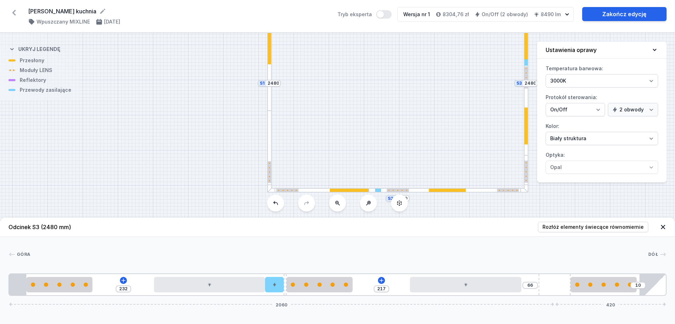
drag, startPoint x: 276, startPoint y: 113, endPoint x: 347, endPoint y: 114, distance: 71.7
click at [347, 114] on div "S3 2480 S2 2970 S1 2480" at bounding box center [337, 178] width 675 height 291
click at [270, 110] on div at bounding box center [269, 110] width 5 height 11
click at [270, 132] on div at bounding box center [269, 152] width 5 height 82
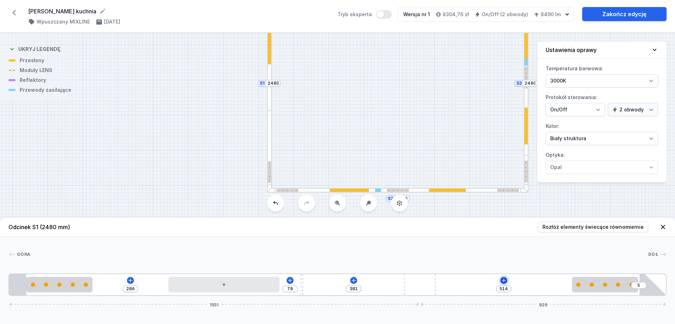
click at [502, 259] on icon at bounding box center [504, 281] width 6 height 6
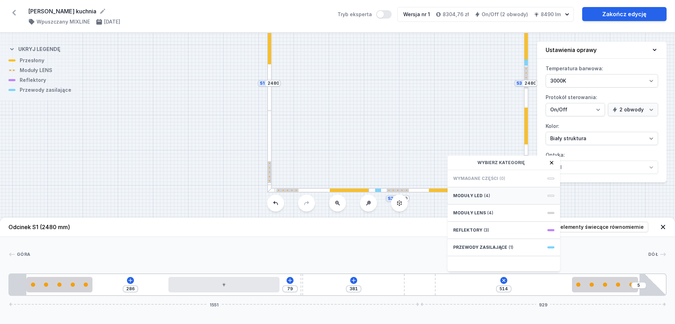
click at [480, 200] on div "Moduły LED (4)" at bounding box center [504, 195] width 113 height 17
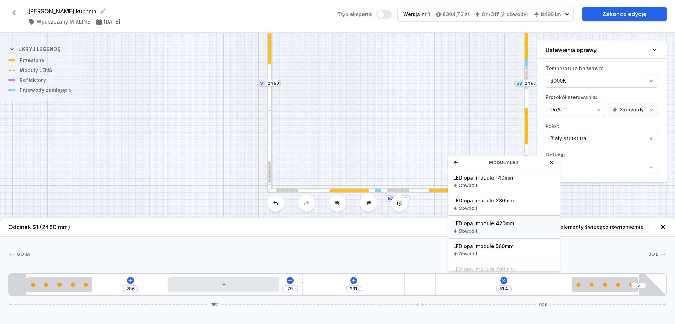
click at [488, 227] on div "LED opal module 420mm Obwód 1" at bounding box center [504, 227] width 113 height 23
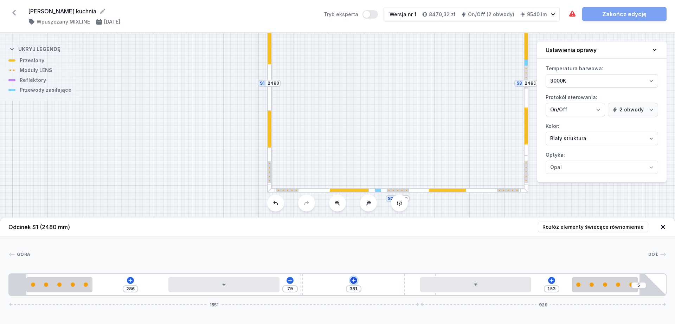
click at [356, 259] on icon at bounding box center [354, 281] width 6 height 6
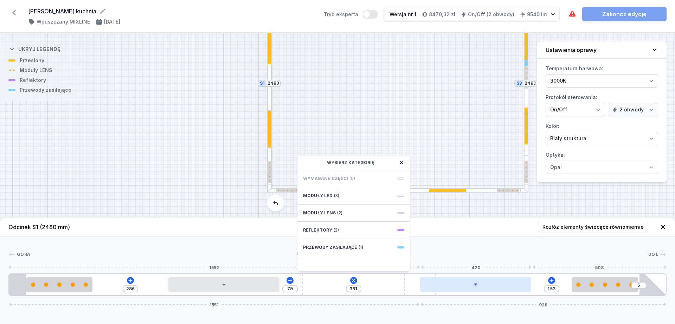
click at [453, 259] on div at bounding box center [475, 284] width 111 height 15
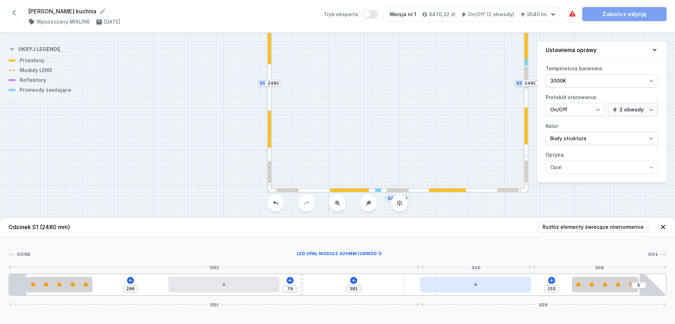
click at [443, 259] on div at bounding box center [475, 284] width 111 height 15
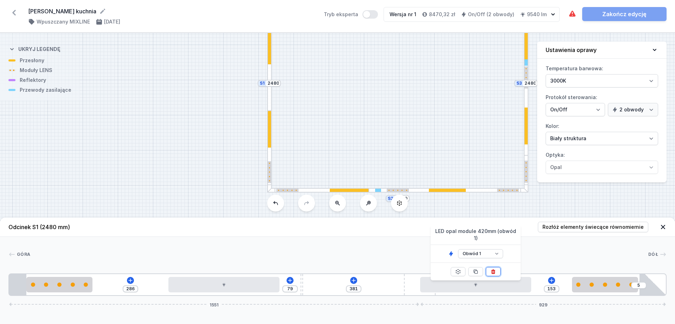
click at [494, 259] on button at bounding box center [493, 271] width 15 height 9
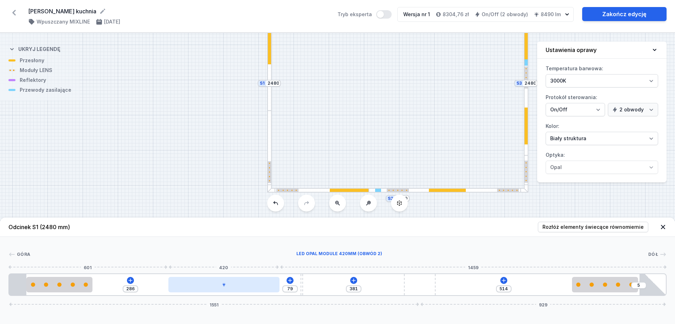
click at [233, 259] on div at bounding box center [223, 284] width 111 height 15
click at [237, 259] on div at bounding box center [224, 284] width 111 height 15
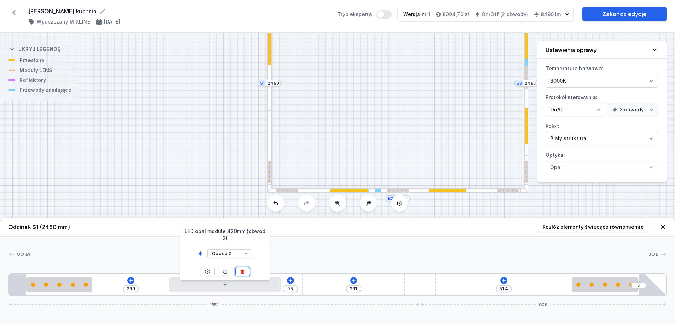
click at [244, 259] on icon at bounding box center [243, 272] width 6 height 6
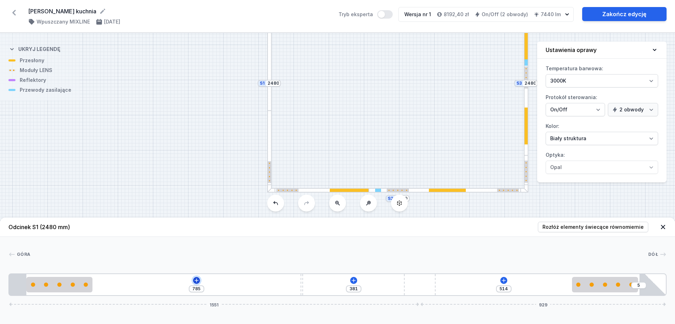
click at [195, 259] on icon at bounding box center [197, 281] width 6 height 6
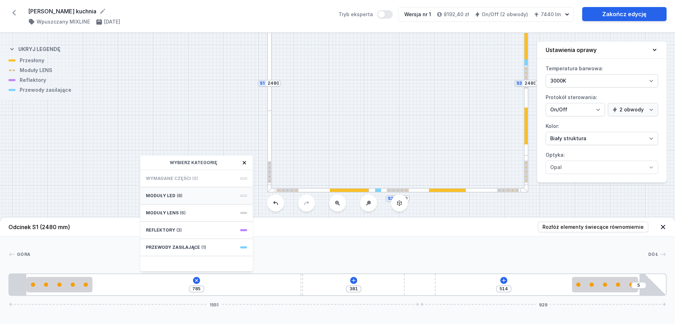
click at [197, 199] on div "Moduły LED (8)" at bounding box center [196, 195] width 113 height 17
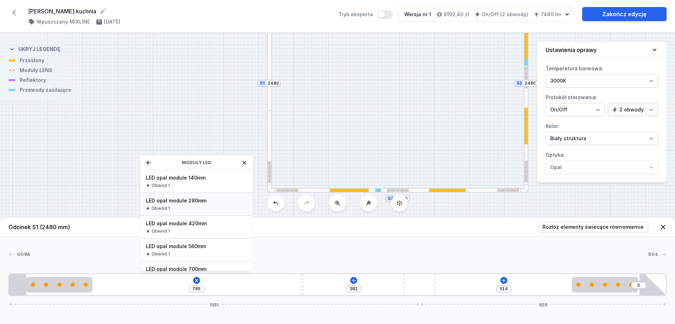
click at [202, 205] on div "LED opal module 280mm Obwód 1" at bounding box center [196, 204] width 113 height 23
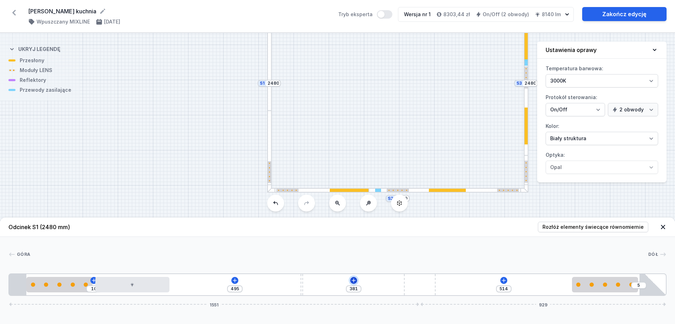
click at [352, 259] on icon at bounding box center [354, 281] width 6 height 6
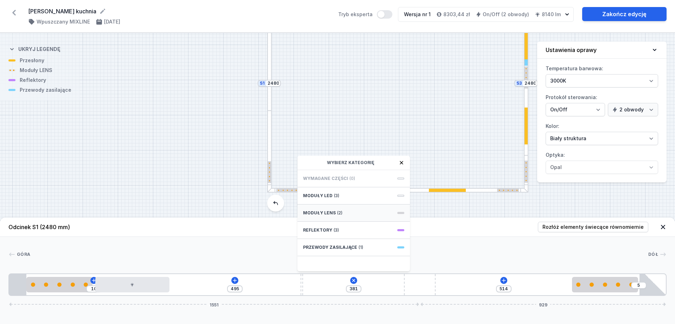
click at [334, 210] on div "Moduły LENS (2)" at bounding box center [353, 213] width 113 height 17
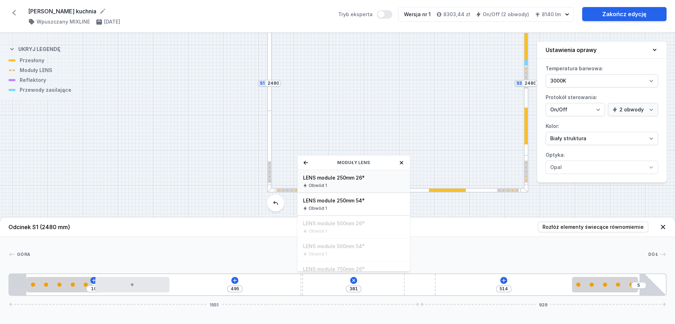
click at [343, 183] on div "Obwód 1" at bounding box center [353, 186] width 101 height 6
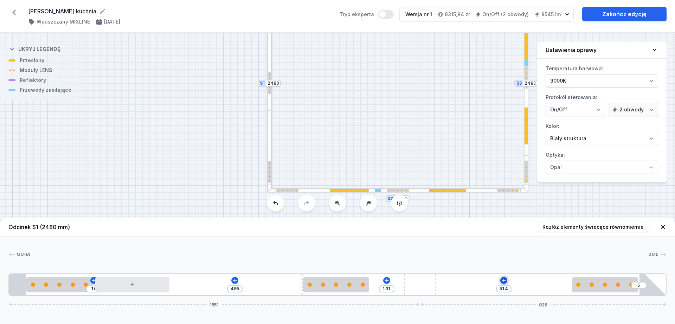
click at [504, 259] on icon at bounding box center [504, 280] width 4 height 4
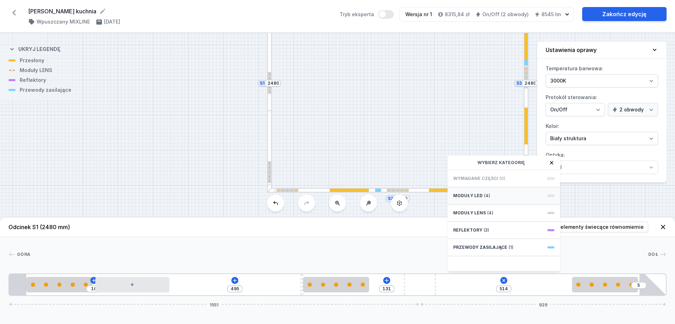
click at [481, 198] on span "Moduły LED" at bounding box center [468, 196] width 30 height 6
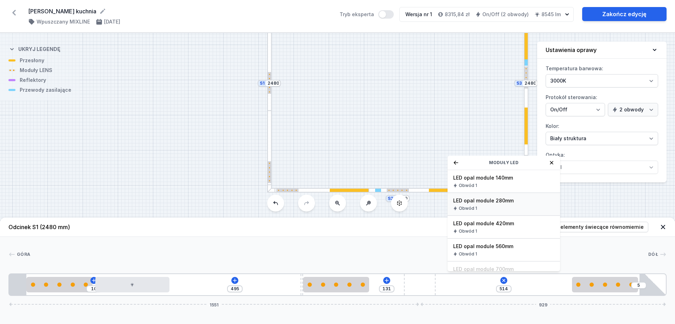
click at [494, 203] on span "LED opal module 280mm" at bounding box center [503, 200] width 101 height 7
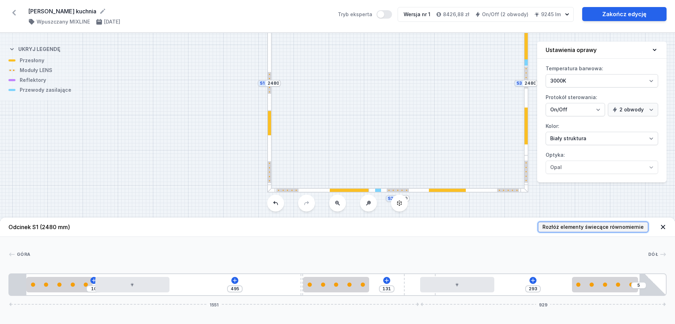
click at [540, 227] on span "Rozłóż elementy świecące równomiernie" at bounding box center [592, 227] width 101 height 7
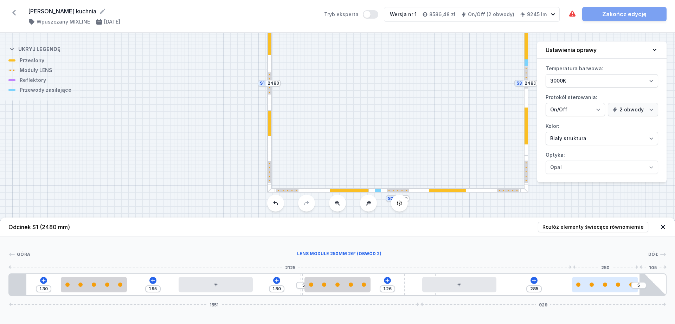
drag, startPoint x: 586, startPoint y: 285, endPoint x: 627, endPoint y: 281, distance: 41.0
click at [540, 259] on div at bounding box center [605, 284] width 66 height 15
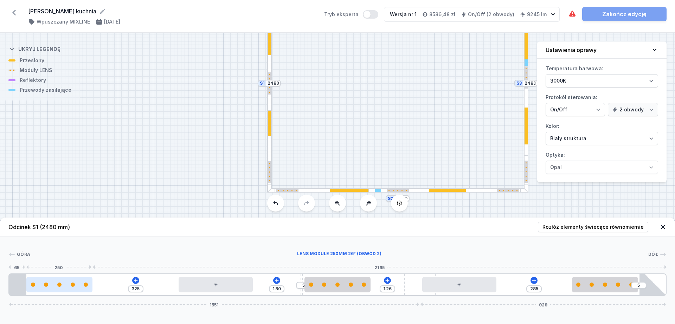
drag, startPoint x: 103, startPoint y: 284, endPoint x: 64, endPoint y: 285, distance: 39.4
click at [64, 259] on div at bounding box center [59, 285] width 66 height 4
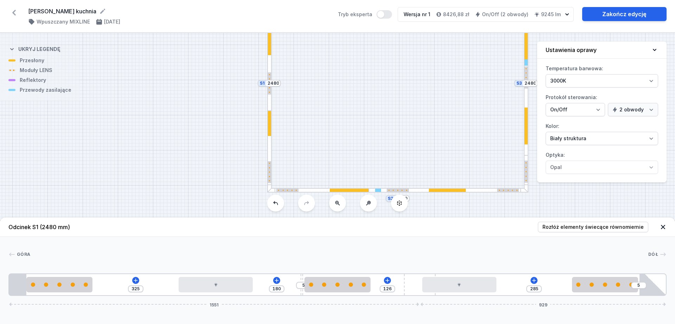
click at [527, 139] on div at bounding box center [526, 126] width 3 height 37
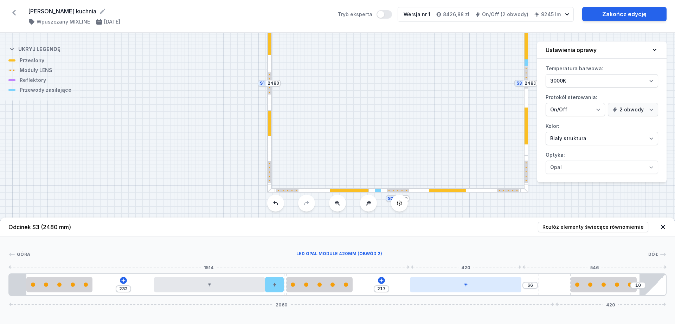
click at [460, 259] on div at bounding box center [465, 284] width 111 height 15
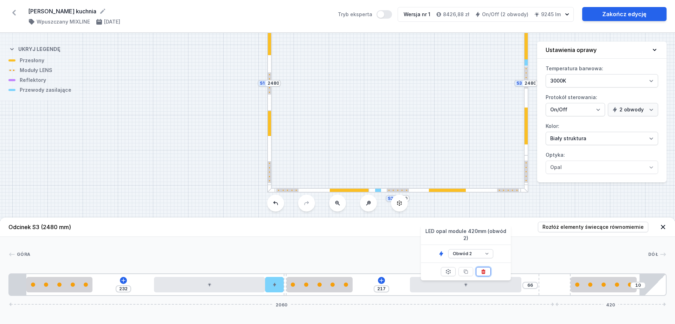
click at [488, 259] on button at bounding box center [483, 271] width 15 height 9
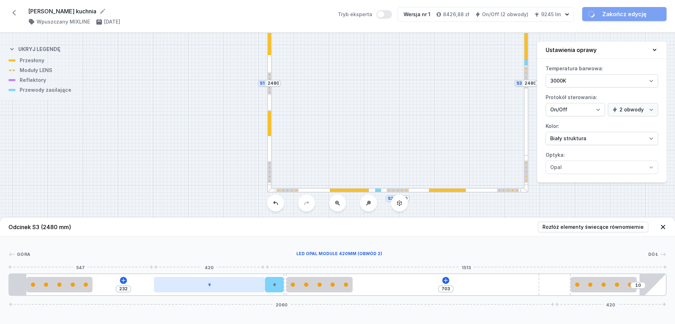
click at [229, 259] on div at bounding box center [209, 284] width 111 height 15
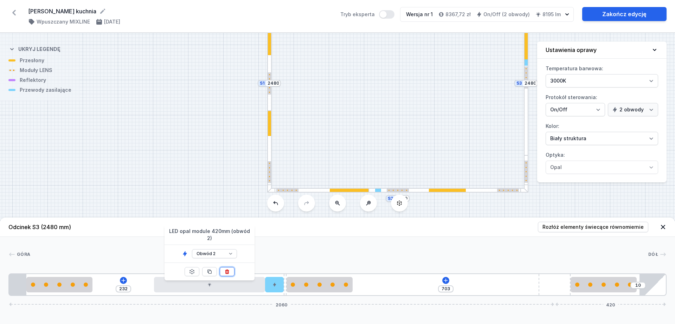
click at [232, 259] on button at bounding box center [227, 271] width 15 height 9
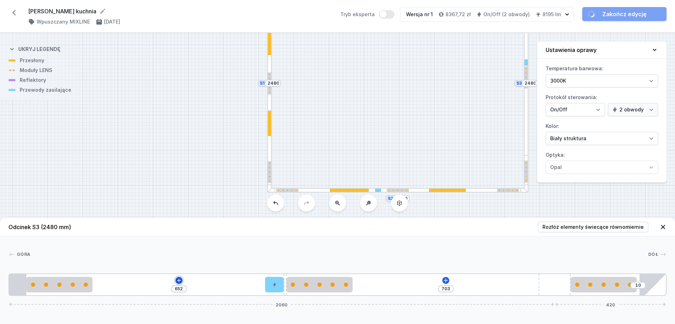
click at [176, 259] on icon at bounding box center [179, 281] width 6 height 6
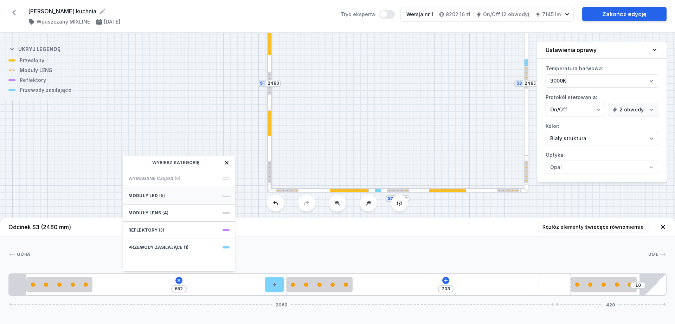
click at [175, 195] on div "Moduły LED (5)" at bounding box center [179, 195] width 113 height 17
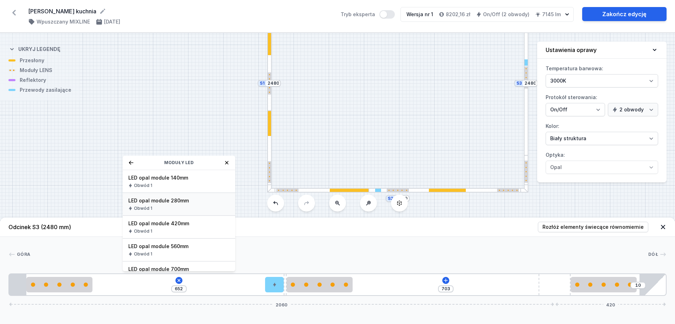
click at [183, 206] on div "Obwód 1" at bounding box center [178, 209] width 101 height 6
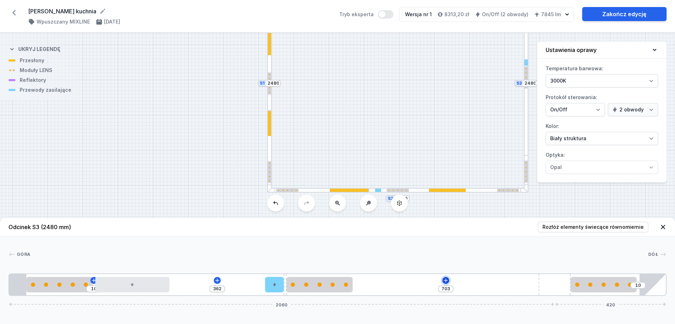
click at [446, 259] on icon at bounding box center [446, 280] width 4 height 4
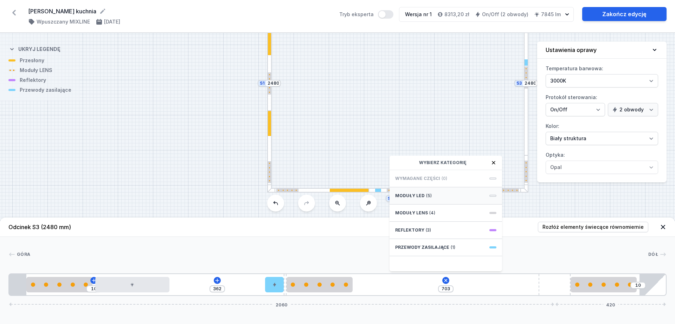
click at [428, 199] on div "Moduły LED (5)" at bounding box center [446, 195] width 113 height 17
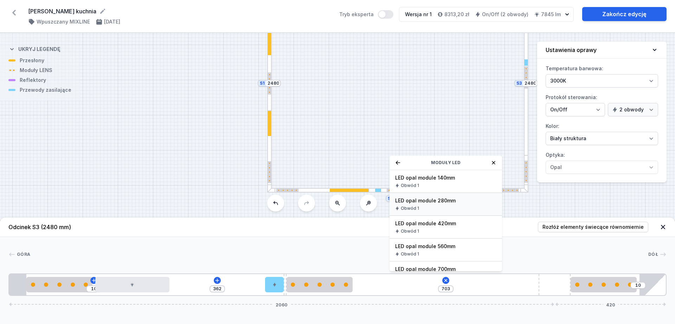
click at [447, 206] on div "Obwód 1" at bounding box center [445, 209] width 101 height 6
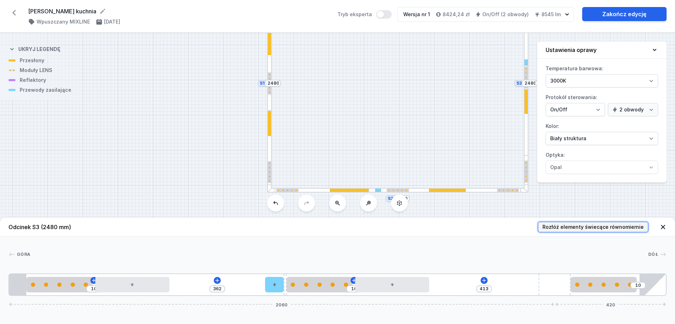
click at [540, 224] on span "Rozłóż elementy świecące równomiernie" at bounding box center [592, 227] width 101 height 7
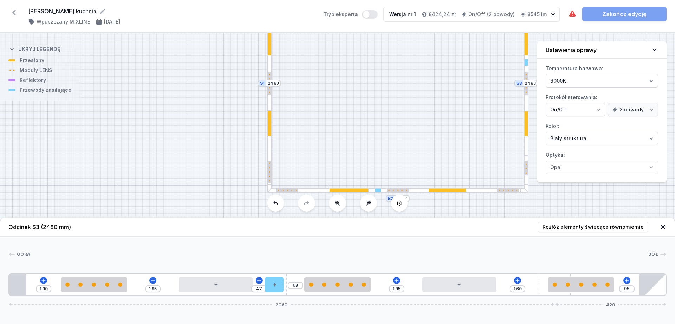
click at [269, 111] on div at bounding box center [269, 113] width 3 height 5
click at [268, 107] on div at bounding box center [269, 110] width 3 height 11
click at [269, 107] on div at bounding box center [269, 110] width 3 height 11
click at [270, 109] on div at bounding box center [269, 110] width 3 height 11
drag, startPoint x: 576, startPoint y: 285, endPoint x: 608, endPoint y: 285, distance: 31.6
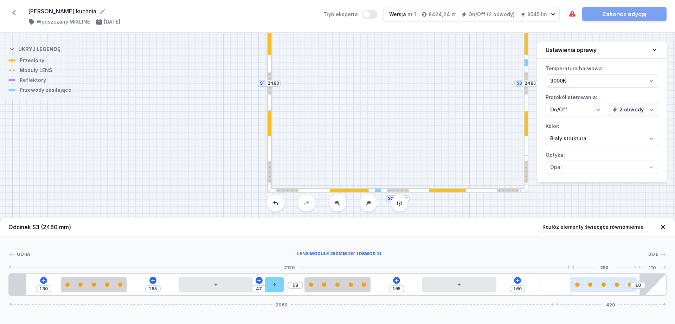
click at [540, 259] on div at bounding box center [604, 285] width 66 height 4
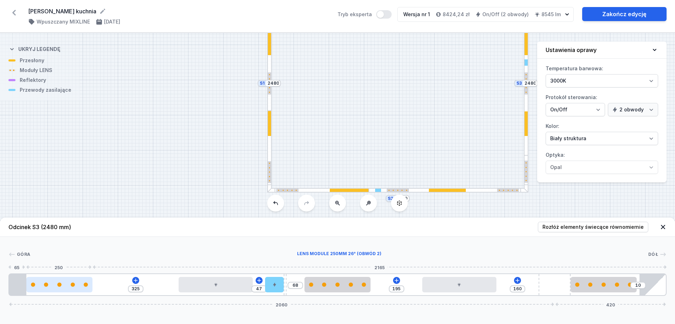
drag, startPoint x: 102, startPoint y: 279, endPoint x: 61, endPoint y: 281, distance: 40.5
click at [61, 259] on div at bounding box center [59, 284] width 66 height 15
click at [269, 133] on div at bounding box center [269, 123] width 3 height 25
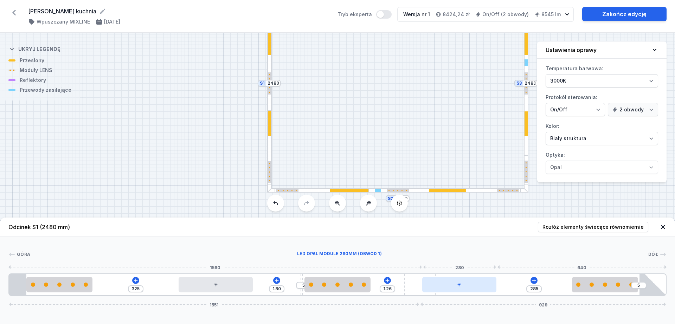
click at [439, 259] on div at bounding box center [459, 284] width 74 height 15
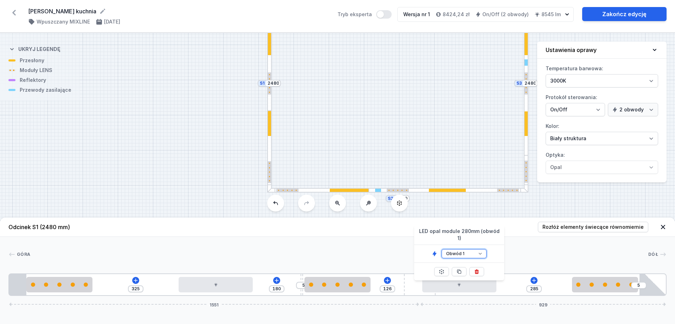
click at [452, 249] on select "Obwód 1 Obwód 2" at bounding box center [464, 253] width 45 height 9
click at [442, 249] on select "Obwód 1 Obwód 2" at bounding box center [464, 253] width 45 height 9
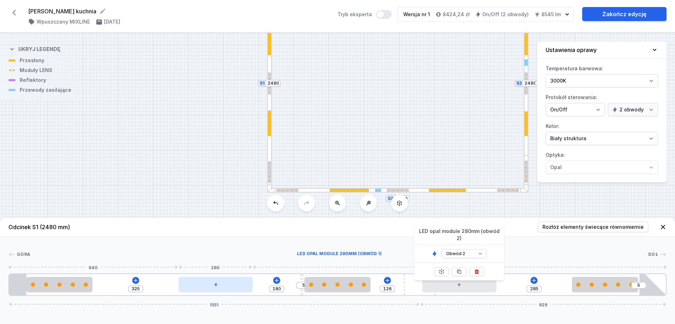
click at [216, 259] on icon at bounding box center [216, 285] width 4 height 4
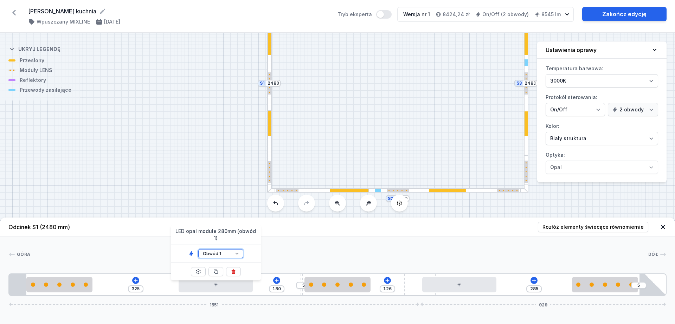
click at [232, 249] on select "Obwód 1 Obwód 2" at bounding box center [220, 253] width 45 height 9
click at [198, 249] on select "Obwód 1 Obwód 2" at bounding box center [220, 253] width 45 height 9
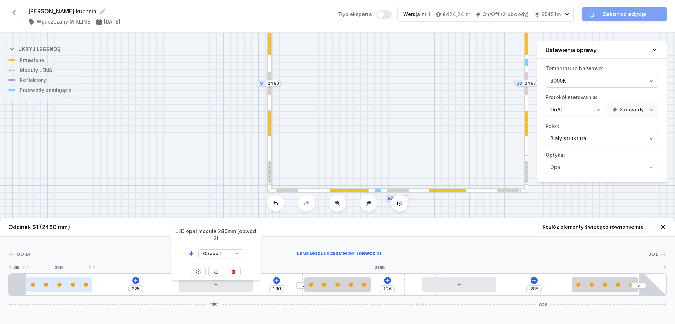
click at [58, 259] on div at bounding box center [59, 284] width 66 height 15
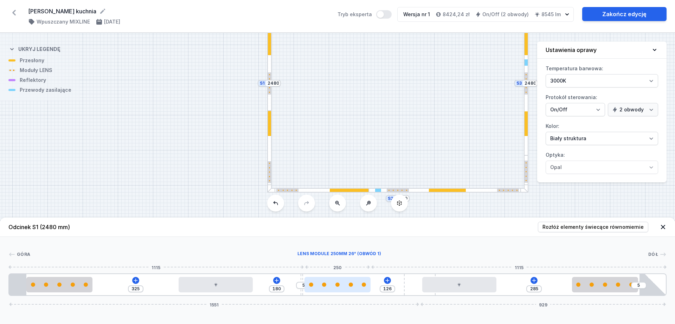
click at [322, 259] on div at bounding box center [337, 285] width 66 height 4
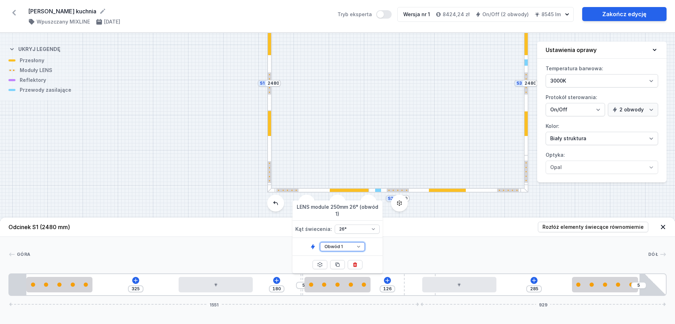
click at [342, 245] on select "Obwód 1 Obwód 2" at bounding box center [342, 246] width 45 height 9
click at [320, 242] on select "Obwód 1 Obwód 2" at bounding box center [342, 246] width 45 height 9
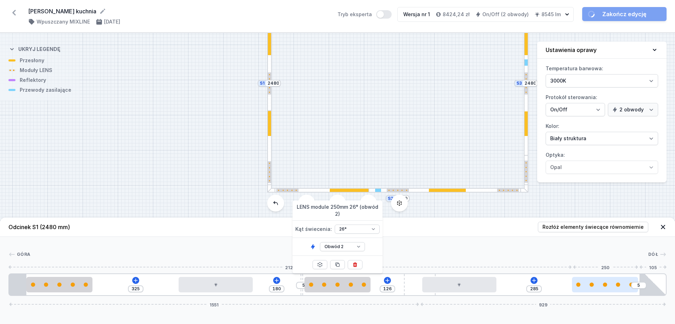
click at [540, 259] on div at bounding box center [605, 284] width 66 height 15
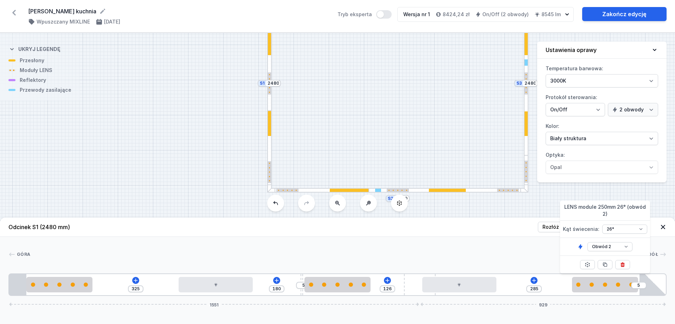
click at [512, 211] on div "S3 2480 S2 2970 S1 2480" at bounding box center [337, 178] width 675 height 291
click at [528, 151] on div "S3 2480 S2 2970 S1 2480" at bounding box center [337, 178] width 675 height 291
click at [525, 139] on div at bounding box center [526, 64] width 5 height 181
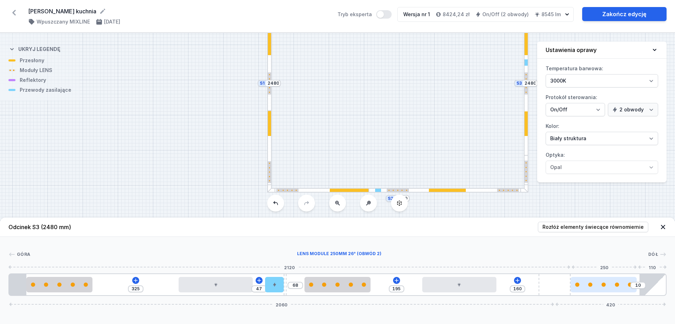
click at [540, 259] on div at bounding box center [604, 284] width 66 height 15
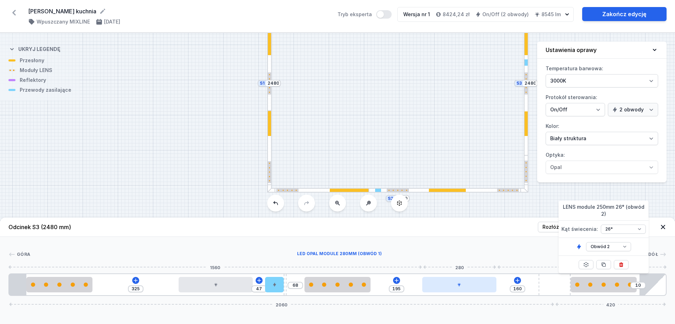
click at [465, 259] on div at bounding box center [459, 284] width 74 height 15
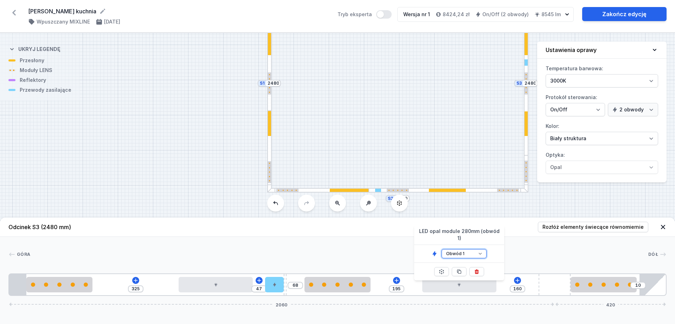
click at [464, 249] on select "Obwód 1 Obwód 2" at bounding box center [464, 253] width 45 height 9
click at [442, 249] on select "Obwód 1 Obwód 2" at bounding box center [464, 253] width 45 height 9
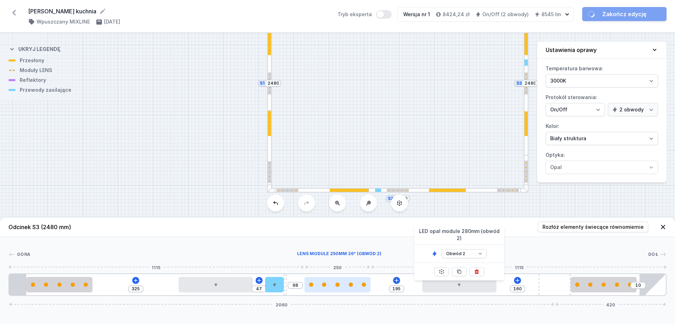
click at [341, 259] on div at bounding box center [337, 284] width 66 height 15
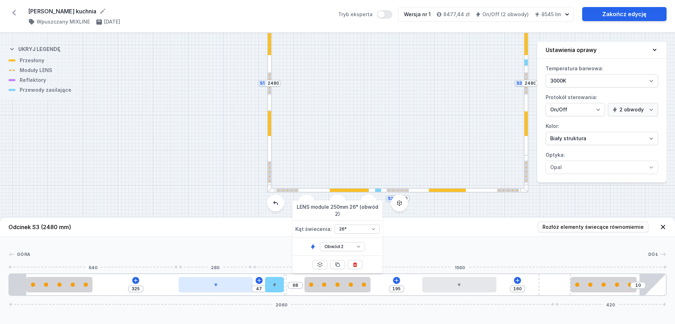
click at [233, 259] on div at bounding box center [216, 284] width 74 height 15
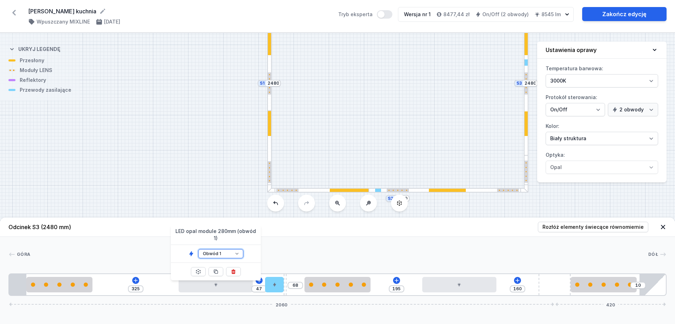
click at [218, 249] on select "Obwód 1 Obwód 2" at bounding box center [220, 253] width 45 height 9
click at [198, 249] on select "Obwód 1 Obwód 2" at bounding box center [220, 253] width 45 height 9
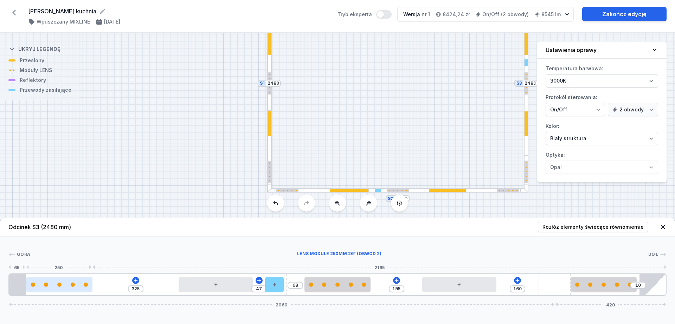
click at [59, 259] on div at bounding box center [59, 285] width 4 height 4
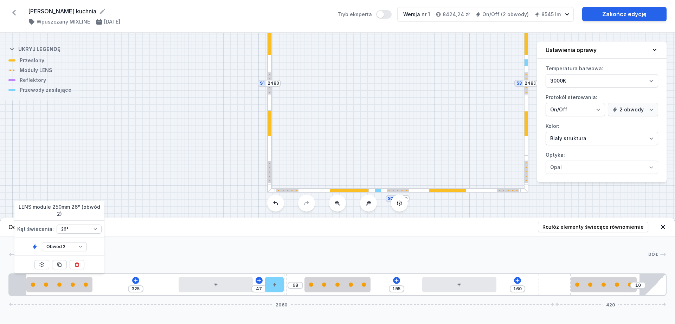
click at [146, 211] on div "S3 2480 S2 2970 S1 2480" at bounding box center [337, 178] width 675 height 291
click at [184, 165] on div "S3 2480 S2 2970 S1 2480" at bounding box center [337, 178] width 675 height 291
click at [271, 127] on div at bounding box center [269, 152] width 5 height 82
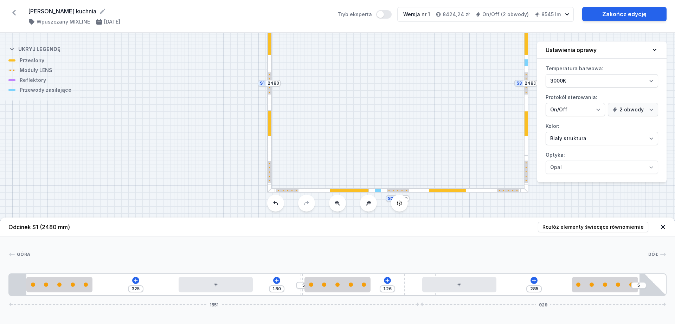
click at [392, 259] on div "325 180 5 126 285 5 1551 929" at bounding box center [337, 285] width 658 height 23
click at [388, 259] on icon at bounding box center [388, 281] width 6 height 6
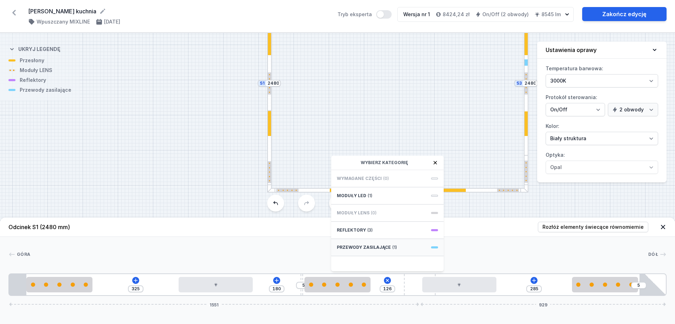
click at [377, 245] on span "Przewody zasilające" at bounding box center [364, 248] width 54 height 6
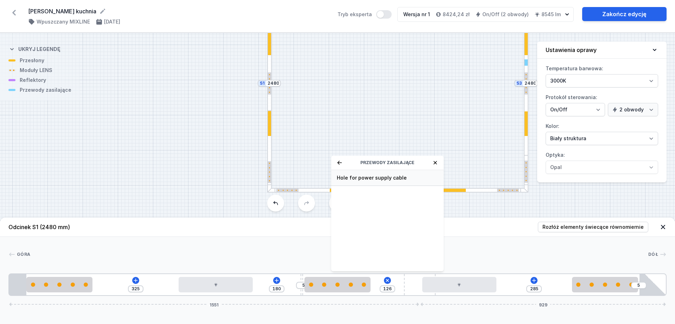
click at [377, 181] on span "Hole for power supply cable" at bounding box center [387, 177] width 101 height 7
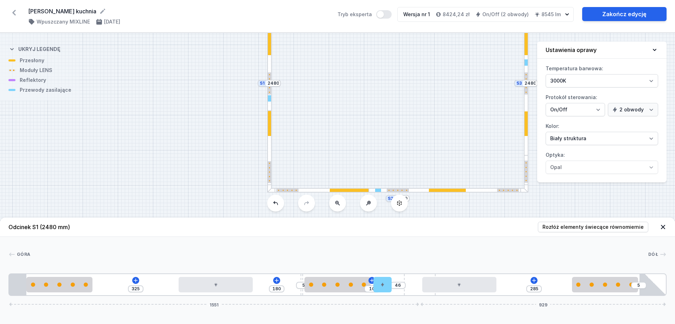
click at [526, 98] on div at bounding box center [526, 64] width 5 height 181
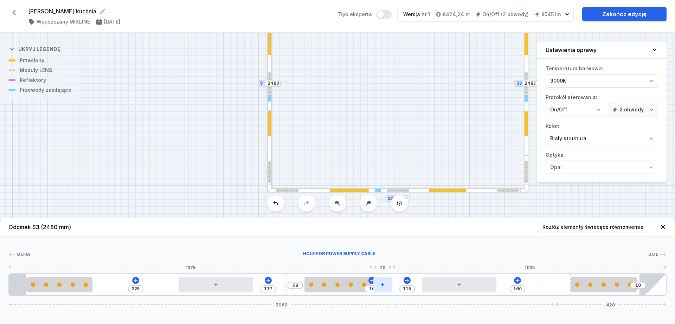
drag, startPoint x: 273, startPoint y: 282, endPoint x: 388, endPoint y: 283, distance: 115.3
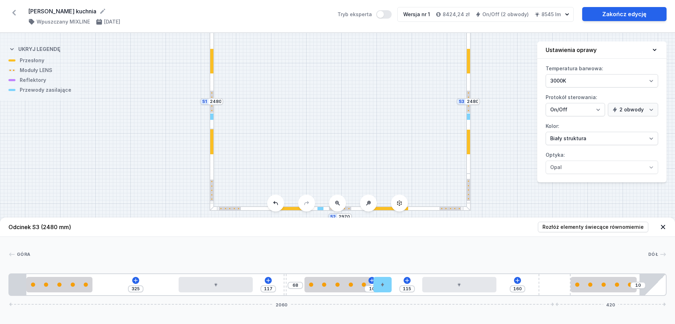
drag, startPoint x: 449, startPoint y: 208, endPoint x: 390, endPoint y: 227, distance: 62.1
click at [390, 227] on div "S3 2480 S2 2970 S1 2480 Odcinek S3 (2480 mm) Rozłóż elementy świecące równomier…" at bounding box center [337, 178] width 675 height 291
click at [209, 149] on div at bounding box center [209, 142] width 3 height 25
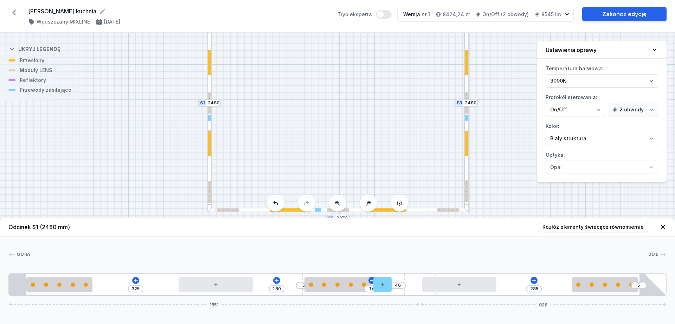
click at [508, 123] on div "S3 2480 S2 2970 S1 2480" at bounding box center [337, 178] width 675 height 291
click at [540, 145] on select "Biały struktura Czarny struktura Złoty struktura Miedziany Szary Inny (z palety…" at bounding box center [602, 138] width 113 height 13
click at [540, 132] on select "Biały struktura Czarny struktura Złoty struktura Miedziany Szary Inny (z palety…" at bounding box center [602, 138] width 113 height 13
click at [502, 156] on div "S3 2480 S2 2970 S1 2480" at bounding box center [337, 178] width 675 height 291
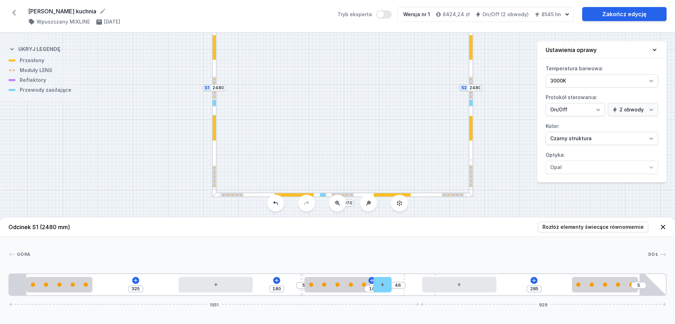
drag, startPoint x: 510, startPoint y: 154, endPoint x: 507, endPoint y: 157, distance: 3.7
click at [507, 157] on div "S3 2480 S2 2970 S1 2480" at bounding box center [337, 178] width 675 height 291
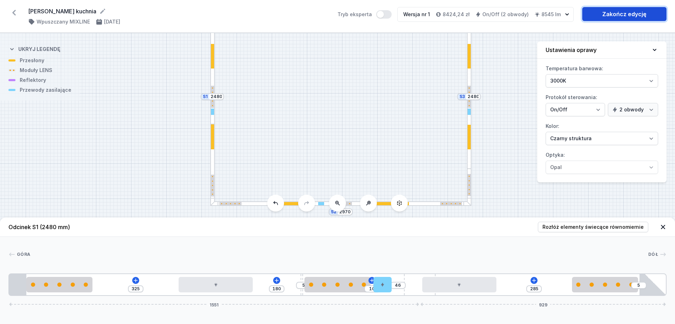
click at [540, 17] on link "Zakończ edycję" at bounding box center [624, 14] width 84 height 14
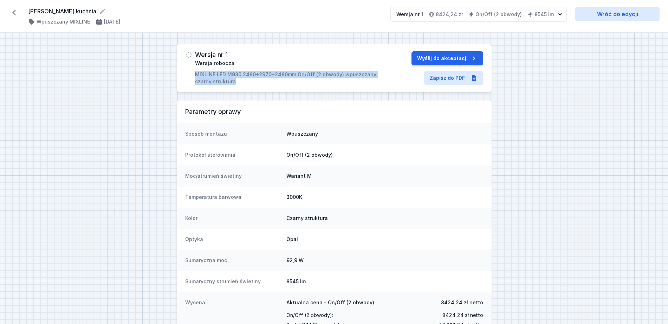
drag, startPoint x: 194, startPoint y: 73, endPoint x: 240, endPoint y: 83, distance: 46.3
click at [240, 83] on div "Wersja nr 1 Wersja robocza MIXLINE LED M930 2480+2970+2480mm On/Off (2 obwody) …" at bounding box center [284, 68] width 199 height 34
copy p "MIXLINE LED M930 2480+2970+2480mm On/Off (2 obwody) wpuszczany czarny struktura"
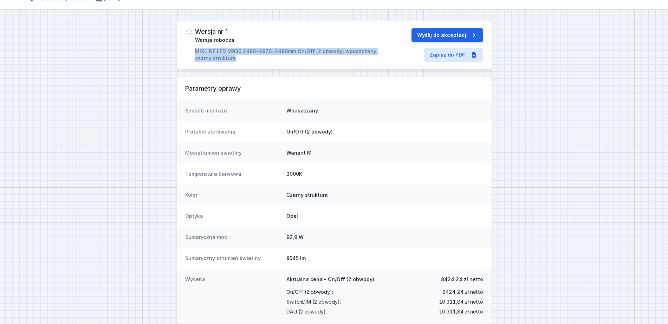
scroll to position [34, 0]
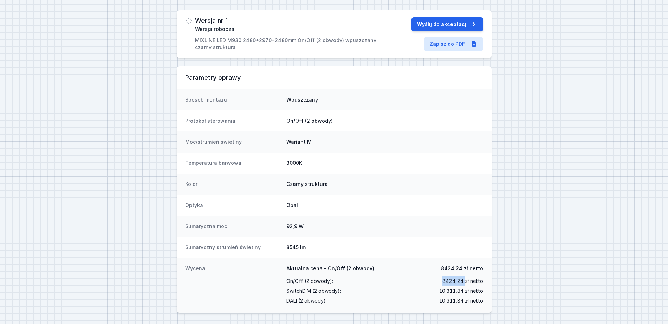
drag, startPoint x: 447, startPoint y: 282, endPoint x: 466, endPoint y: 281, distance: 19.0
click at [466, 259] on span "8424,24 zł netto" at bounding box center [463, 281] width 41 height 10
copy span "8424,24"
click at [448, 45] on link "Zapisz do PDF" at bounding box center [453, 44] width 59 height 14
